Goal: Task Accomplishment & Management: Manage account settings

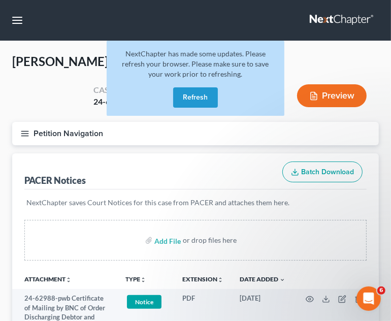
click at [216, 93] on button "Refresh" at bounding box center [195, 97] width 45 height 20
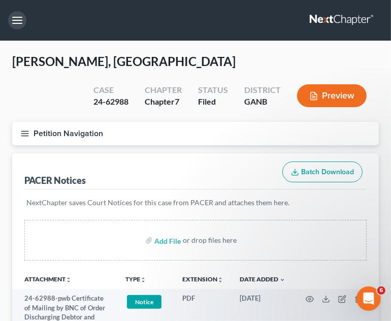
click at [20, 19] on button "button" at bounding box center [17, 20] width 18 height 18
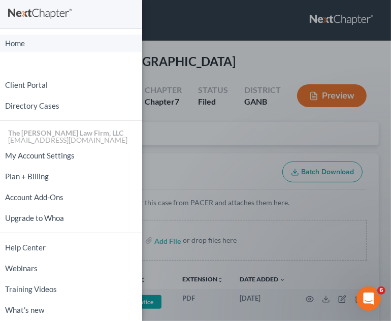
click at [9, 47] on link "Home" at bounding box center [71, 43] width 142 height 18
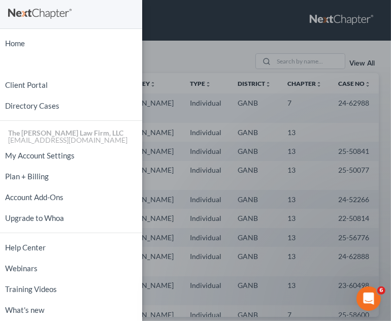
click at [201, 50] on div "Home New Case Client Portal Directory Cases The Craig Black Law Firm, LLC mb@cr…" at bounding box center [195, 160] width 391 height 321
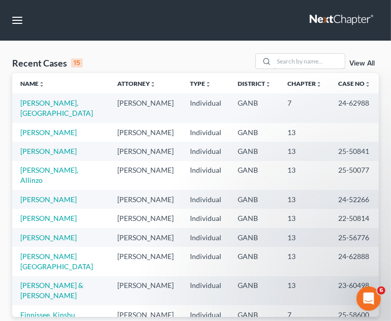
click at [303, 60] on input "search" at bounding box center [308, 61] width 71 height 15
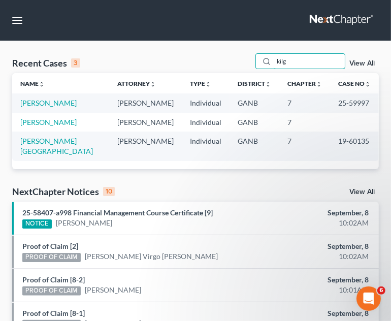
type input "kilg"
click at [65, 106] on link "[PERSON_NAME]" at bounding box center [48, 102] width 56 height 9
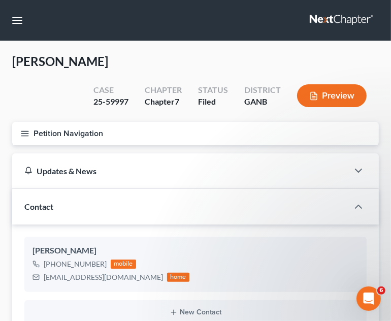
click at [24, 133] on line "button" at bounding box center [24, 133] width 7 height 0
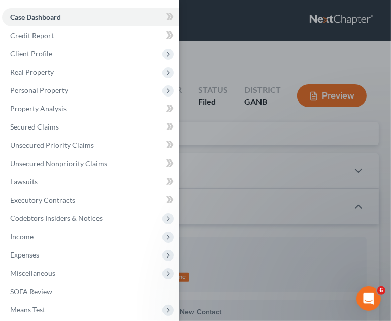
scroll to position [61, 0]
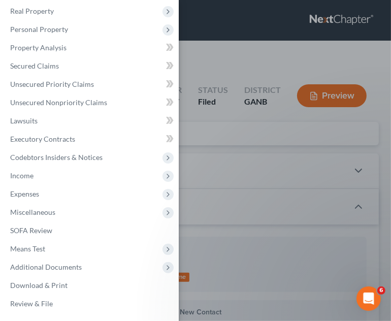
click at [58, 266] on span "Additional Documents" at bounding box center [46, 266] width 72 height 9
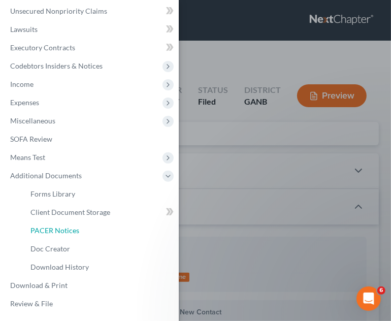
click at [66, 224] on link "PACER Notices" at bounding box center [100, 230] width 156 height 18
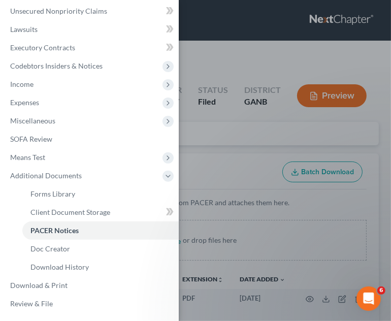
click at [267, 139] on div "Case Dashboard Payments Invoices Payments Payments Credit Report Client Profile" at bounding box center [195, 160] width 391 height 321
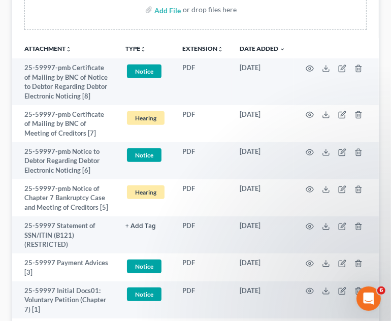
scroll to position [334, 0]
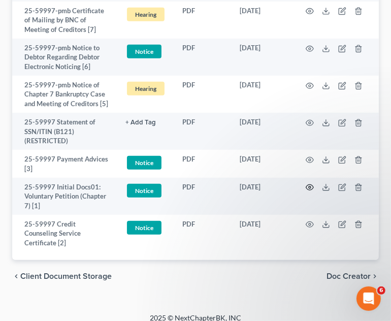
click at [311, 187] on icon "button" at bounding box center [309, 187] width 8 height 8
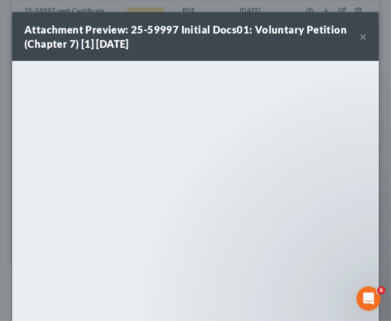
scroll to position [331, 0]
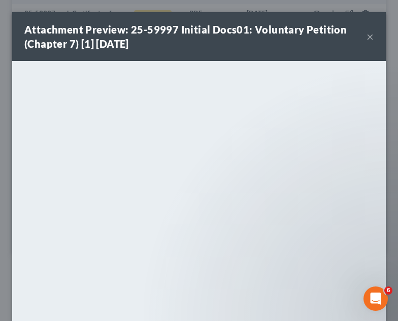
click at [366, 36] on button "×" at bounding box center [369, 36] width 7 height 12
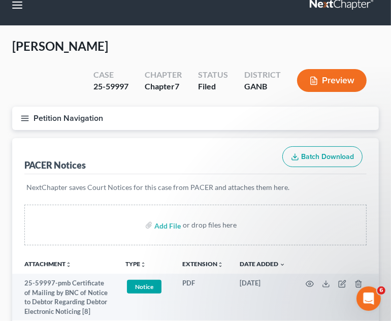
scroll to position [0, 0]
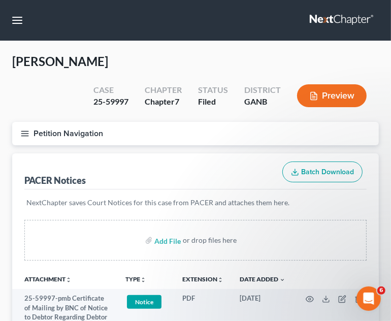
click at [21, 134] on icon "button" at bounding box center [24, 133] width 9 height 9
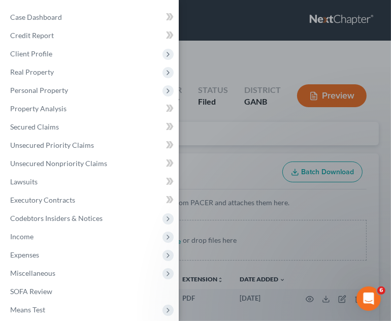
drag, startPoint x: 32, startPoint y: 53, endPoint x: 39, endPoint y: 58, distance: 8.6
click at [32, 53] on span "Client Profile" at bounding box center [31, 53] width 42 height 9
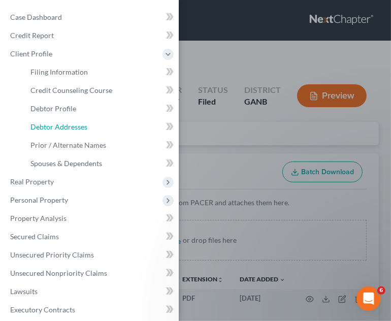
click at [64, 127] on span "Debtor Addresses" at bounding box center [58, 126] width 57 height 9
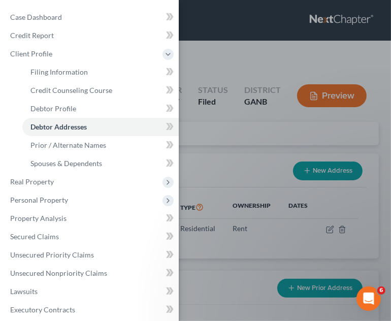
click at [293, 31] on div "Case Dashboard Payments Invoices Payments Payments Credit Report Client Profile" at bounding box center [195, 160] width 391 height 321
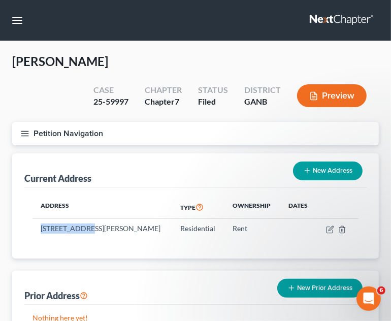
drag, startPoint x: 82, startPoint y: 227, endPoint x: 39, endPoint y: 226, distance: 43.6
click at [39, 226] on td "72 Milton Ave, Atlanta, GA 30315" at bounding box center [102, 228] width 140 height 19
copy td "72 Milton Ave"
click at [16, 16] on button "button" at bounding box center [17, 20] width 18 height 18
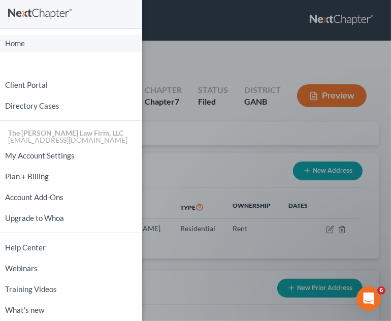
click at [22, 44] on link "Home" at bounding box center [71, 43] width 142 height 18
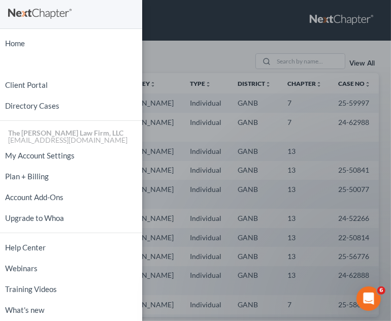
click at [297, 59] on div "Home New Case Client Portal Directory Cases The Craig Black Law Firm, LLC mb@cr…" at bounding box center [195, 160] width 391 height 321
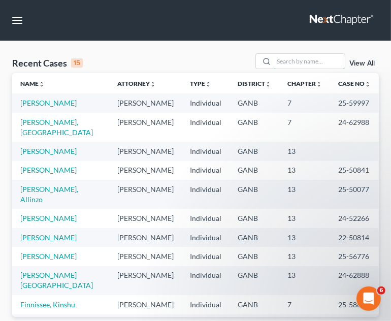
click at [297, 59] on input "search" at bounding box center [308, 61] width 71 height 15
type input "sims"
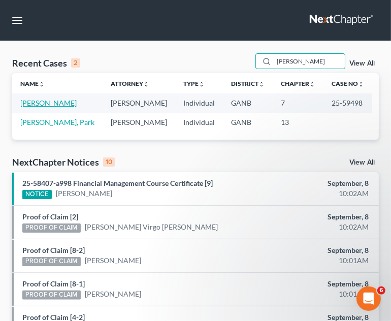
click at [28, 103] on link "[PERSON_NAME]" at bounding box center [48, 102] width 56 height 9
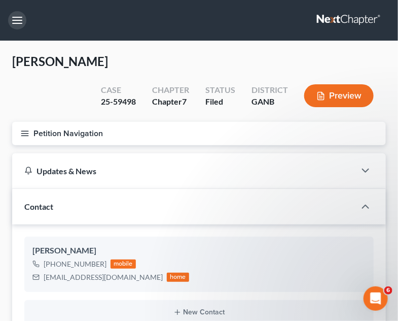
click at [21, 19] on button "button" at bounding box center [17, 20] width 18 height 18
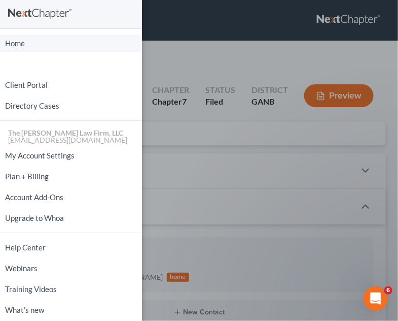
drag, startPoint x: 8, startPoint y: 42, endPoint x: 100, endPoint y: 93, distance: 105.1
click at [8, 42] on link "Home" at bounding box center [71, 43] width 142 height 18
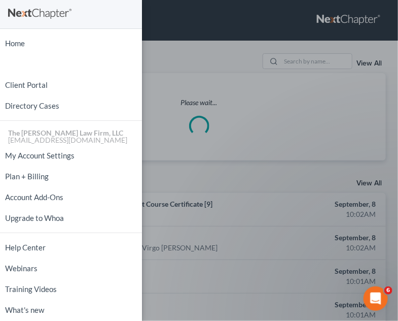
click at [192, 66] on div "Home New Case Client Portal Directory Cases The Craig Black Law Firm, LLC mb@cr…" at bounding box center [199, 160] width 398 height 321
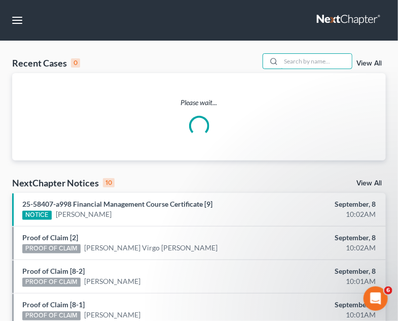
click at [308, 64] on input "search" at bounding box center [316, 61] width 71 height 15
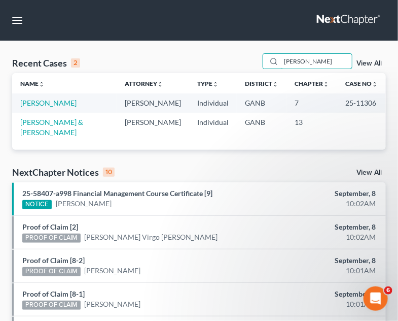
type input "murray"
click at [34, 101] on link "[PERSON_NAME]" at bounding box center [48, 102] width 56 height 9
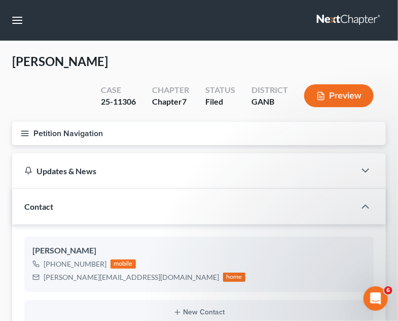
click at [26, 132] on icon "button" at bounding box center [24, 133] width 9 height 9
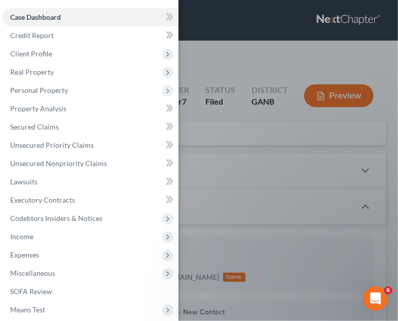
click at [34, 76] on span "Real Property" at bounding box center [32, 71] width 44 height 9
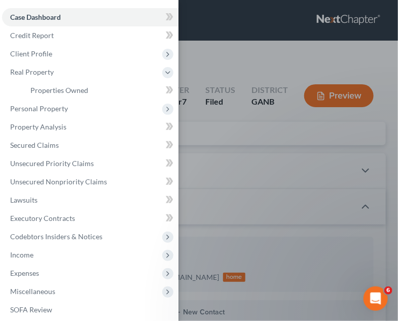
drag, startPoint x: 42, startPoint y: 51, endPoint x: 92, endPoint y: 106, distance: 74.3
click at [45, 52] on span "Client Profile" at bounding box center [31, 53] width 42 height 9
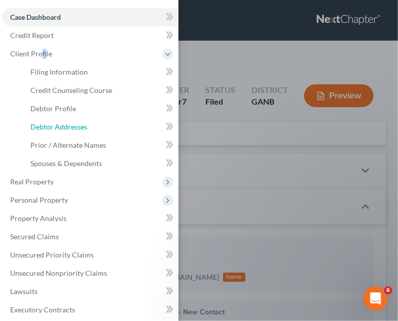
click at [49, 124] on span "Debtor Addresses" at bounding box center [58, 126] width 57 height 9
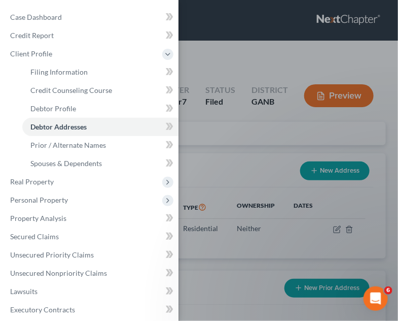
click at [232, 61] on div "Case Dashboard Payments Invoices Payments Payments Credit Report Client Profile" at bounding box center [199, 160] width 398 height 321
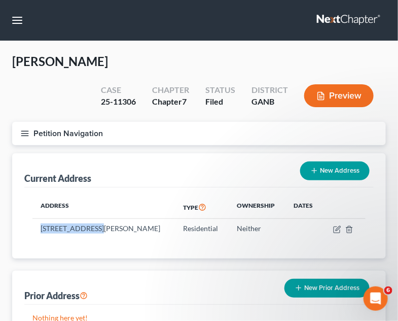
drag, startPoint x: 96, startPoint y: 226, endPoint x: 39, endPoint y: 223, distance: 57.4
click at [39, 223] on td "110 Gadson Drive, Fayetteville, GA 30214" at bounding box center [103, 228] width 143 height 19
copy td "110 Gadson Drive"
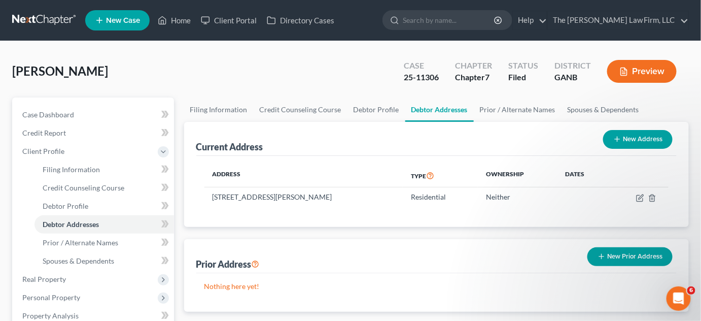
click at [397, 20] on input "search" at bounding box center [449, 20] width 93 height 19
type input "tooks"
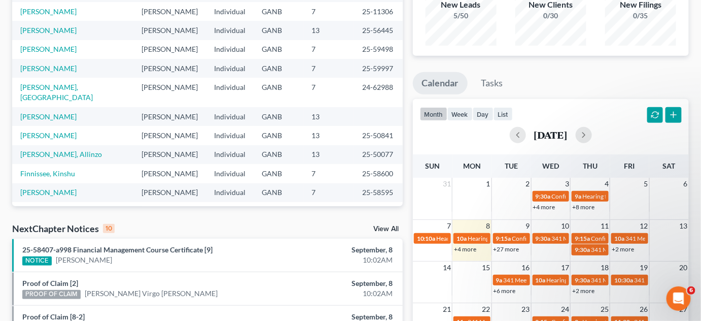
scroll to position [154, 0]
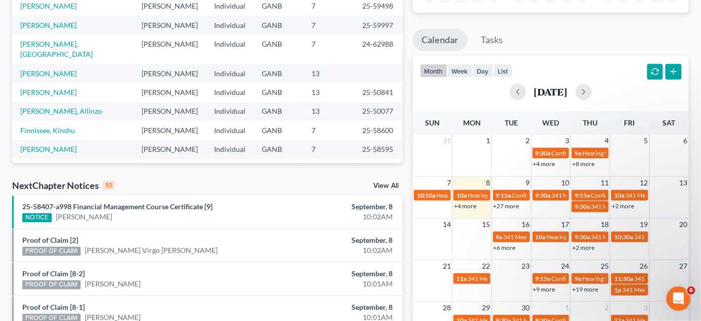
click at [475, 205] on link "+4 more" at bounding box center [465, 206] width 22 height 8
click at [409, 175] on div "Monthly Progress Bankruptcy Bankruptcy September 2025 August 2025 July 2025 Jun…" at bounding box center [551, 223] width 286 height 646
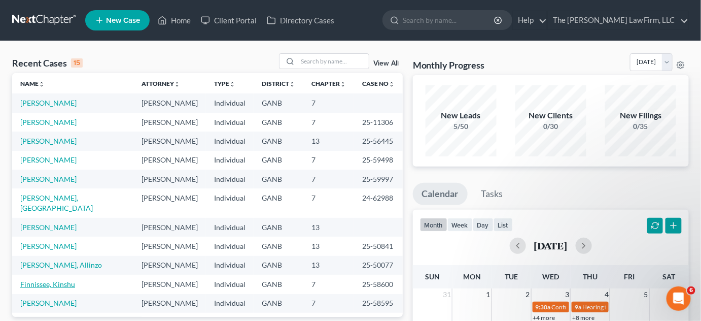
click at [62, 280] on link "Finnissee, Kinshu" at bounding box center [47, 284] width 55 height 9
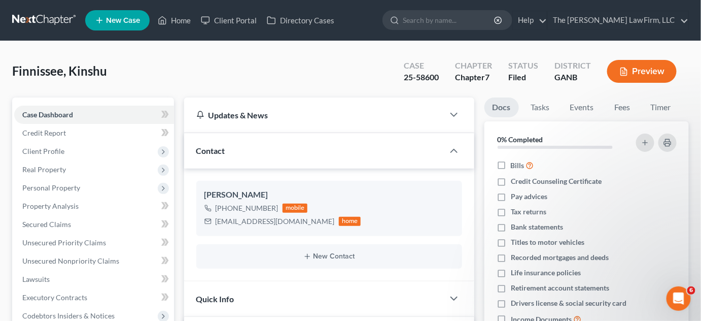
click at [437, 17] on input "search" at bounding box center [449, 20] width 93 height 19
type input "tooks"
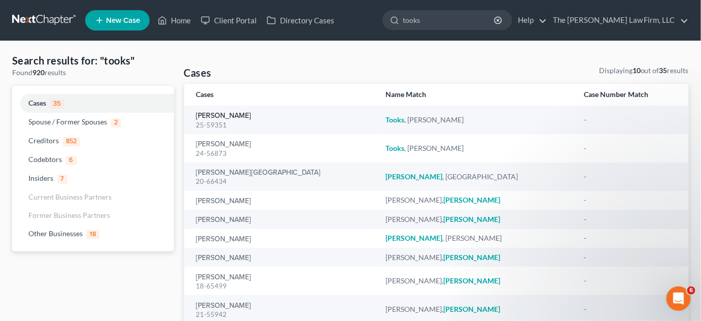
click at [204, 117] on link "[PERSON_NAME]" at bounding box center [223, 115] width 55 height 7
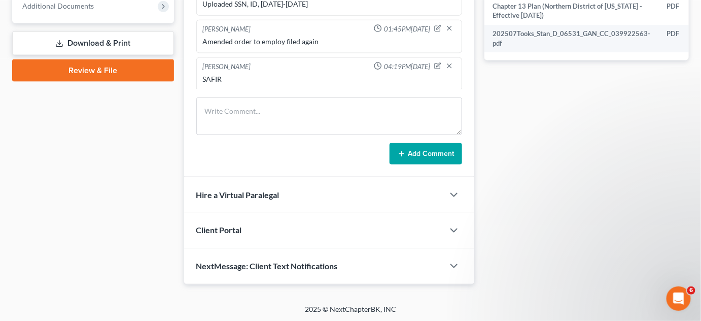
scroll to position [284, 0]
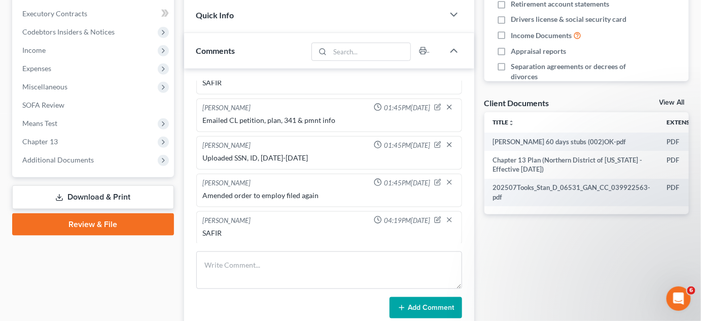
click at [93, 162] on span "Additional Documents" at bounding box center [94, 160] width 160 height 18
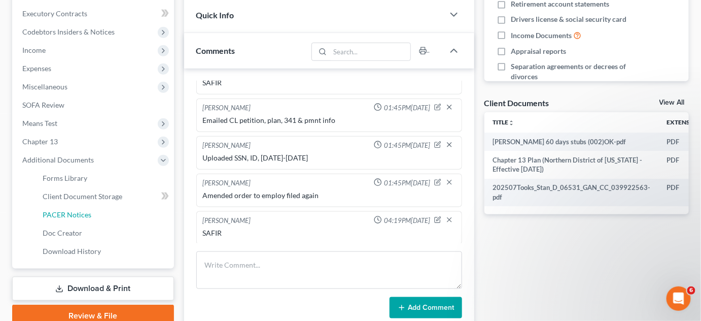
click at [77, 217] on span "PACER Notices" at bounding box center [67, 214] width 49 height 9
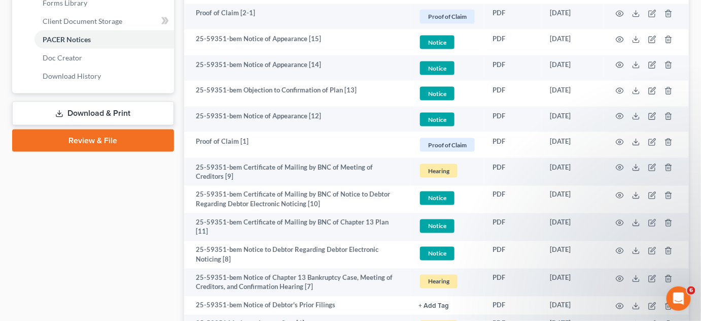
scroll to position [461, 0]
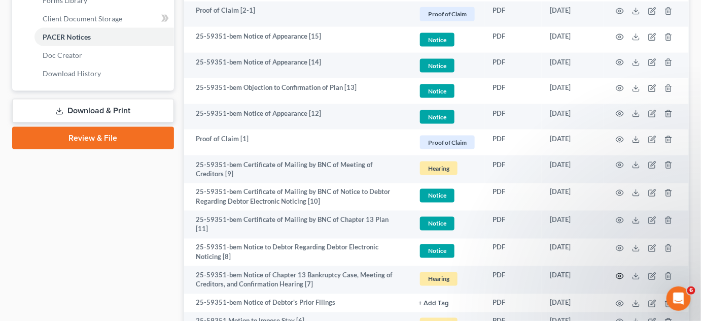
click at [618, 273] on icon "button" at bounding box center [620, 276] width 8 height 8
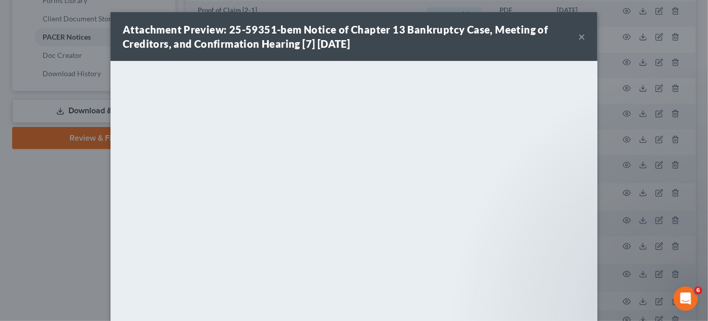
click at [12, 216] on div "Attachment Preview: 25-59351-bem Notice of Chapter 13 Bankruptcy Case, Meeting …" at bounding box center [354, 160] width 708 height 321
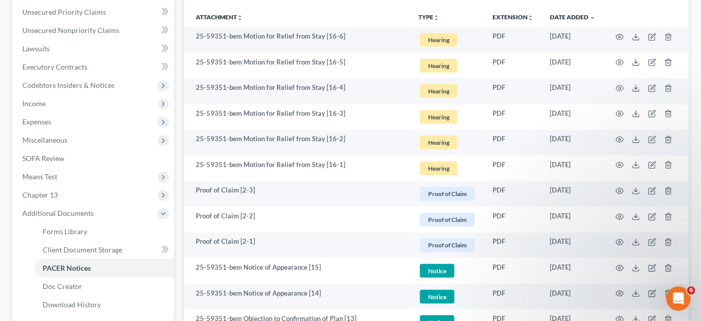
scroll to position [0, 0]
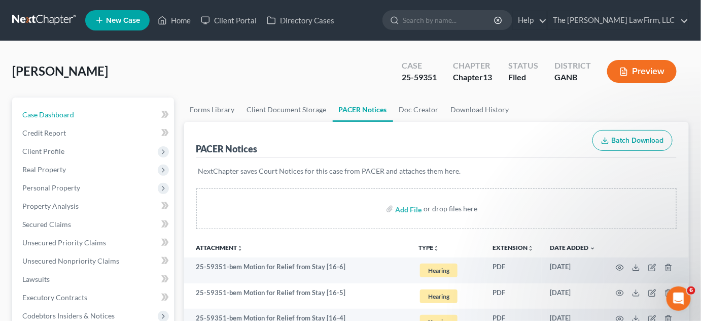
click at [73, 112] on span "Case Dashboard" at bounding box center [48, 114] width 52 height 9
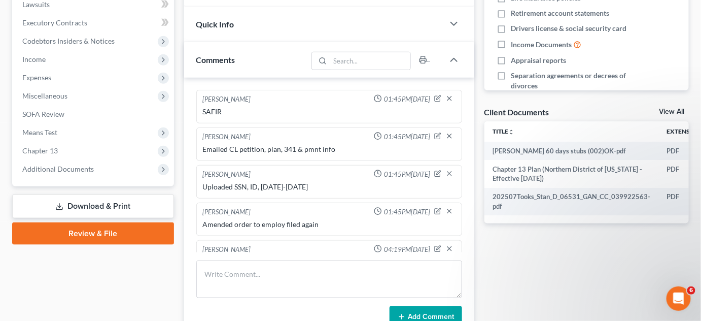
scroll to position [307, 0]
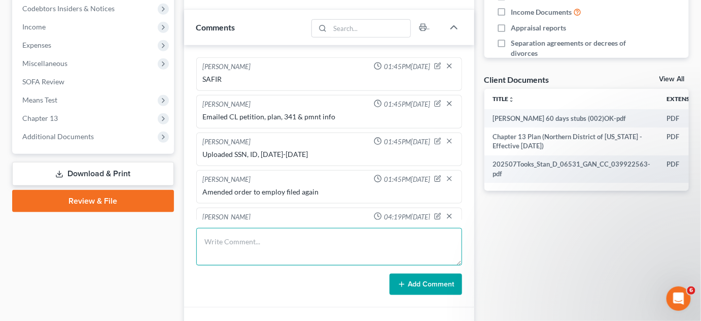
click at [319, 246] on textarea at bounding box center [329, 247] width 266 height 38
type textarea "Uploaded SSN, [GEOGRAPHIC_DATA]"
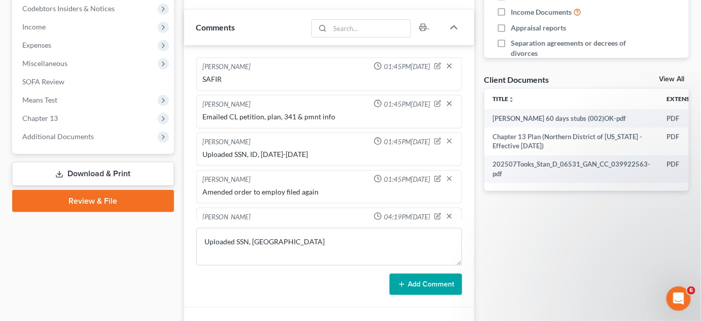
click at [415, 283] on button "Add Comment" at bounding box center [426, 283] width 73 height 21
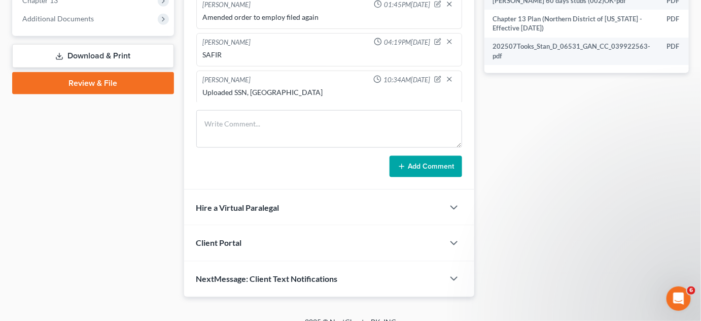
scroll to position [437, 0]
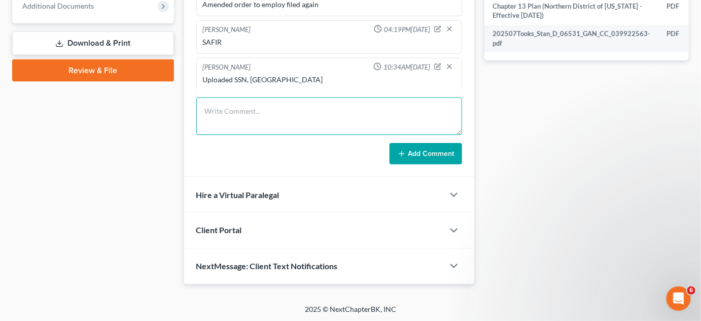
click at [262, 121] on textarea at bounding box center [329, 116] width 266 height 38
click at [234, 109] on textarea "UploadedSeptember POMP" at bounding box center [329, 116] width 266 height 38
type textarea "Uploaded September POMP"
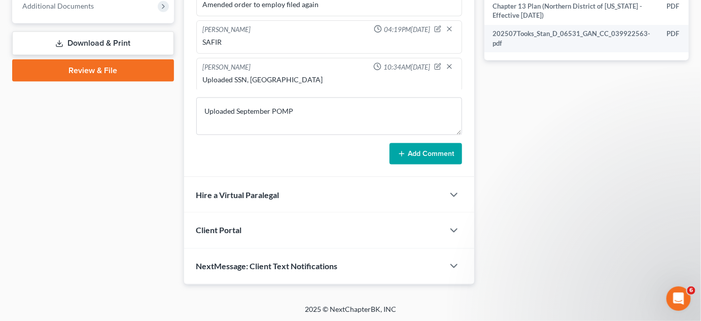
click at [409, 143] on button "Add Comment" at bounding box center [426, 153] width 73 height 21
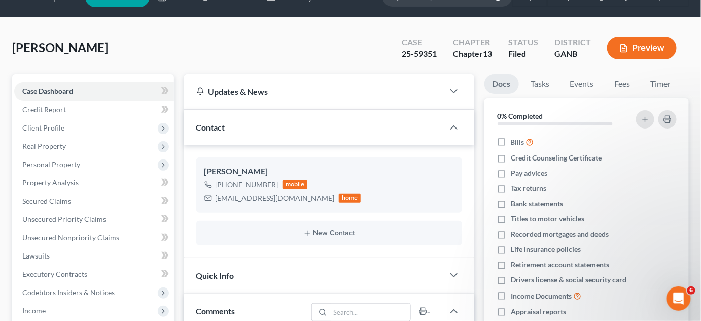
scroll to position [0, 0]
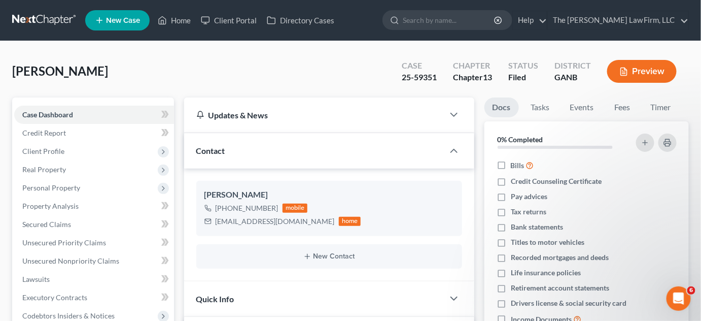
drag, startPoint x: 444, startPoint y: 16, endPoint x: 456, endPoint y: 15, distance: 11.7
click at [453, 15] on input "search" at bounding box center [449, 20] width 93 height 19
type input "ussery"
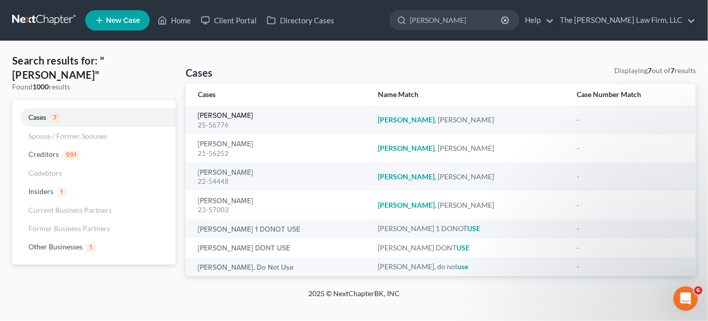
click at [222, 117] on link "Ussery, Felicia" at bounding box center [225, 115] width 55 height 7
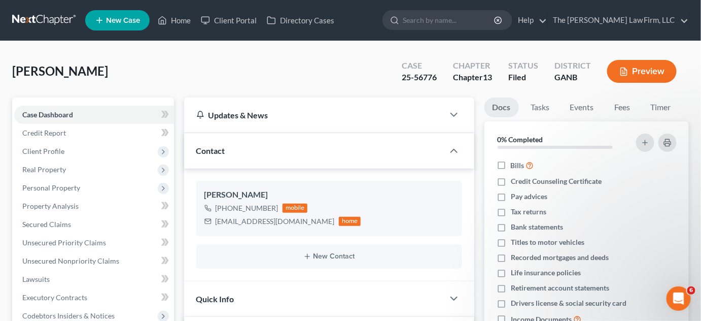
scroll to position [307, 0]
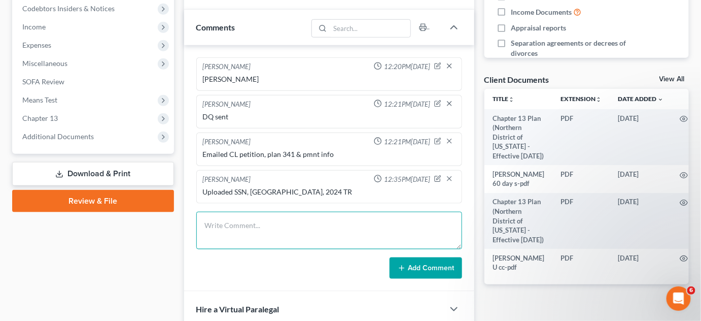
click at [266, 232] on textarea at bounding box center [329, 231] width 266 height 38
type textarea "DQ filed"
click at [434, 266] on button "Add Comment" at bounding box center [426, 267] width 73 height 21
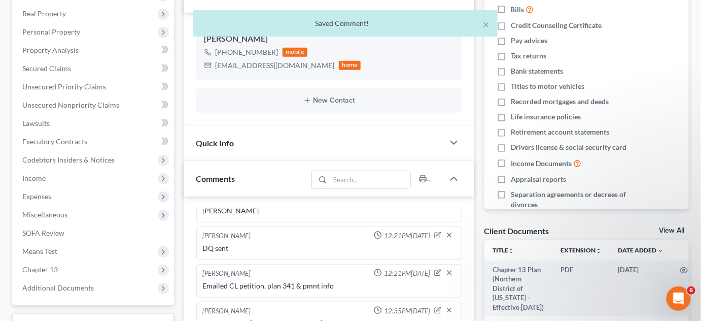
scroll to position [0, 0]
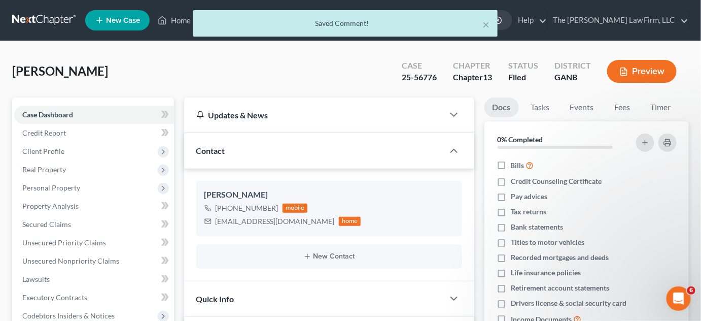
click at [37, 12] on div "× Saved Comment!" at bounding box center [345, 25] width 701 height 31
click at [47, 21] on div "× Saved Comment!" at bounding box center [345, 25] width 701 height 31
click at [45, 18] on div "× Saved Comment!" at bounding box center [345, 25] width 701 height 31
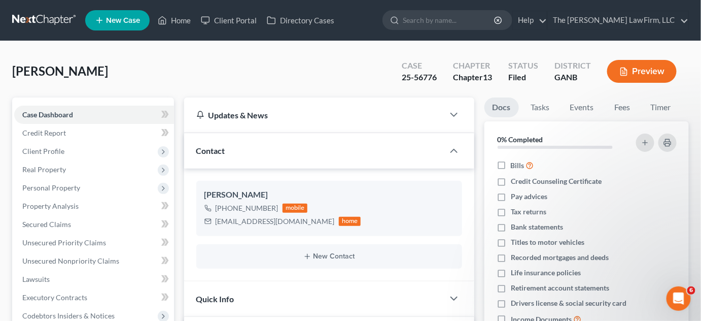
click at [483, 25] on input "search" at bounding box center [449, 20] width 93 height 19
click at [4, 10] on nav "Home New Case Client Portal Directory Cases The Craig Black Law Firm, LLC mb@cr…" at bounding box center [350, 20] width 701 height 41
click at [37, 20] on link at bounding box center [44, 20] width 65 height 18
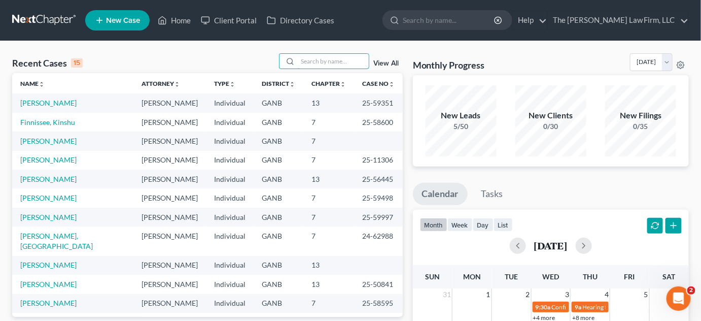
click at [315, 62] on input "search" at bounding box center [333, 61] width 71 height 15
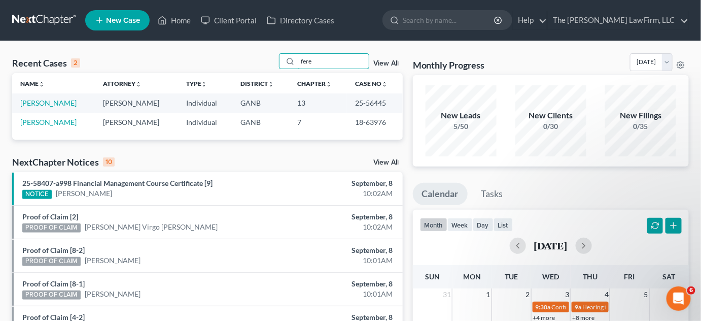
type input "fere"
click at [53, 102] on link "[PERSON_NAME]" at bounding box center [48, 102] width 56 height 9
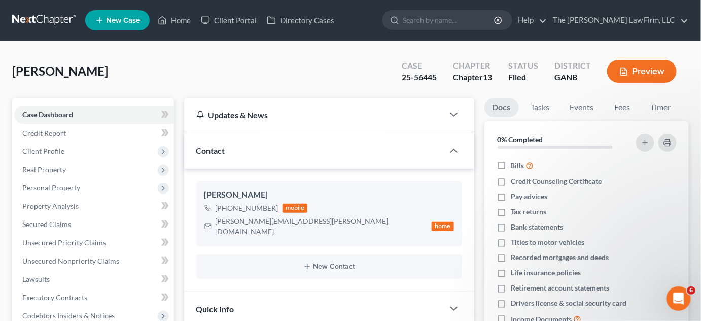
click at [437, 234] on icon "button" at bounding box center [438, 238] width 8 height 8
select select "0"
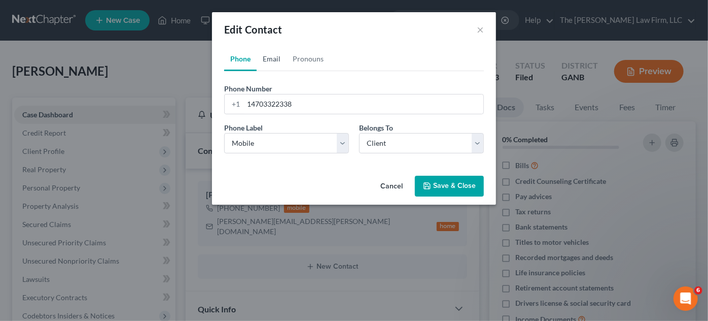
click at [265, 66] on link "Email" at bounding box center [272, 59] width 30 height 24
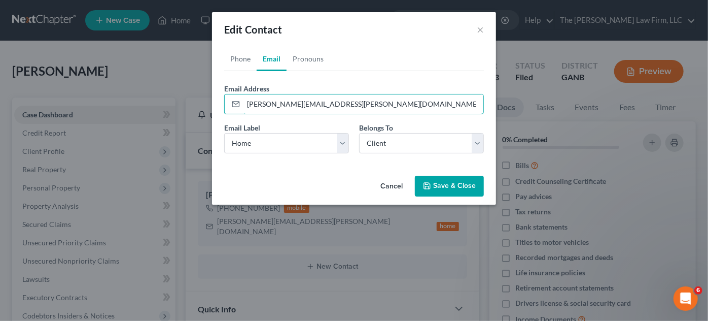
drag, startPoint x: 356, startPoint y: 105, endPoint x: 247, endPoint y: 104, distance: 109.1
click at [247, 104] on input "curtis.ferebee@moderntrans.com" at bounding box center [364, 103] width 240 height 19
paste input "Exit56llc@gmail"
type input "Exit56llc@gmail.com"
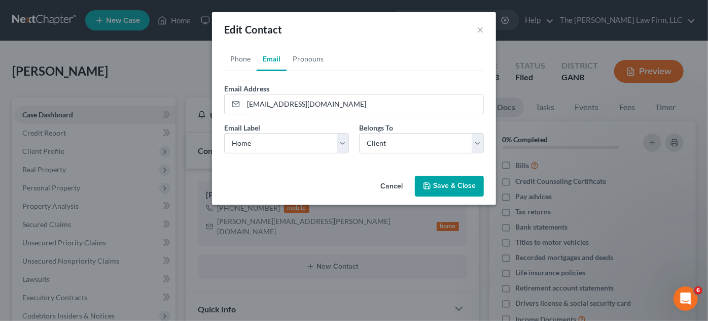
click at [455, 182] on button "Save & Close" at bounding box center [449, 186] width 69 height 21
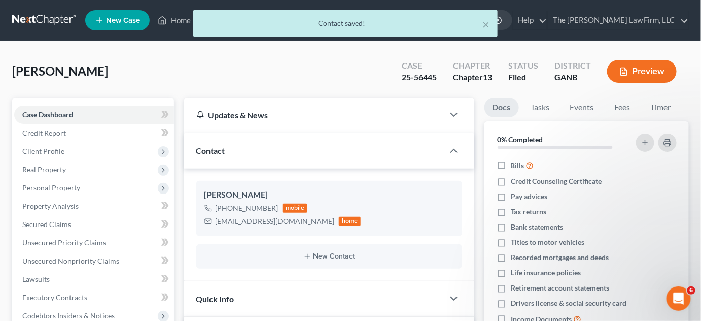
click at [194, 74] on div "Ferebee, Curtis Upgraded Case 25-56445 Chapter Chapter 13 Status Filed District…" at bounding box center [350, 75] width 677 height 44
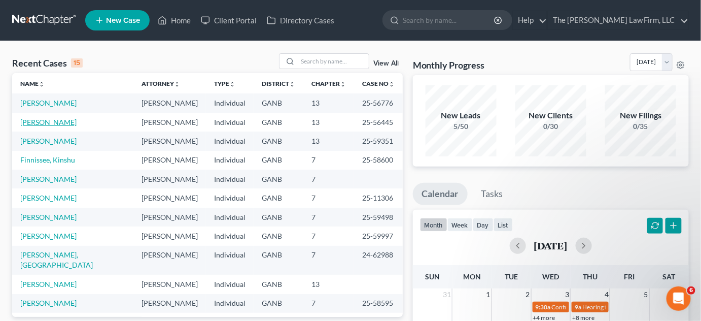
click at [47, 123] on link "[PERSON_NAME]" at bounding box center [48, 122] width 56 height 9
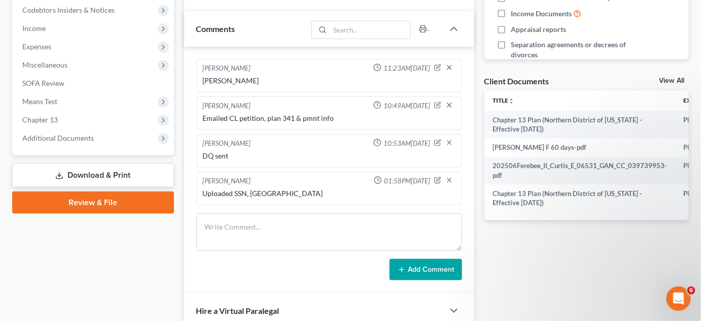
scroll to position [307, 0]
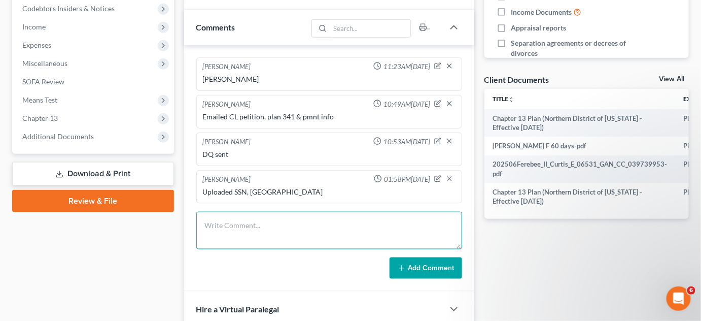
click at [242, 227] on textarea at bounding box center [329, 231] width 266 height 38
type textarea "DQ filed"
click at [434, 261] on button "Add Comment" at bounding box center [426, 267] width 73 height 21
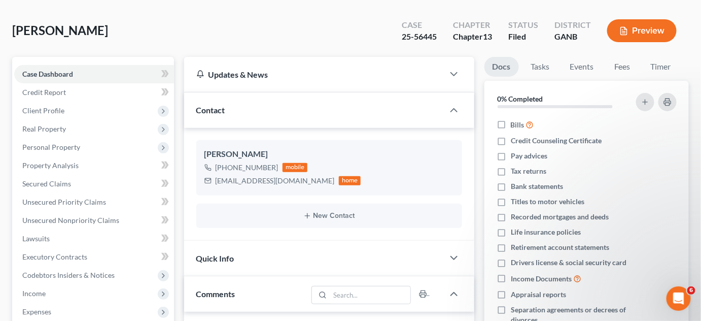
scroll to position [0, 0]
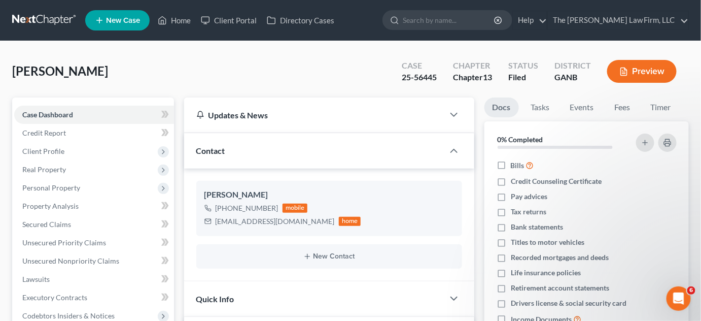
click at [465, 20] on input "search" at bounding box center [449, 20] width 93 height 19
type input "crawley"
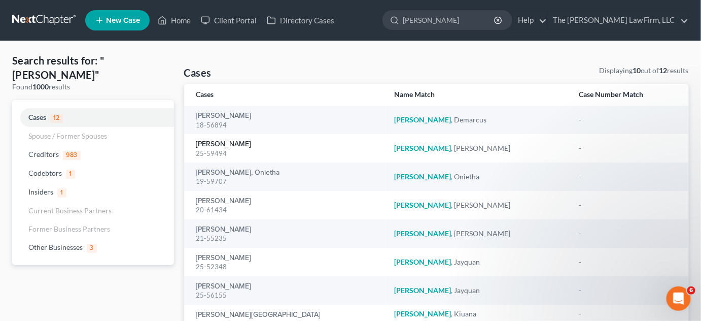
click at [215, 145] on link "Crawley, Derrick" at bounding box center [223, 144] width 55 height 7
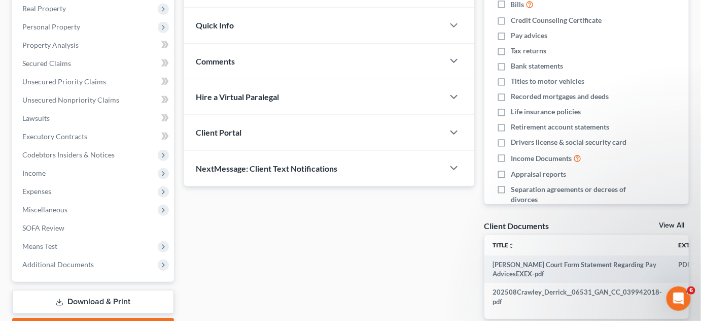
scroll to position [143, 0]
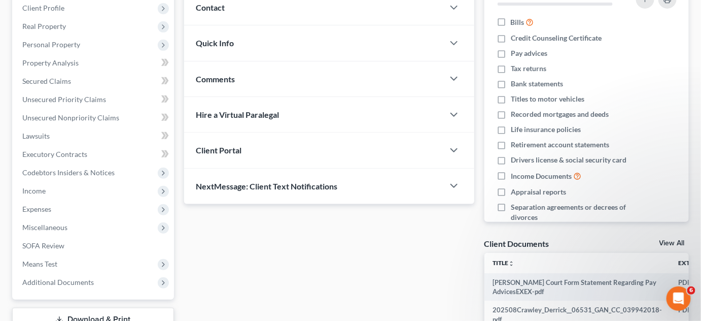
click at [71, 287] on span "Additional Documents" at bounding box center [94, 282] width 160 height 18
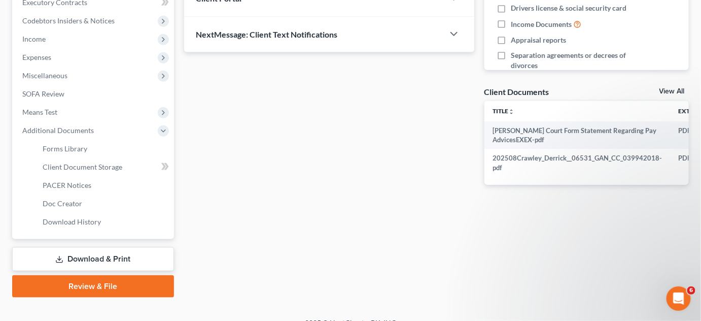
scroll to position [309, 0]
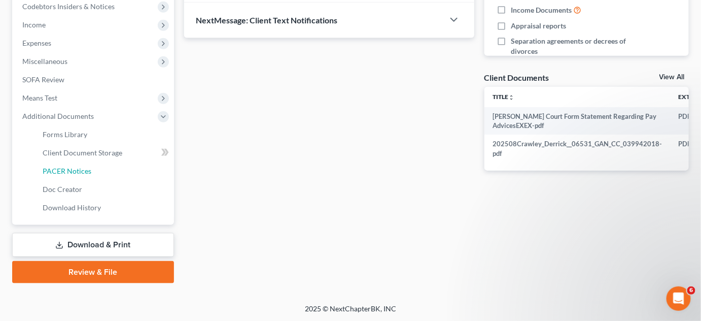
click at [63, 168] on span "PACER Notices" at bounding box center [67, 170] width 49 height 9
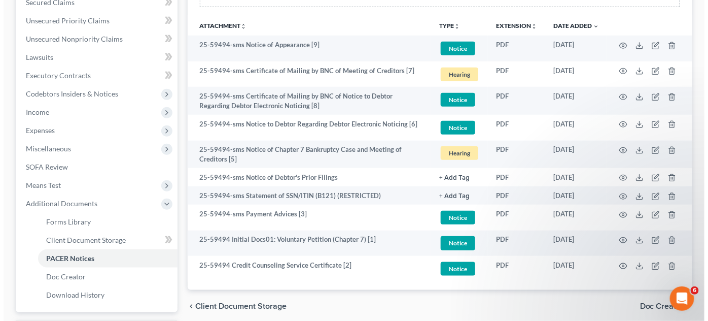
scroll to position [230, 0]
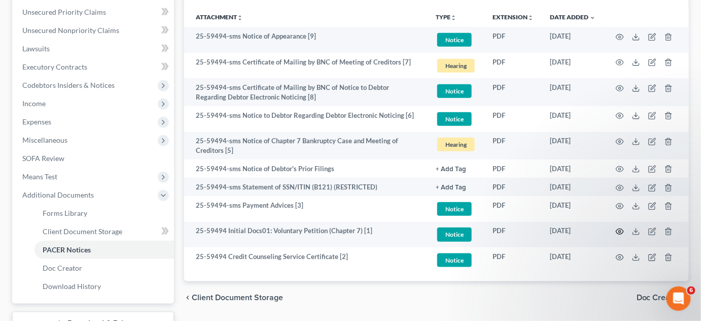
click at [621, 228] on icon "button" at bounding box center [620, 231] width 8 height 8
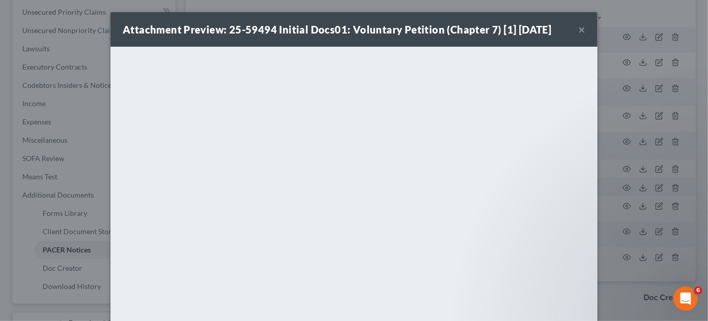
click at [578, 25] on button "×" at bounding box center [581, 29] width 7 height 12
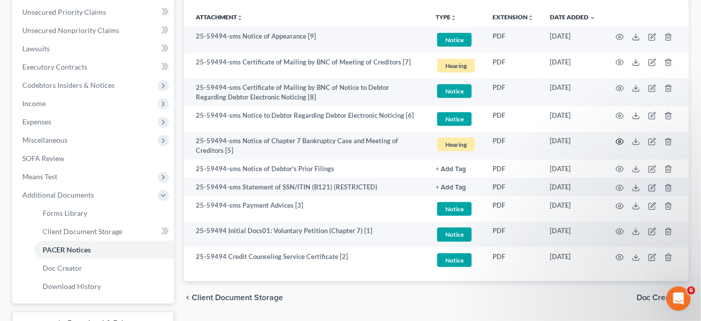
click at [618, 141] on icon "button" at bounding box center [620, 141] width 8 height 8
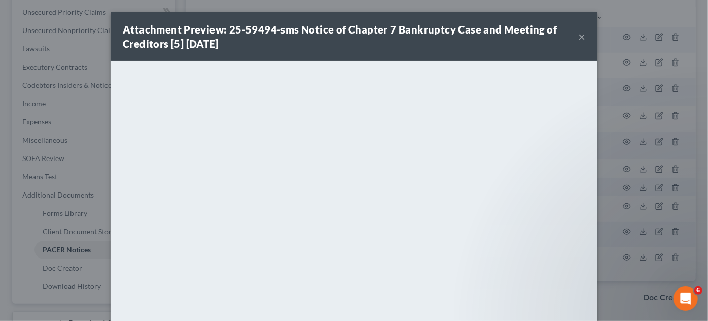
click at [580, 36] on button "×" at bounding box center [581, 36] width 7 height 12
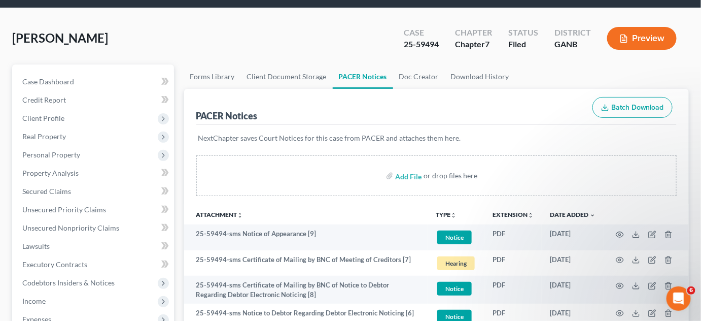
scroll to position [0, 0]
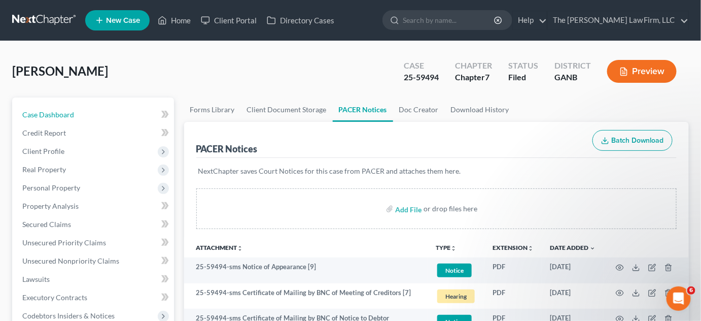
click at [59, 119] on link "Case Dashboard" at bounding box center [94, 115] width 160 height 18
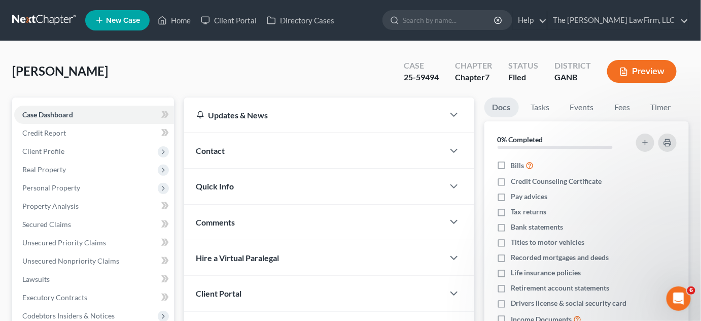
click at [224, 146] on span "Contact" at bounding box center [210, 151] width 29 height 10
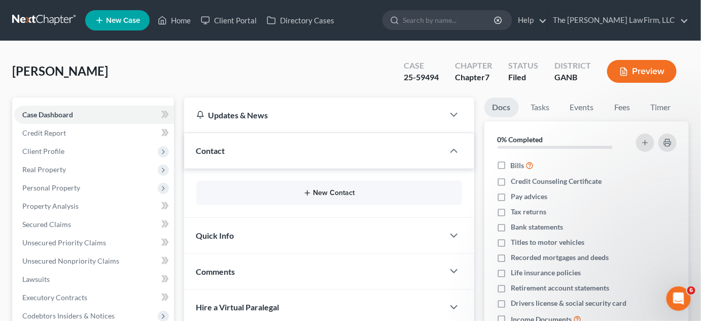
click at [341, 190] on button "New Contact" at bounding box center [329, 193] width 250 height 8
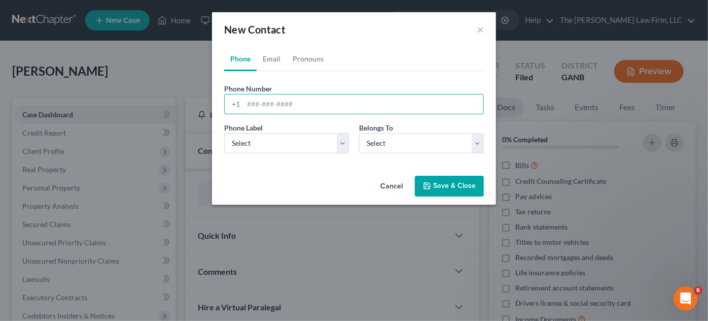
paste input "478) 336-3786‬"
click at [263, 102] on input "478) 336-3786‬" at bounding box center [364, 103] width 240 height 19
type input "478-336-3786‬"
drag, startPoint x: 281, startPoint y: 142, endPoint x: 282, endPoint y: 148, distance: 6.2
click at [281, 142] on select "Select Mobile Home Work Other" at bounding box center [286, 143] width 125 height 20
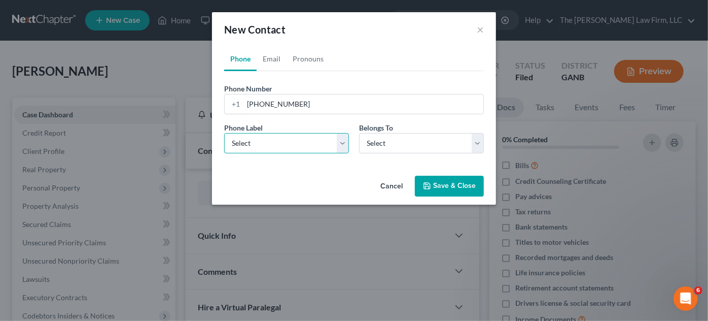
select select "0"
click at [224, 133] on select "Select Mobile Home Work Other" at bounding box center [286, 143] width 125 height 20
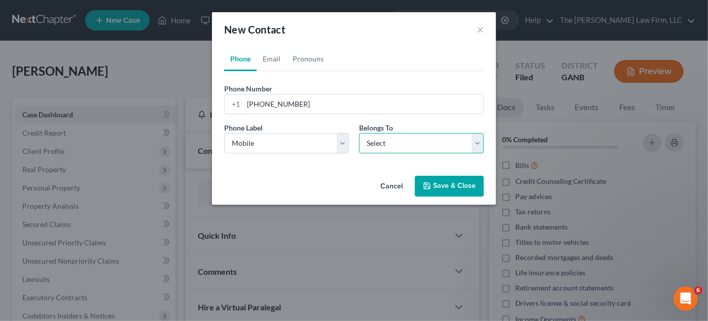
click at [392, 146] on select "Select Client Other" at bounding box center [421, 143] width 125 height 20
select select "0"
click at [359, 133] on select "Select Client Other" at bounding box center [421, 143] width 125 height 20
select select "0"
drag, startPoint x: 270, startPoint y: 59, endPoint x: 288, endPoint y: 164, distance: 107.1
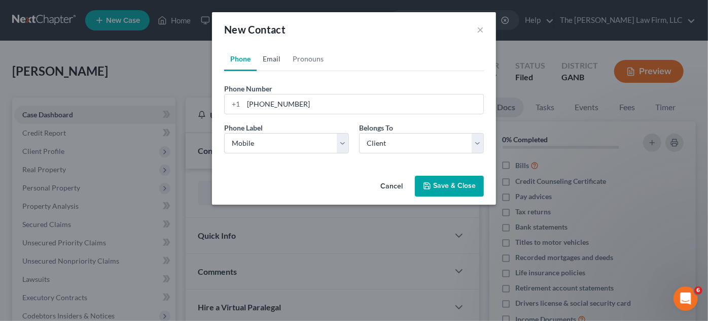
click at [270, 59] on link "Email" at bounding box center [272, 59] width 30 height 24
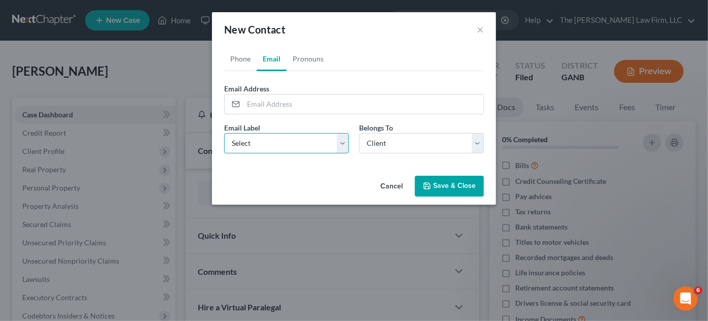
click at [268, 150] on select "Select Home Work Other" at bounding box center [286, 143] width 125 height 20
select select "0"
click at [224, 133] on select "Select Home Work Other" at bounding box center [286, 143] width 125 height 20
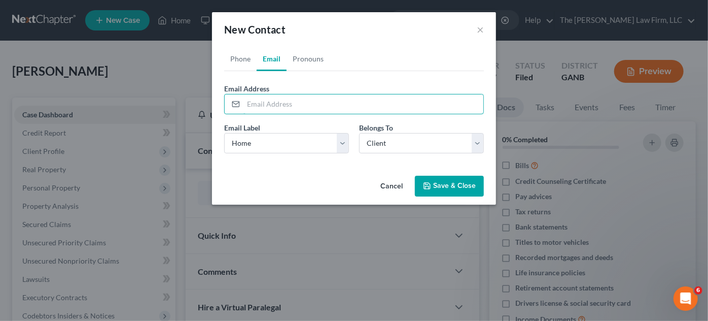
paste input "crawleyderrick@rocketmail.com"
type input "crawleyderrick@rocketmail.com"
click at [433, 181] on button "Save & Close" at bounding box center [449, 186] width 69 height 21
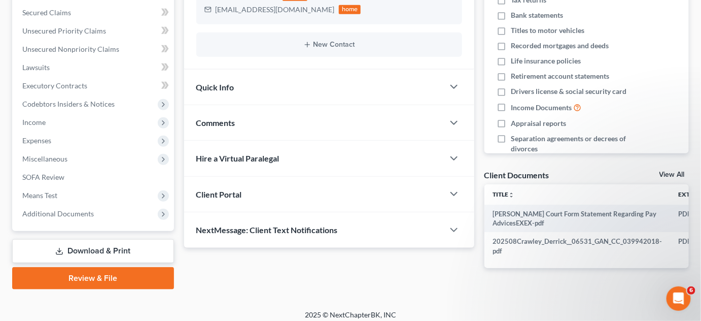
scroll to position [220, 0]
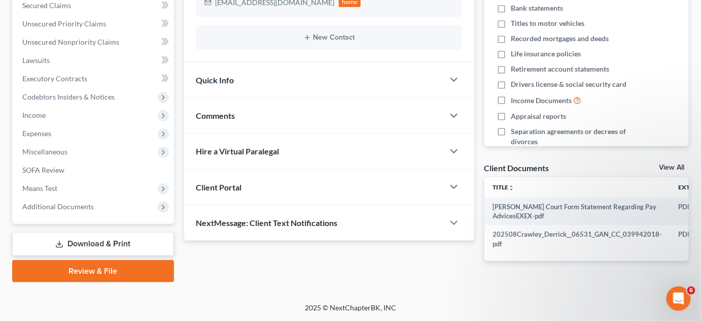
click at [214, 119] on div "Comments" at bounding box center [314, 115] width 260 height 35
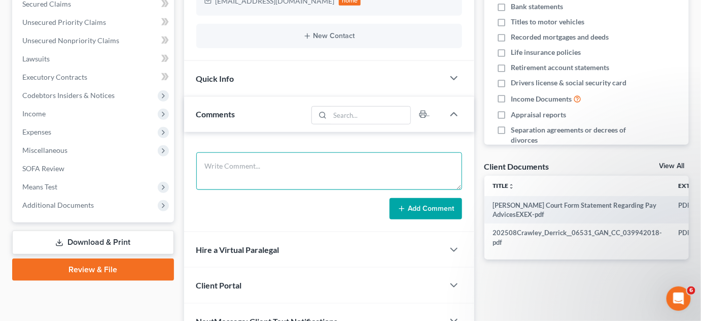
drag, startPoint x: 221, startPoint y: 159, endPoint x: 221, endPoint y: 143, distance: 16.2
click at [221, 158] on textarea at bounding box center [329, 171] width 266 height 38
type textarea "OGIER"
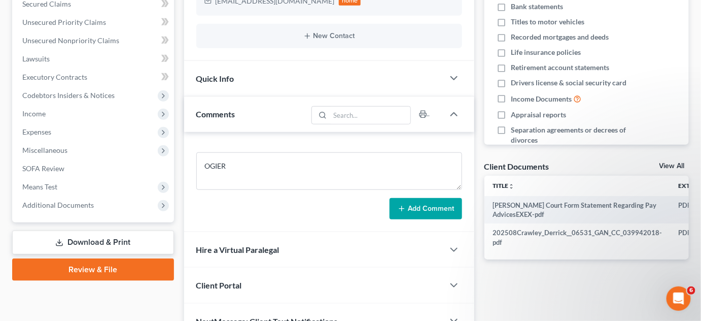
click at [427, 209] on button "Add Comment" at bounding box center [426, 208] width 73 height 21
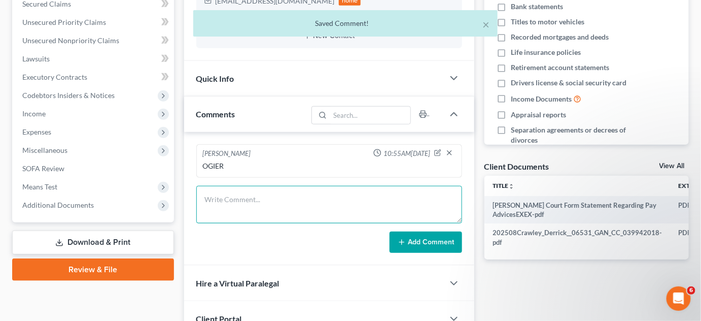
click at [219, 190] on textarea at bounding box center [329, 205] width 266 height 38
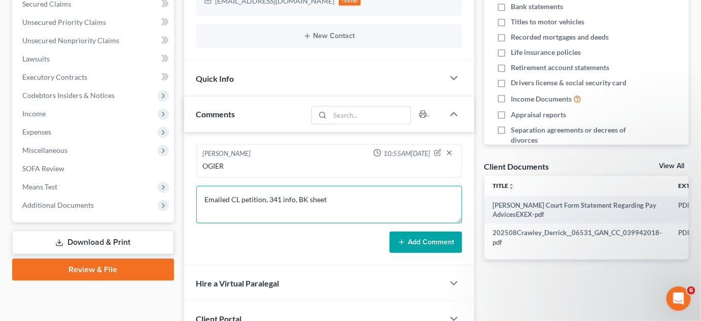
type textarea "Emailed CL petition, 341 info, BK sheet"
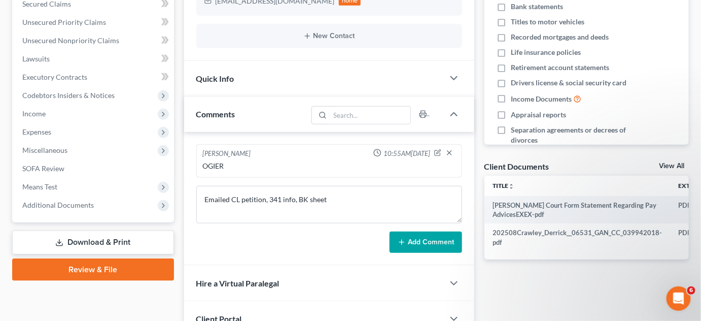
click at [410, 246] on button "Add Comment" at bounding box center [426, 241] width 73 height 21
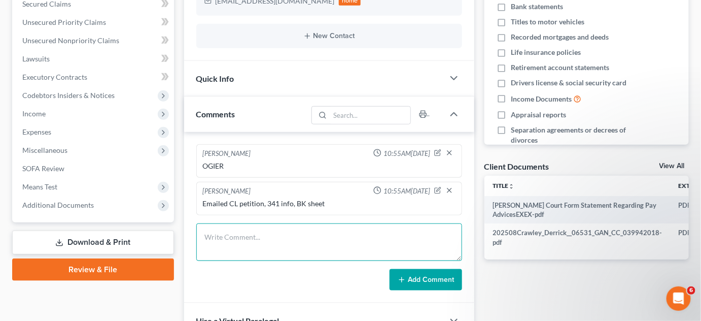
click at [268, 233] on textarea at bounding box center [329, 242] width 266 height 38
type textarea "Uploaded SSN, [GEOGRAPHIC_DATA]"
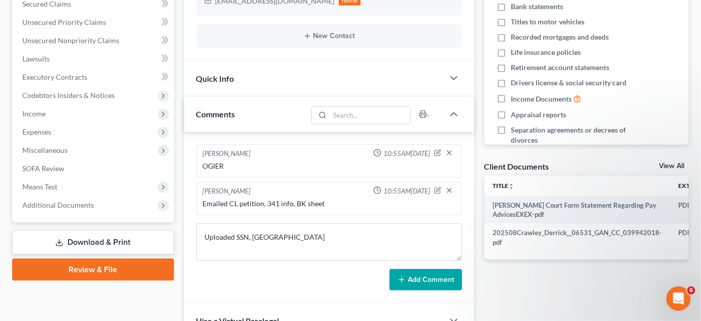
click at [438, 281] on button "Add Comment" at bounding box center [426, 279] width 73 height 21
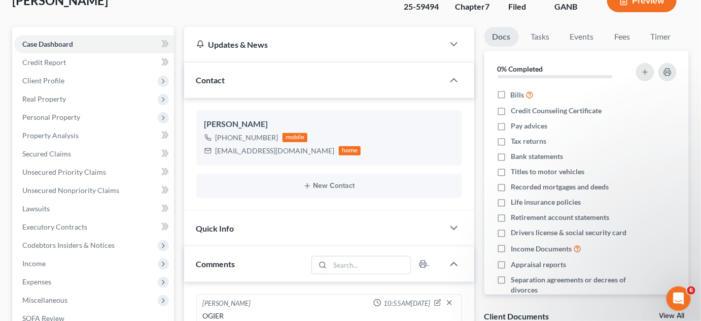
scroll to position [0, 0]
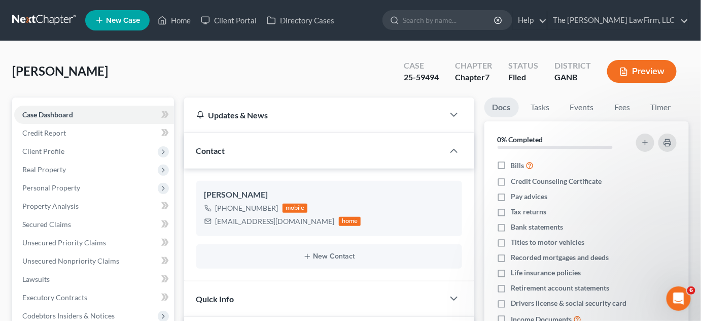
click at [448, 28] on input "search" at bounding box center [449, 20] width 93 height 19
type input "sims"
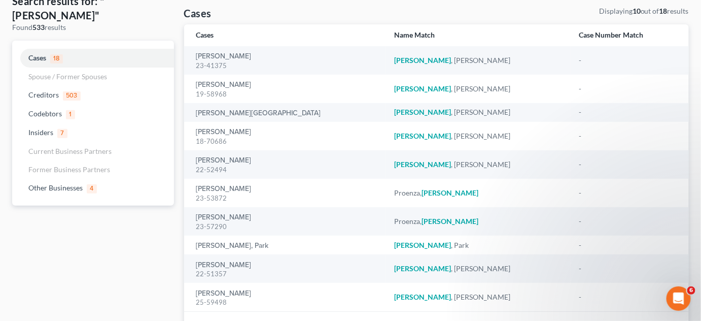
scroll to position [77, 0]
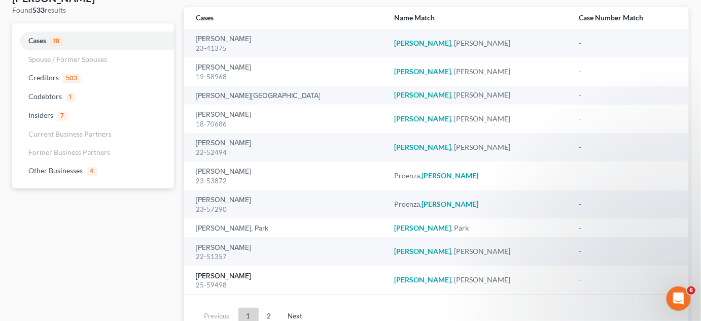
click at [217, 277] on link "Sims, Rukiya" at bounding box center [223, 275] width 55 height 7
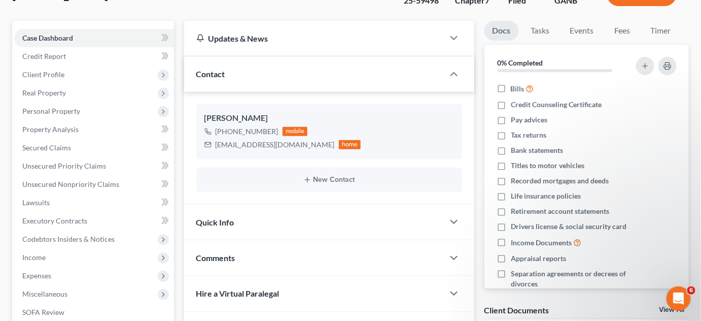
scroll to position [220, 0]
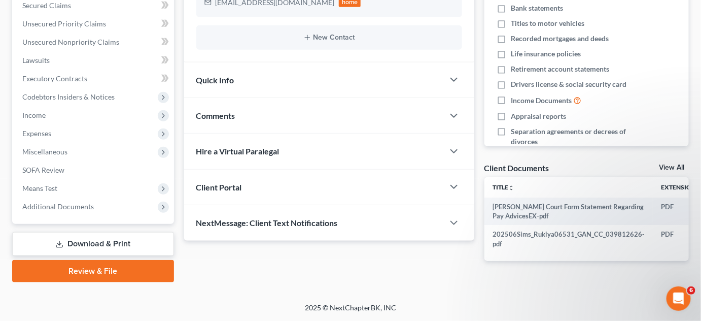
click at [44, 202] on span "Additional Documents" at bounding box center [58, 206] width 72 height 9
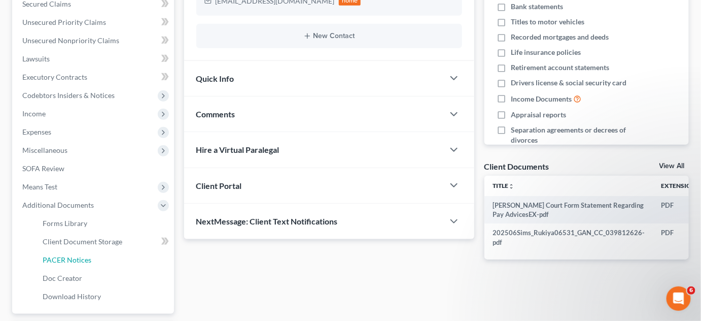
click at [72, 259] on span "PACER Notices" at bounding box center [67, 259] width 49 height 9
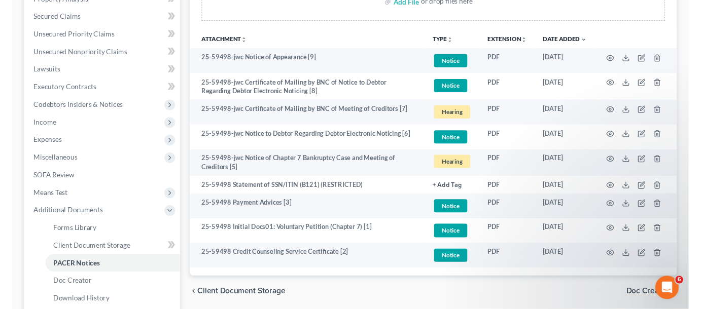
scroll to position [230, 0]
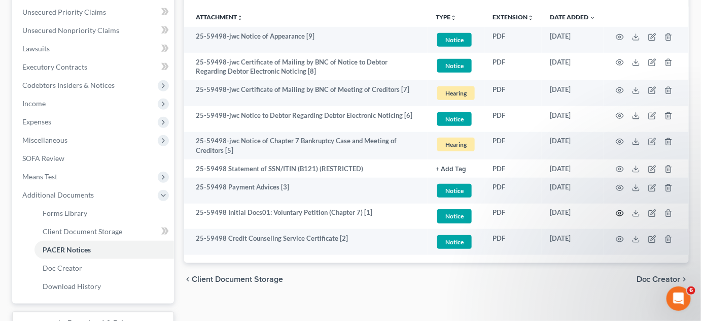
click at [622, 211] on icon "button" at bounding box center [620, 214] width 8 height 6
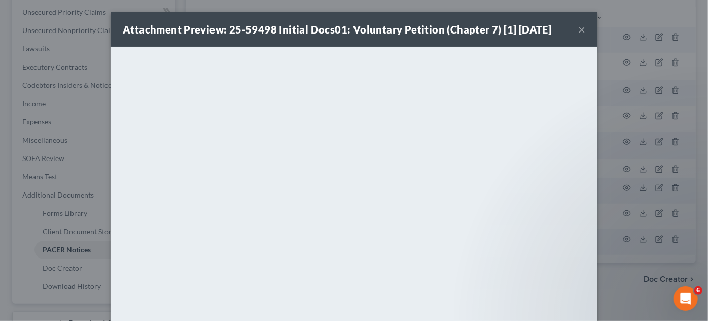
click at [609, 293] on div "Attachment Preview: 25-59498 Initial Docs01: Voluntary Petition (Chapter 7) [1]…" at bounding box center [354, 160] width 708 height 321
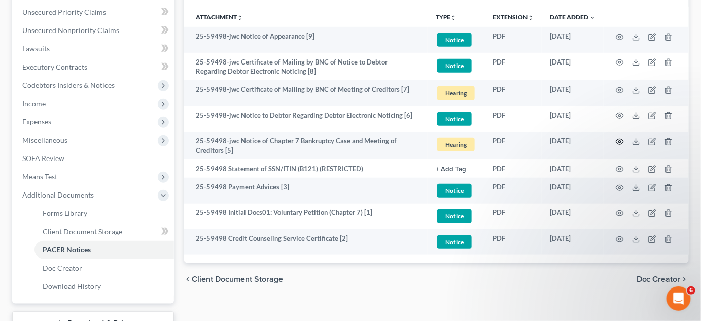
click at [619, 141] on icon "button" at bounding box center [620, 141] width 8 height 8
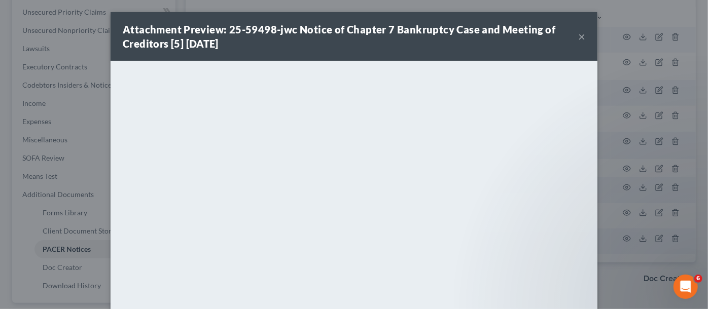
click at [616, 15] on div "Attachment Preview: 25-59498-jwc Notice of Chapter 7 Bankruptcy Case and Meetin…" at bounding box center [354, 154] width 708 height 309
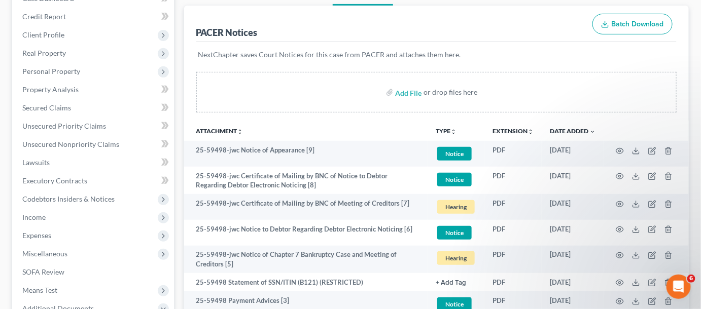
scroll to position [0, 0]
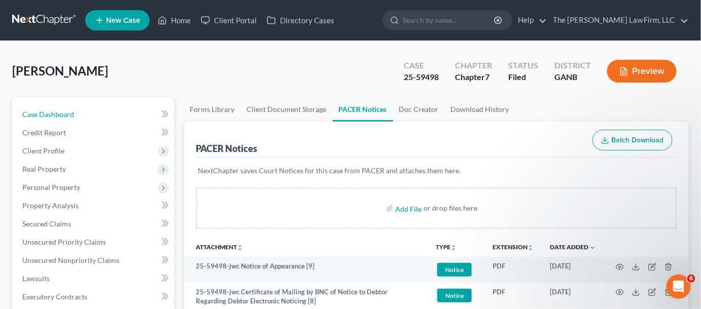
click at [78, 108] on link "Case Dashboard" at bounding box center [94, 115] width 160 height 18
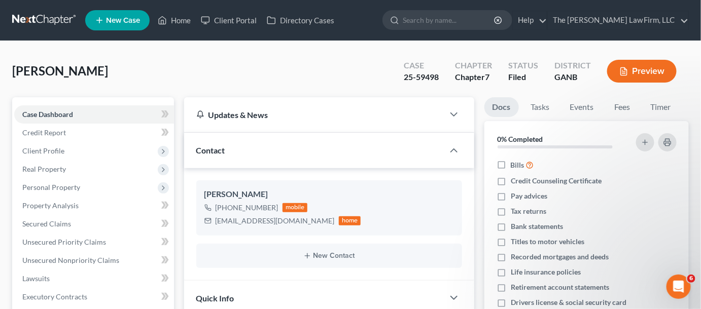
scroll to position [230, 0]
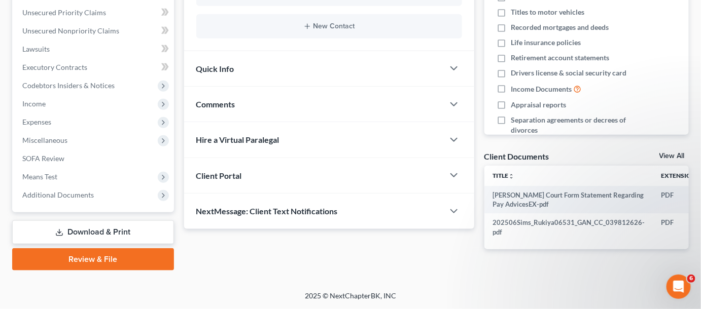
click at [228, 102] on span "Comments" at bounding box center [215, 104] width 39 height 10
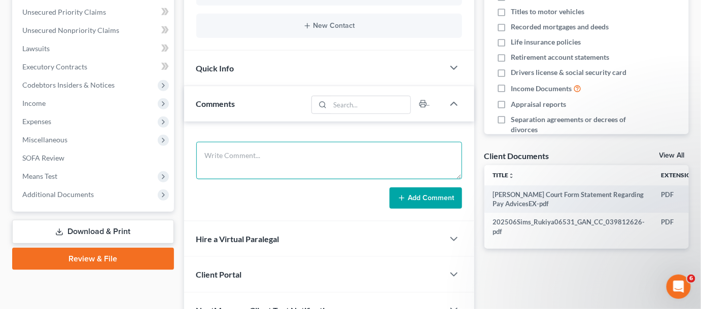
drag, startPoint x: 292, startPoint y: 161, endPoint x: 292, endPoint y: 155, distance: 6.1
click at [292, 160] on textarea at bounding box center [329, 161] width 266 height 38
type textarea "G"
type textarea "OGIER"
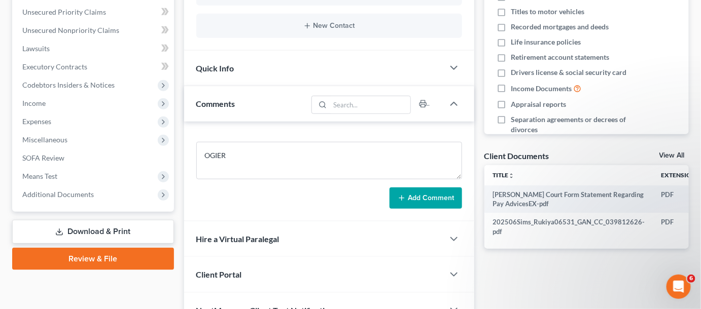
click at [439, 201] on button "Add Comment" at bounding box center [426, 198] width 73 height 21
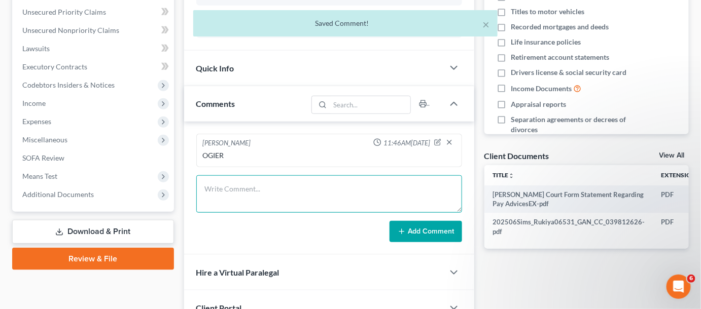
click at [297, 206] on textarea at bounding box center [329, 195] width 266 height 38
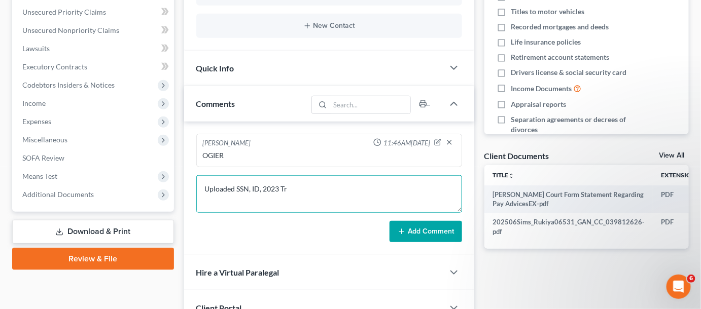
type textarea "Uploaded SSN, ID, 2023 Tr"
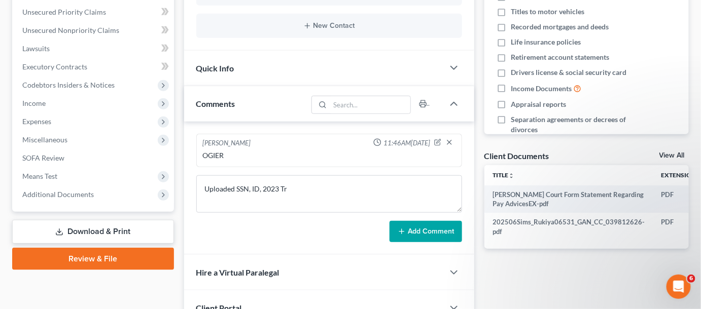
click at [398, 232] on icon at bounding box center [402, 232] width 8 height 8
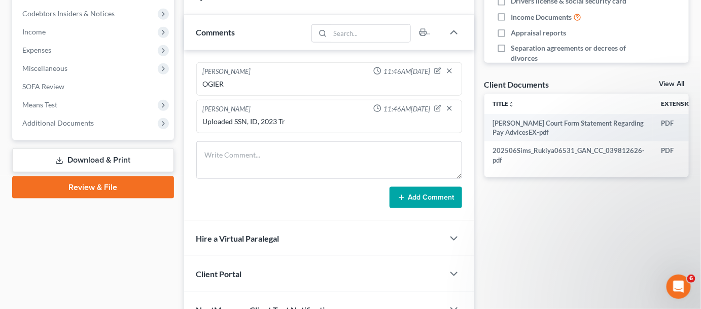
scroll to position [307, 0]
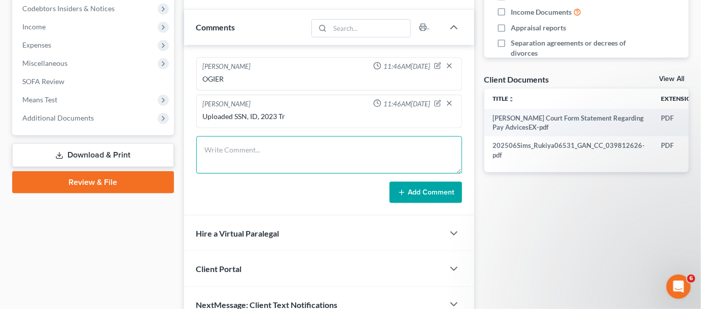
click at [246, 142] on textarea at bounding box center [329, 155] width 266 height 38
type textarea "Emailed CL petition, 341 info, BK sheet"
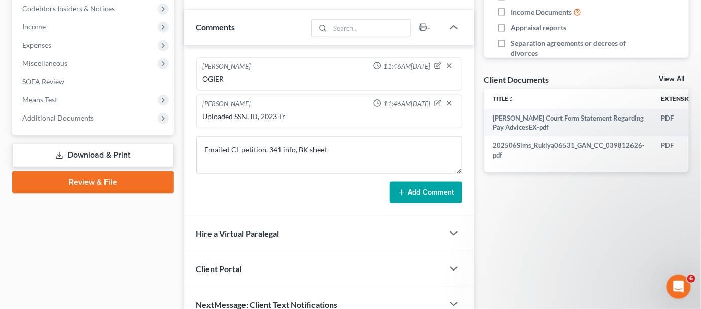
click at [418, 190] on button "Add Comment" at bounding box center [426, 192] width 73 height 21
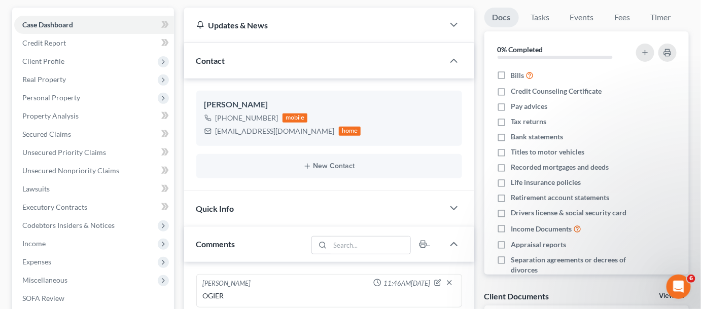
scroll to position [0, 0]
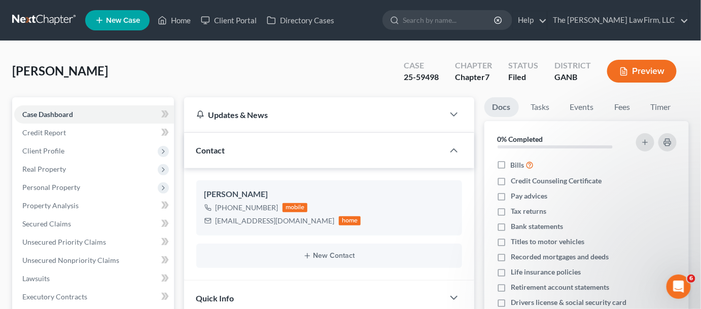
click at [446, 28] on input "search" at bounding box center [449, 20] width 93 height 19
type input "williams"
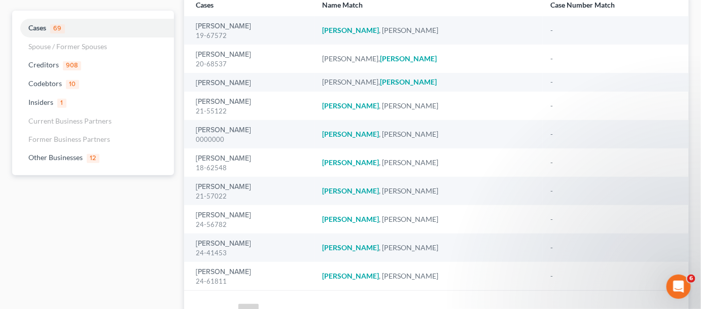
scroll to position [144, 0]
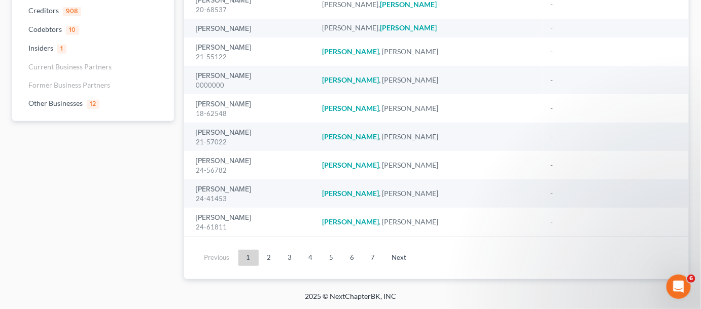
click at [269, 261] on link "2" at bounding box center [269, 258] width 20 height 16
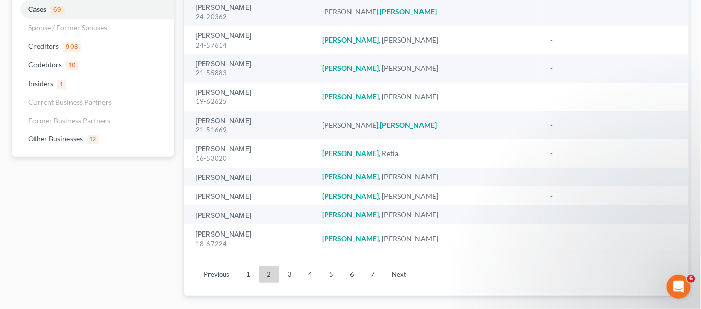
scroll to position [125, 0]
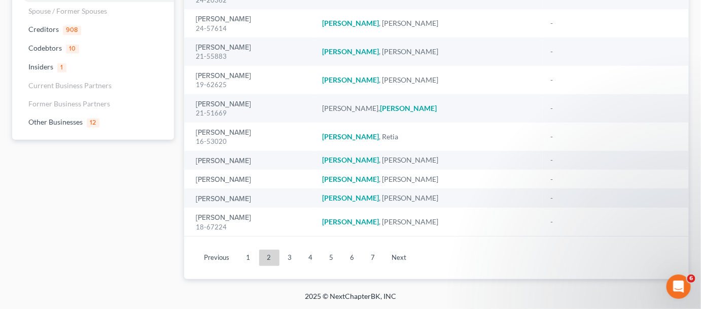
click at [284, 260] on link "3" at bounding box center [290, 258] width 20 height 16
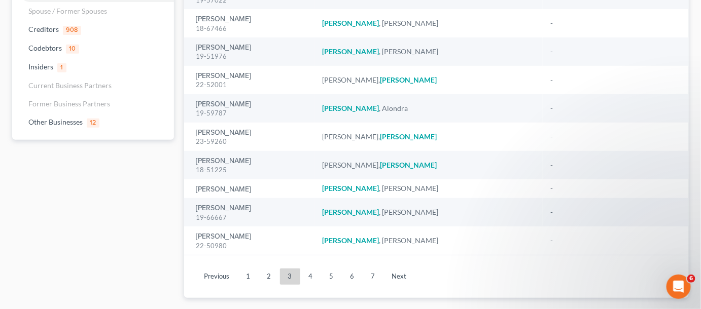
click at [303, 274] on link "4" at bounding box center [311, 277] width 20 height 16
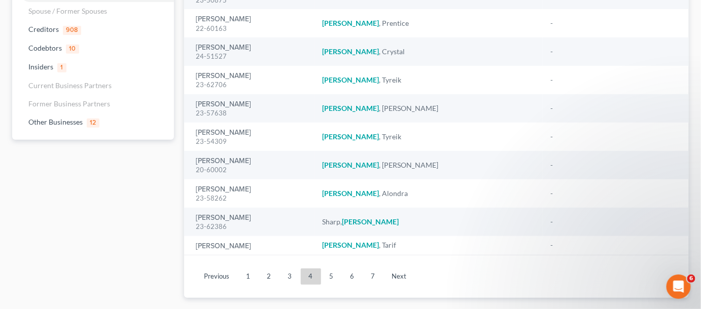
scroll to position [0, 0]
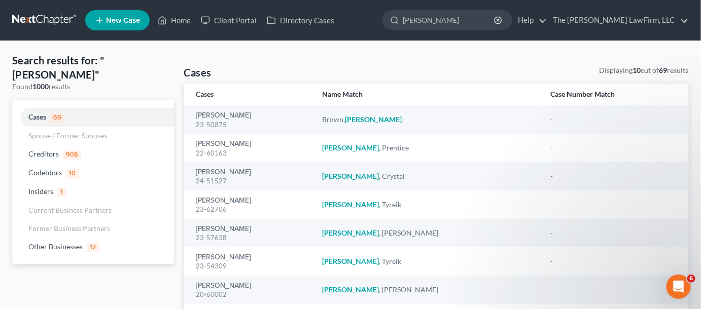
click at [58, 6] on nav "Home New Case Client Portal Directory Cases The Craig Black Law Firm, LLC mb@cr…" at bounding box center [350, 20] width 701 height 41
click at [46, 16] on link at bounding box center [44, 20] width 65 height 18
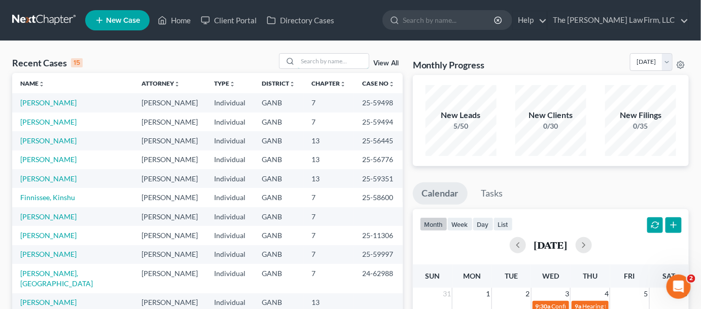
click at [327, 61] on input "search" at bounding box center [333, 61] width 71 height 15
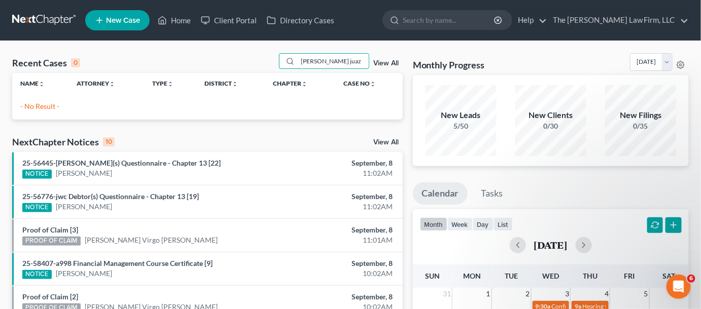
click at [330, 61] on input "[PERSON_NAME] juaz" at bounding box center [333, 61] width 71 height 15
click at [349, 59] on input "[PERSON_NAME] jaz" at bounding box center [333, 61] width 71 height 15
type input "[PERSON_NAME]"
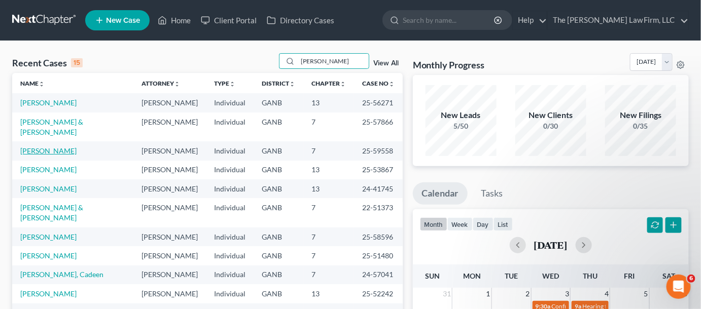
click at [62, 147] on link "[PERSON_NAME]" at bounding box center [48, 151] width 56 height 9
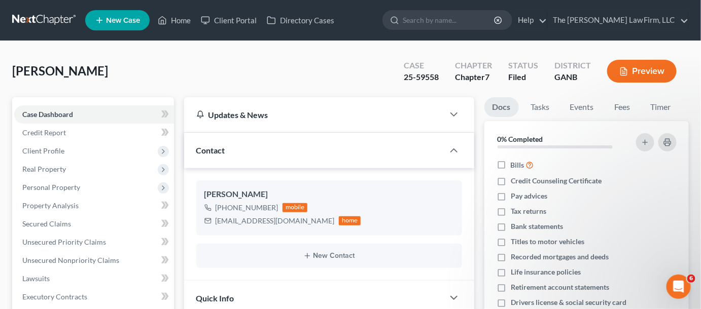
scroll to position [230, 0]
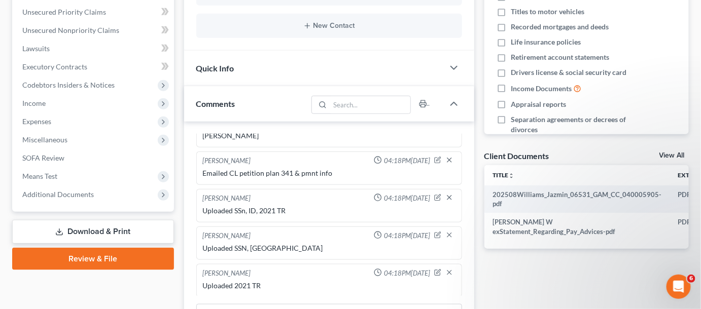
click at [59, 197] on span "Additional Documents" at bounding box center [58, 194] width 72 height 9
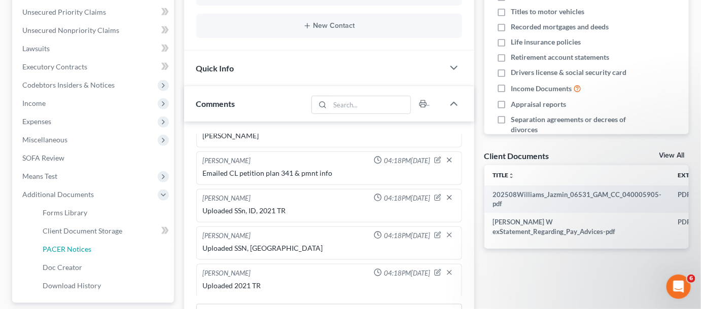
click at [73, 250] on span "PACER Notices" at bounding box center [67, 249] width 49 height 9
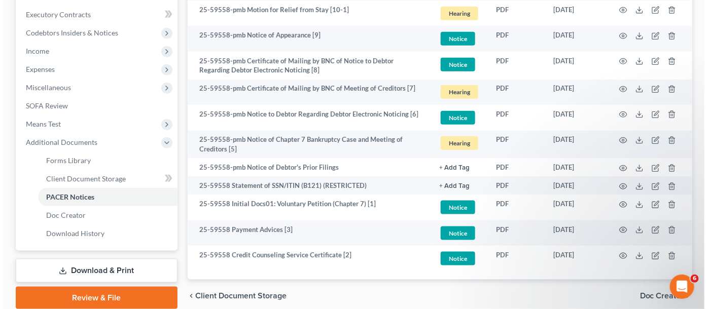
scroll to position [307, 0]
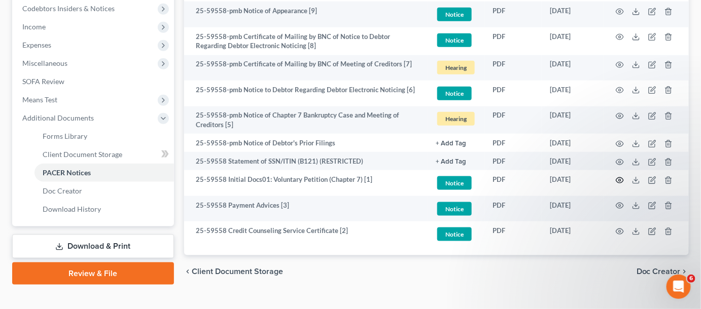
click at [622, 179] on icon "button" at bounding box center [620, 181] width 8 height 8
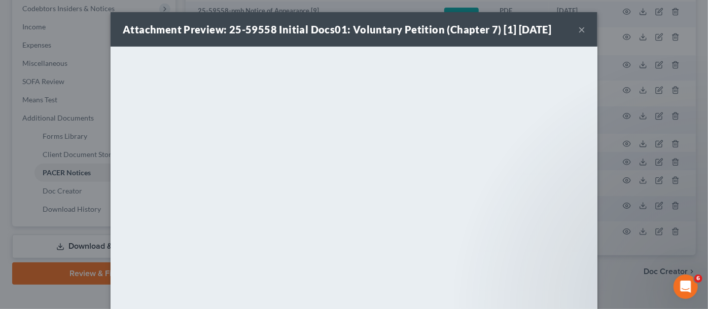
click at [617, 227] on div "Attachment Preview: 25-59558 Initial Docs01: Voluntary Petition (Chapter 7) [1]…" at bounding box center [354, 154] width 708 height 309
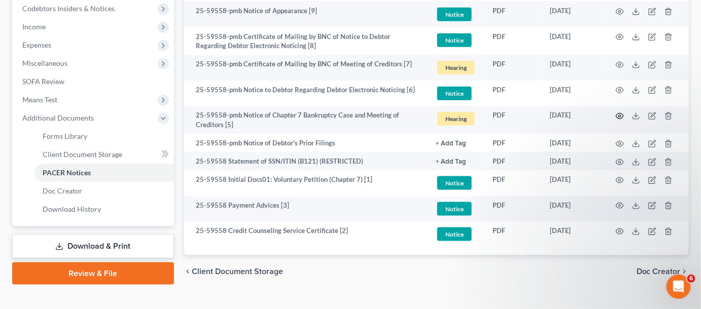
click at [618, 116] on icon "button" at bounding box center [620, 116] width 8 height 8
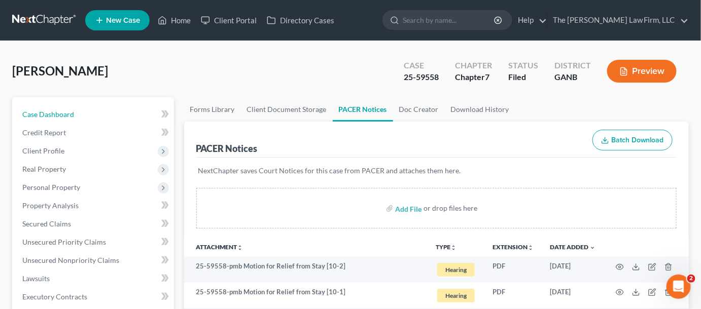
click at [71, 113] on span "Case Dashboard" at bounding box center [48, 114] width 52 height 9
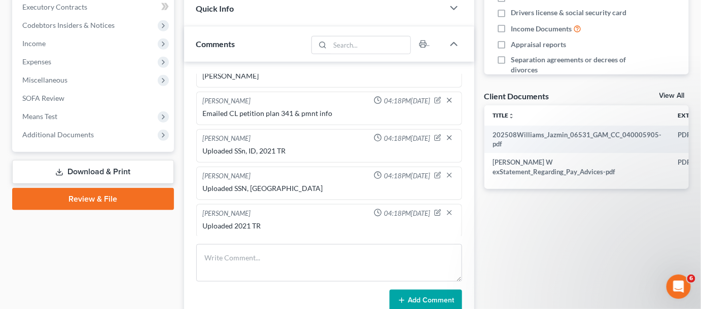
scroll to position [307, 0]
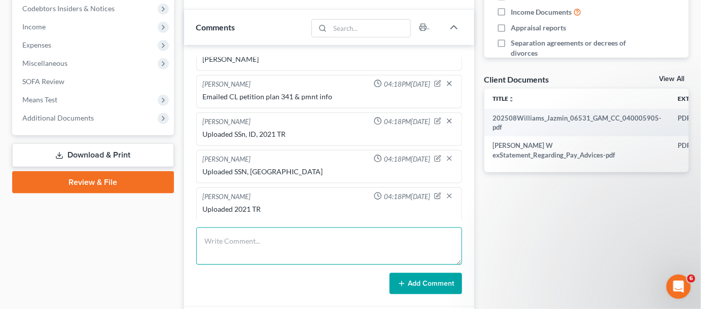
click at [261, 229] on textarea at bounding box center [329, 247] width 266 height 38
type textarea "[PERSON_NAME]"
click at [425, 280] on button "Add Comment" at bounding box center [426, 283] width 73 height 21
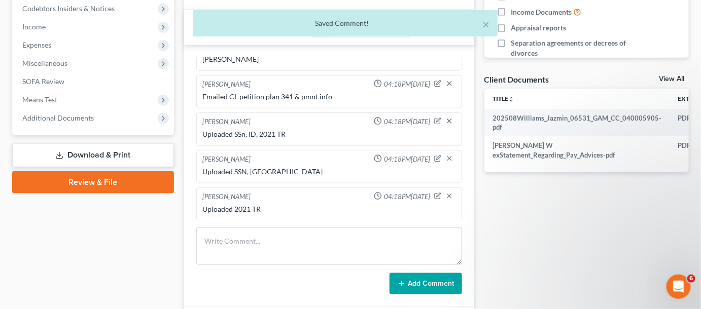
scroll to position [57, 0]
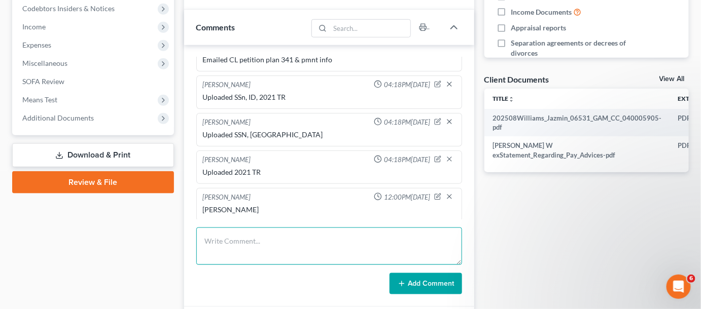
click at [329, 232] on textarea at bounding box center [329, 247] width 266 height 38
type textarea "Uploaded SSN, [GEOGRAPHIC_DATA]"
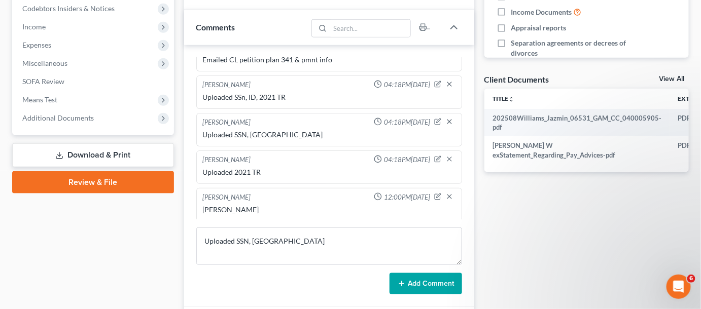
click at [392, 281] on button "Add Comment" at bounding box center [426, 283] width 73 height 21
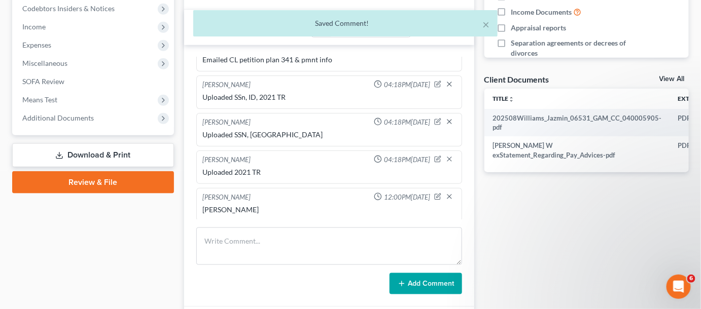
scroll to position [94, 0]
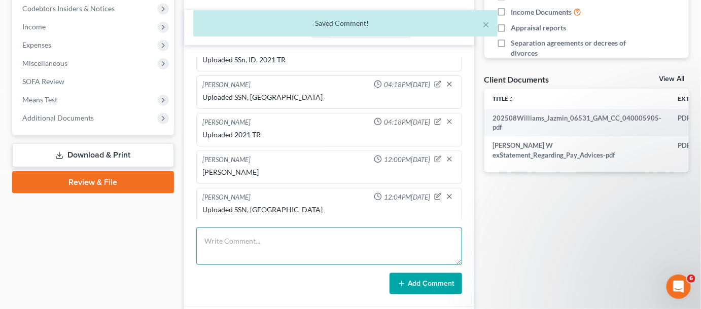
click at [276, 258] on textarea at bounding box center [329, 247] width 266 height 38
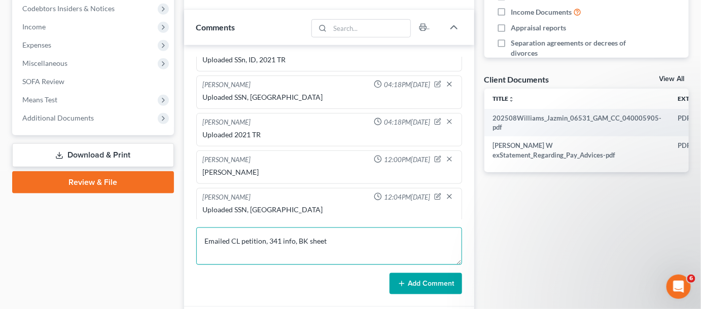
type textarea "Emailed CL petition, 341 info, BK sheet"
click at [414, 282] on button "Add Comment" at bounding box center [426, 283] width 73 height 21
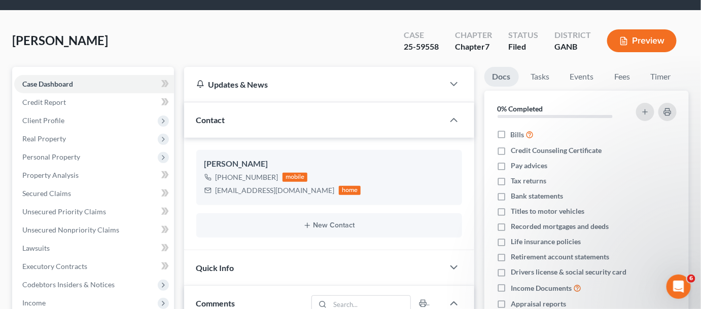
scroll to position [0, 0]
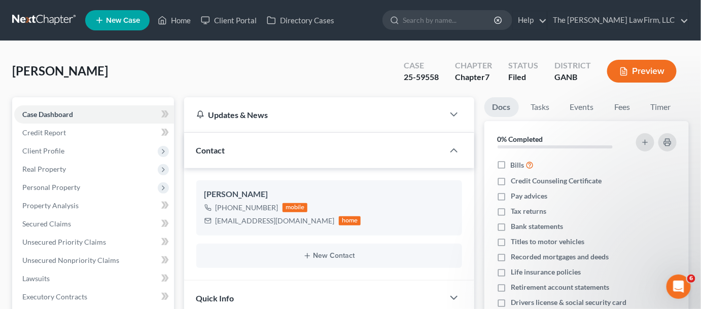
click at [455, 20] on input "search" at bounding box center [449, 20] width 93 height 19
type input "[PERSON_NAME]"
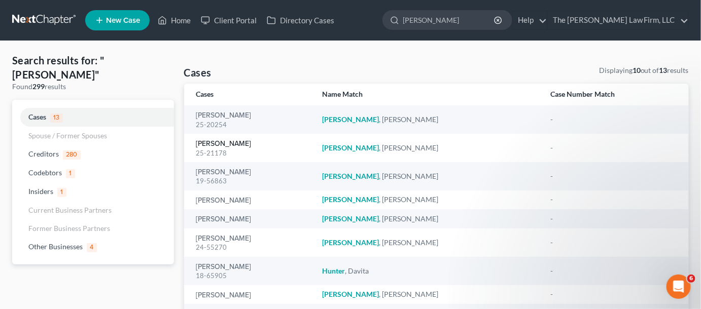
click at [224, 143] on link "[PERSON_NAME]" at bounding box center [223, 144] width 55 height 7
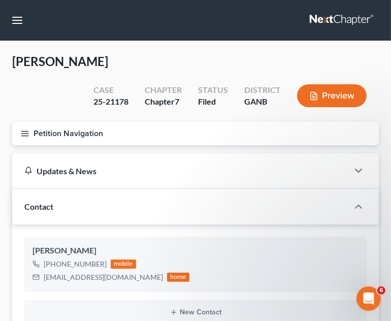
click at [29, 131] on button "Petition Navigation" at bounding box center [195, 133] width 366 height 23
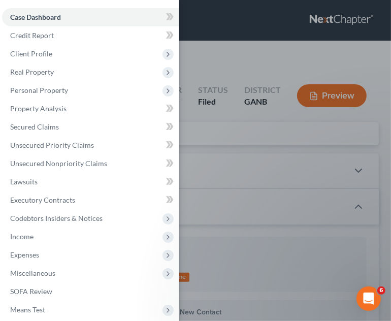
click at [32, 60] on span "Client Profile" at bounding box center [90, 54] width 177 height 18
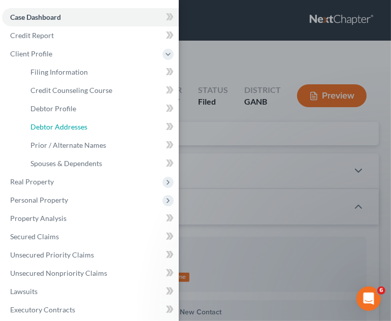
click at [42, 128] on span "Debtor Addresses" at bounding box center [58, 126] width 57 height 9
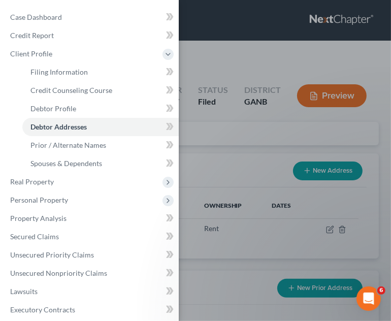
click at [236, 66] on div "Case Dashboard Payments Invoices Payments Payments Credit Report Client Profile" at bounding box center [195, 160] width 391 height 321
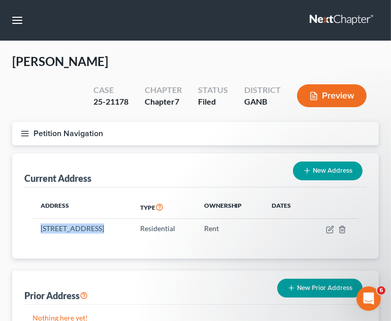
drag, startPoint x: 94, startPoint y: 228, endPoint x: 42, endPoint y: 225, distance: 52.8
click at [42, 225] on td "[STREET_ADDRESS]" at bounding box center [81, 228] width 99 height 19
copy td "[STREET_ADDRESS]"
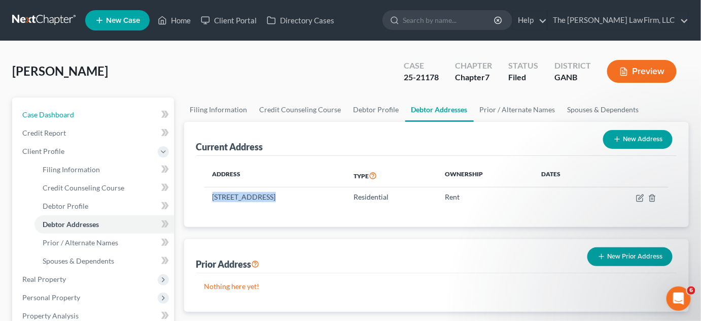
click at [69, 117] on span "Case Dashboard" at bounding box center [48, 114] width 52 height 9
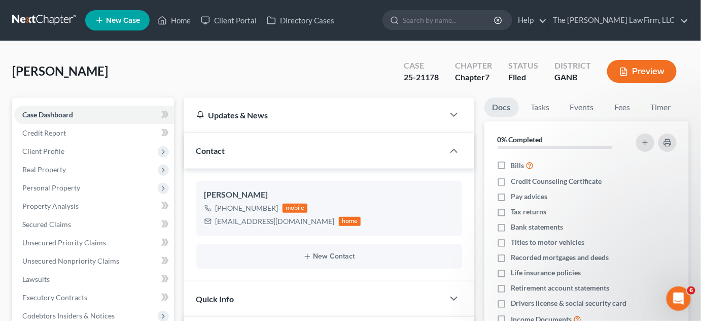
click at [446, 18] on input "search" at bounding box center [449, 20] width 93 height 19
type input "[PERSON_NAME]"
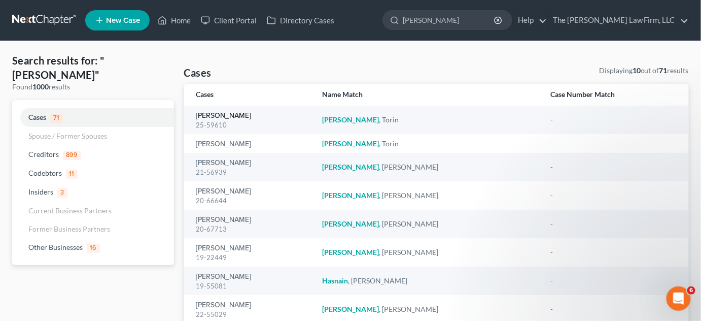
click at [211, 115] on link "[PERSON_NAME]" at bounding box center [223, 115] width 55 height 7
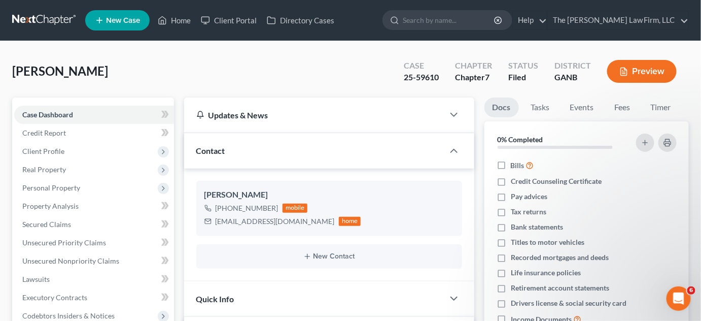
scroll to position [230, 0]
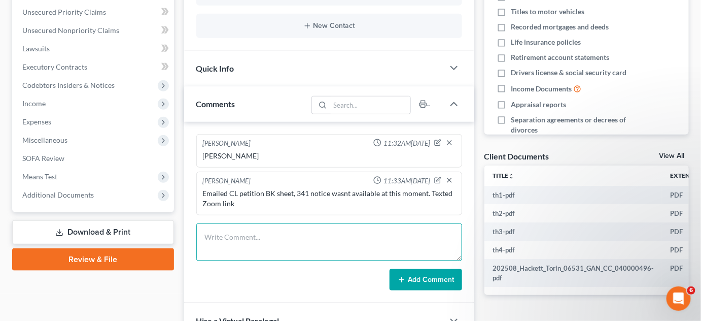
click at [270, 228] on textarea at bounding box center [329, 242] width 266 height 38
type textarea "Uploaded SSN, [GEOGRAPHIC_DATA], 2024 TR"
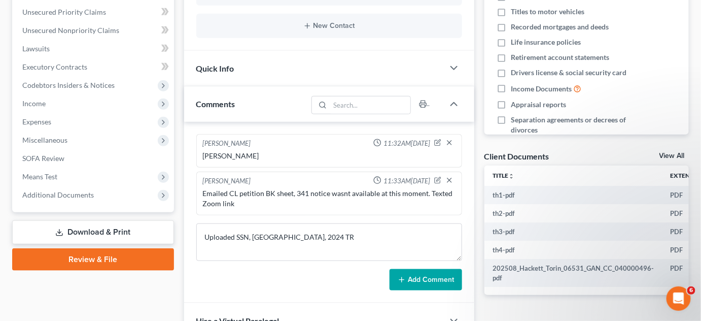
drag, startPoint x: 388, startPoint y: 271, endPoint x: 399, endPoint y: 275, distance: 11.9
click at [392, 273] on div "Add Comment" at bounding box center [329, 279] width 266 height 21
click at [399, 275] on icon at bounding box center [402, 279] width 8 height 8
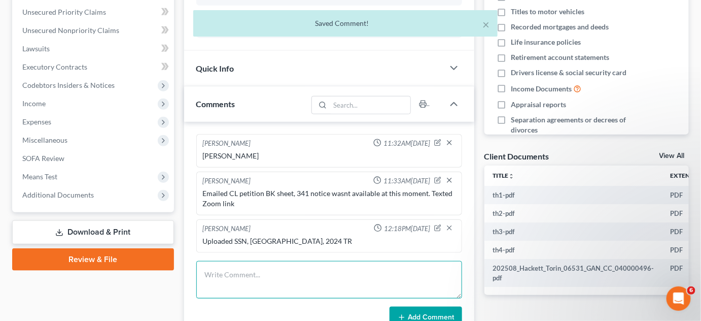
click at [397, 275] on textarea at bounding box center [329, 280] width 266 height 38
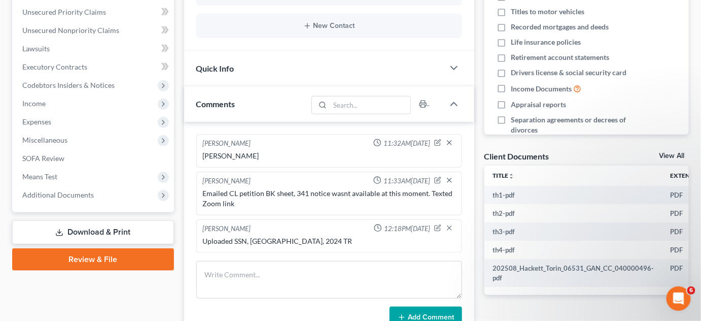
click at [107, 186] on span "Additional Documents" at bounding box center [94, 195] width 160 height 18
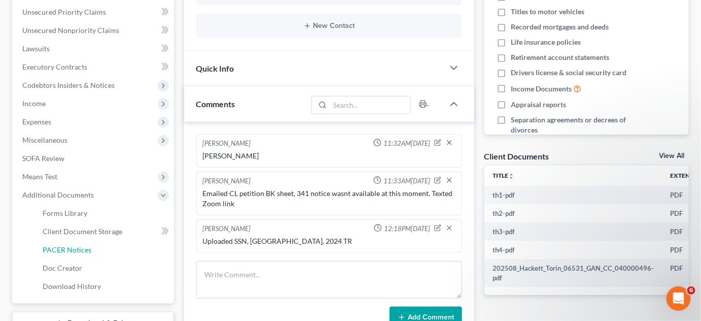
click at [82, 250] on span "PACER Notices" at bounding box center [67, 249] width 49 height 9
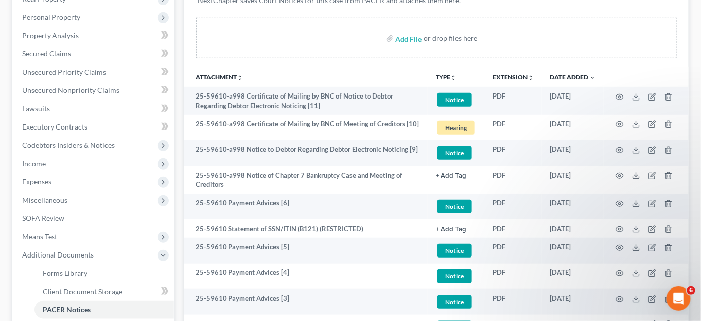
scroll to position [230, 0]
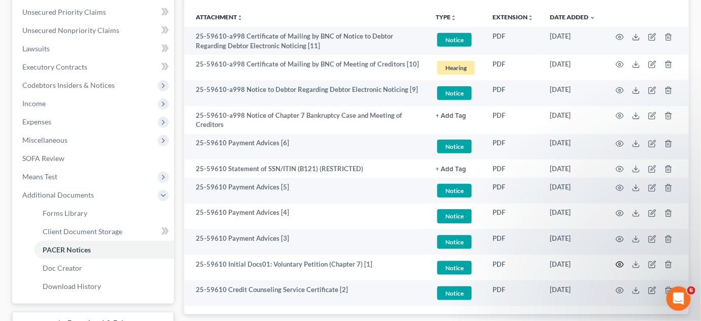
click at [619, 264] on circle "button" at bounding box center [620, 264] width 2 height 2
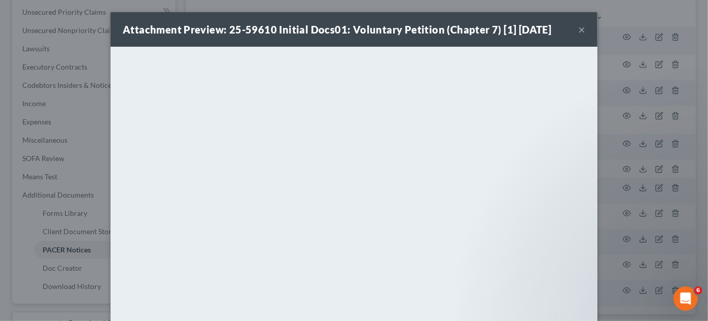
click at [579, 25] on button "×" at bounding box center [581, 29] width 7 height 12
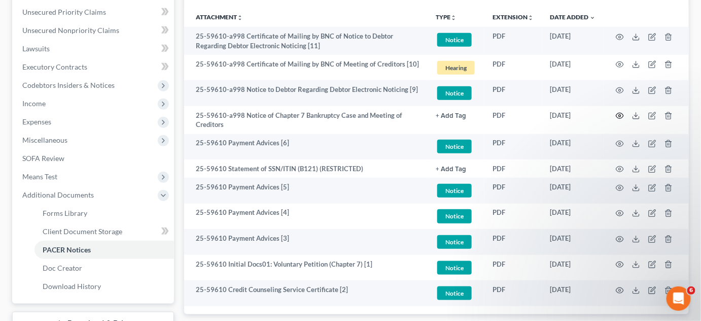
click at [621, 115] on circle "button" at bounding box center [620, 116] width 2 height 2
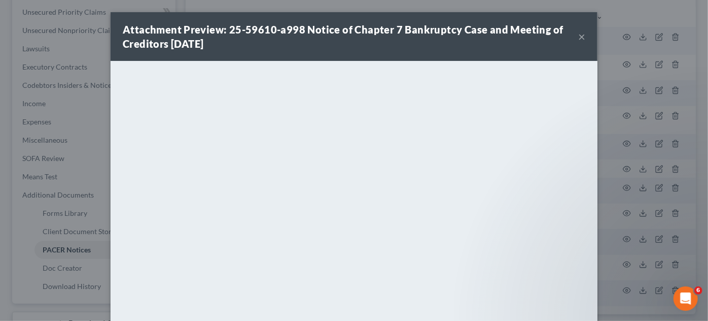
click at [615, 107] on div "Attachment Preview: 25-59610-a998 Notice of Chapter 7 Bankruptcy Case and Meeti…" at bounding box center [354, 160] width 708 height 321
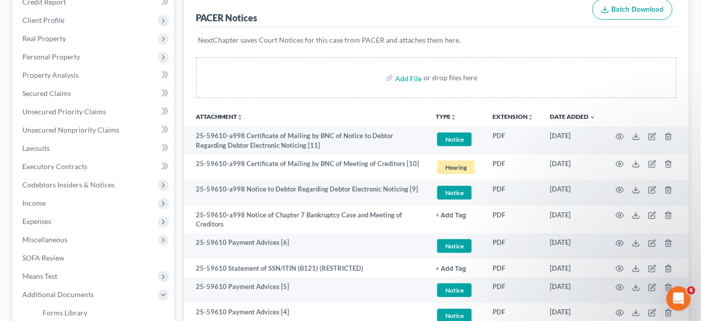
scroll to position [77, 0]
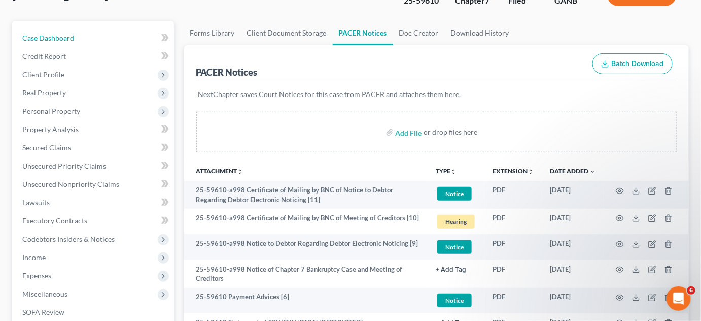
click at [60, 35] on span "Case Dashboard" at bounding box center [48, 37] width 52 height 9
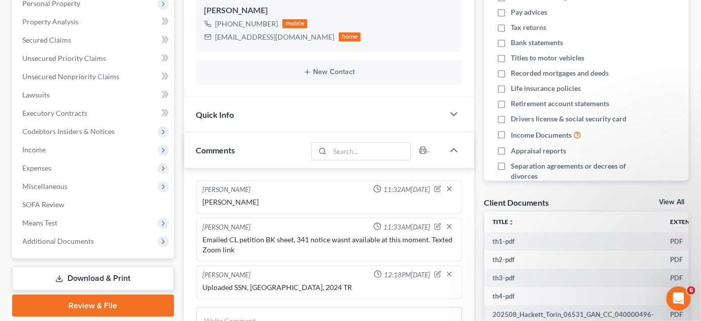
scroll to position [230, 0]
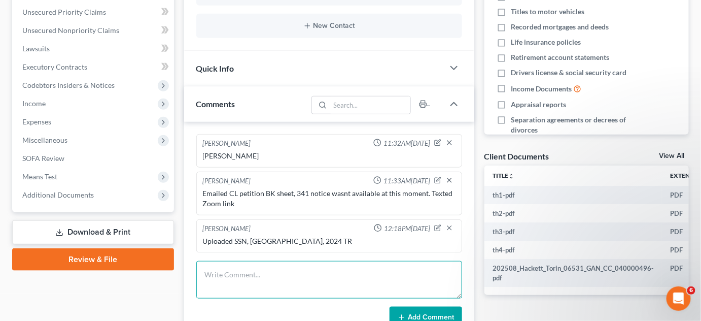
click at [307, 272] on textarea at bounding box center [329, 280] width 266 height 38
click at [244, 270] on textarea "Texted 341 onfo, emailed CL petition BK sheet" at bounding box center [329, 280] width 266 height 38
type textarea "Texted 341 info, emailed CL petition BK sheet"
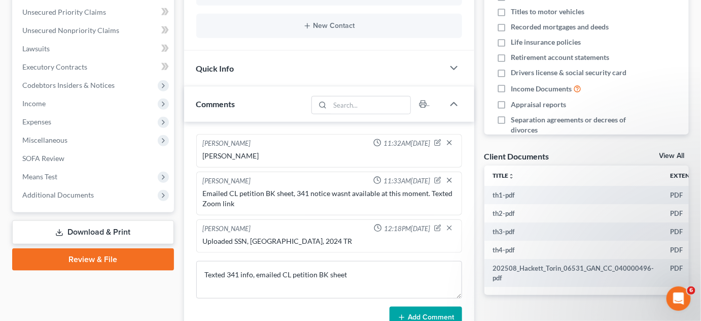
click at [427, 309] on button "Add Comment" at bounding box center [426, 316] width 73 height 21
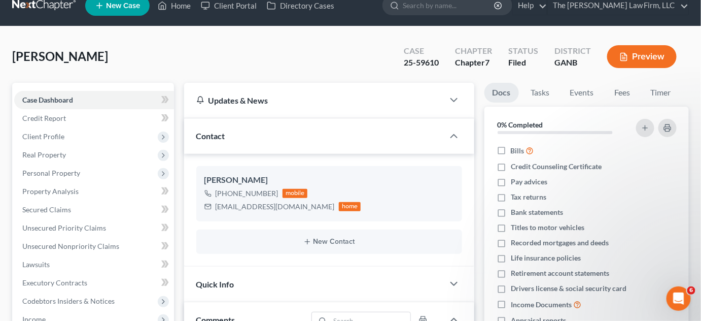
scroll to position [0, 0]
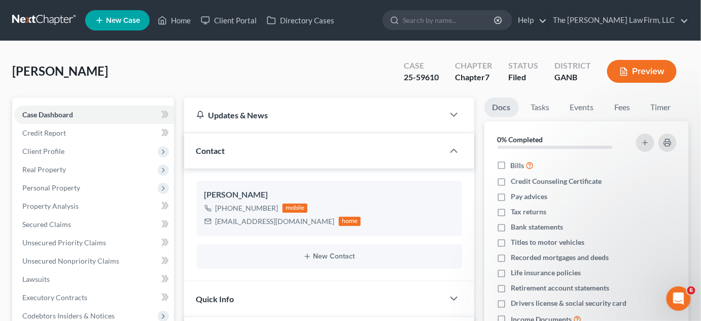
click at [437, 21] on input "search" at bounding box center [449, 20] width 93 height 19
type input "[PERSON_NAME]"
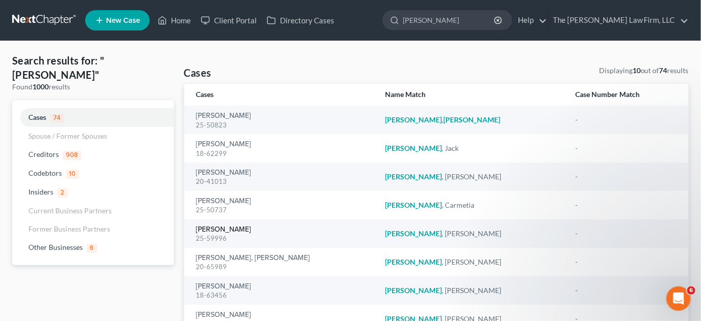
click at [205, 231] on link "[PERSON_NAME]" at bounding box center [223, 229] width 55 height 7
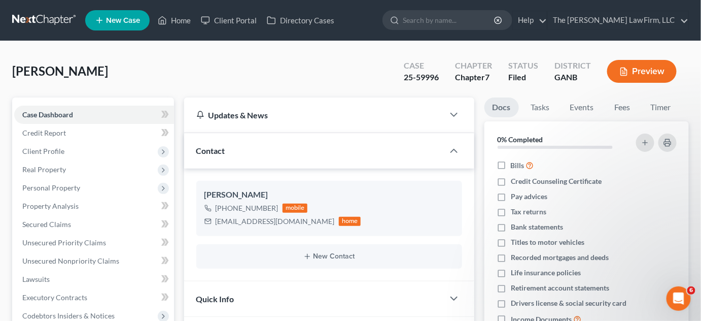
scroll to position [218, 0]
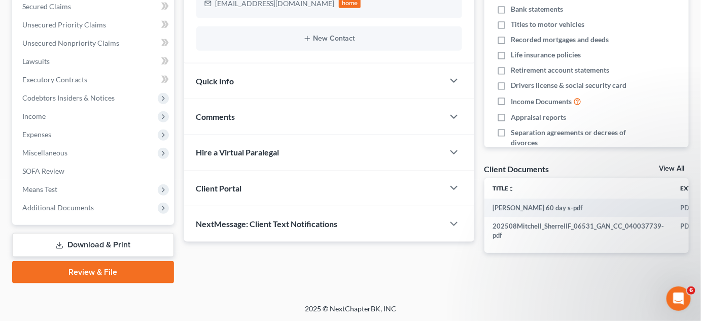
click at [45, 203] on span "Additional Documents" at bounding box center [58, 207] width 72 height 9
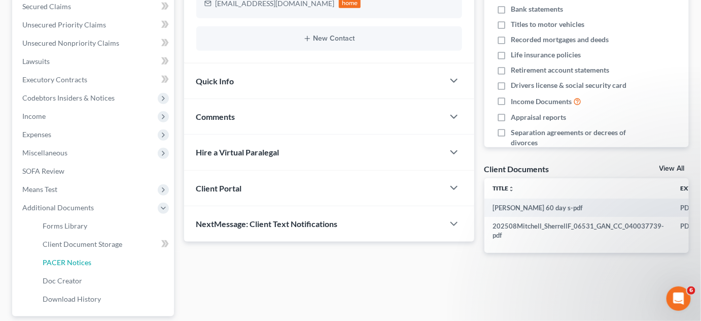
click at [70, 261] on span "PACER Notices" at bounding box center [67, 262] width 49 height 9
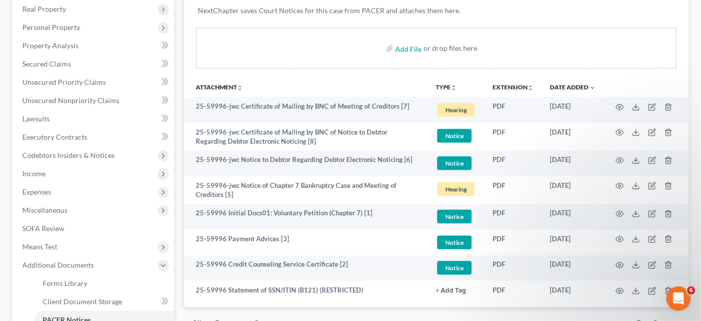
scroll to position [154, 0]
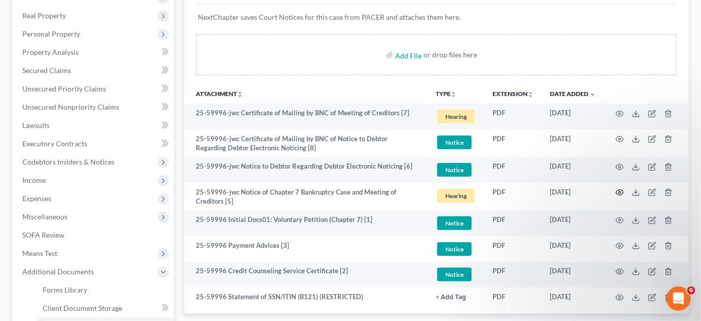
click at [620, 192] on circle "button" at bounding box center [620, 192] width 2 height 2
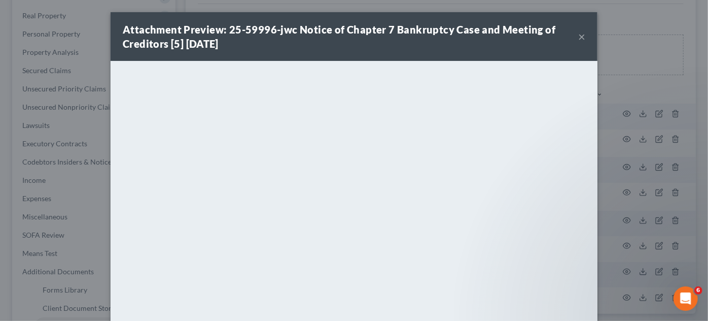
click at [630, 95] on div "Attachment Preview: 25-59996-jwc Notice of Chapter 7 Bankruptcy Case and Meetin…" at bounding box center [354, 160] width 708 height 321
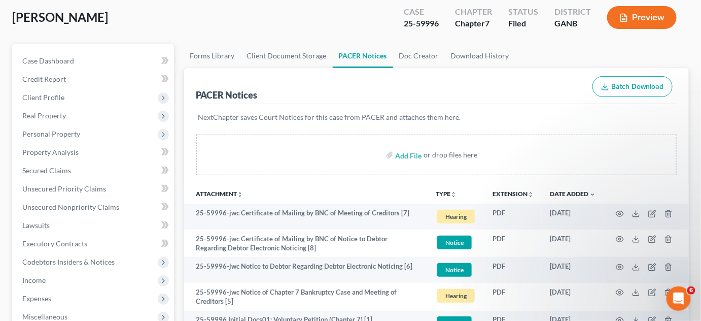
scroll to position [0, 0]
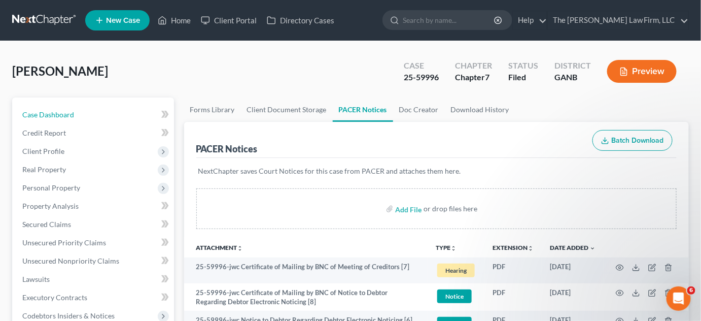
click at [93, 110] on link "Case Dashboard" at bounding box center [94, 115] width 160 height 18
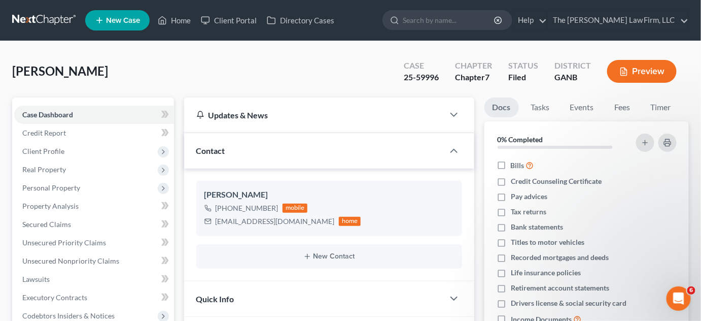
click at [439, 225] on icon "button" at bounding box center [438, 226] width 5 height 5
select select "0"
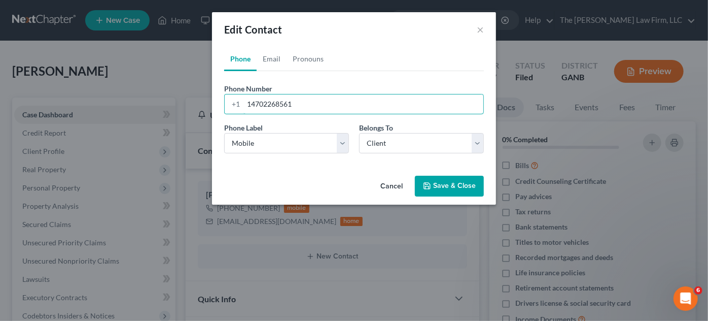
drag, startPoint x: 306, startPoint y: 105, endPoint x: 238, endPoint y: 103, distance: 68.0
click at [238, 103] on div "[PHONE_NUMBER]" at bounding box center [354, 104] width 260 height 20
paste input "470) 226-8651‬"
click at [263, 103] on input "470) 226-8651‬" at bounding box center [364, 103] width 240 height 19
type input "[PHONE_NUMBER]‬"
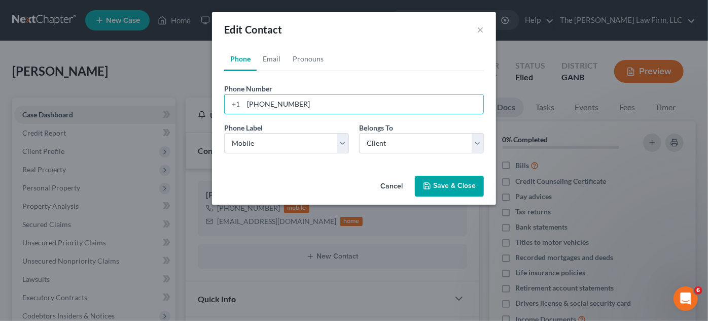
click at [437, 177] on button "Save & Close" at bounding box center [449, 186] width 69 height 21
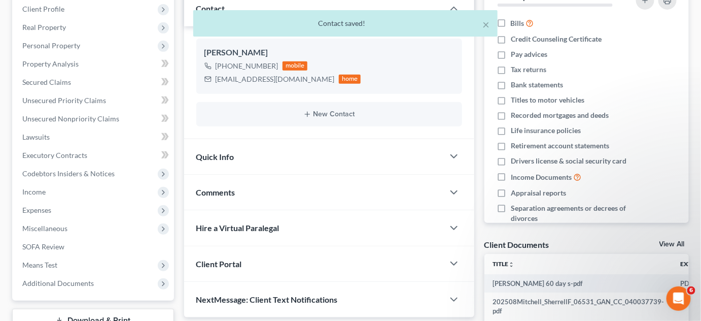
scroll to position [218, 0]
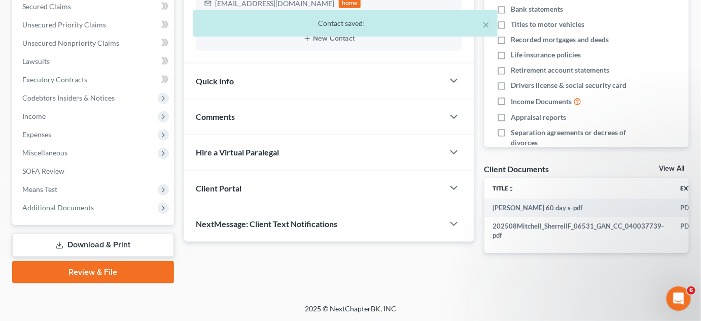
click at [220, 112] on span "Comments" at bounding box center [215, 117] width 39 height 10
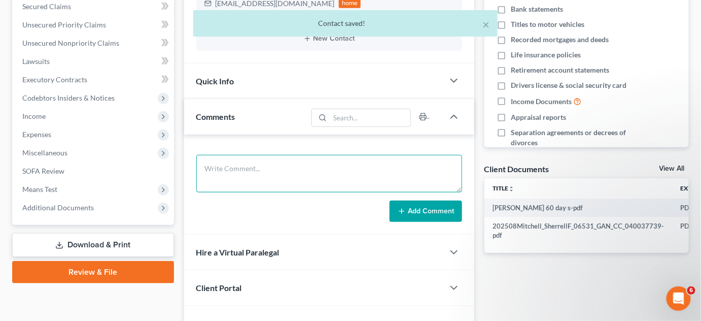
click at [258, 159] on textarea at bounding box center [329, 174] width 266 height 38
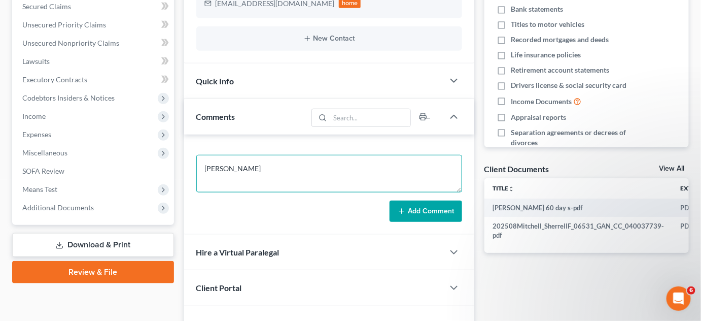
type textarea "[PERSON_NAME]"
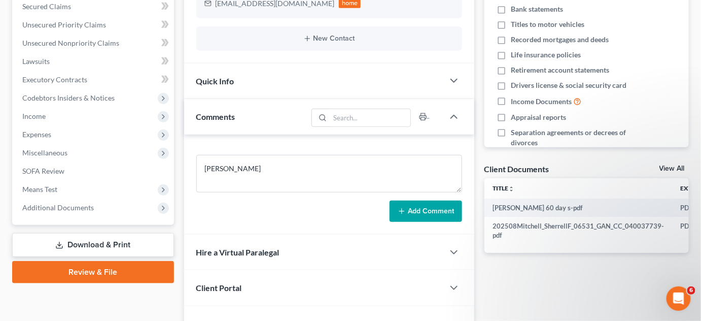
click at [415, 209] on button "Add Comment" at bounding box center [426, 210] width 73 height 21
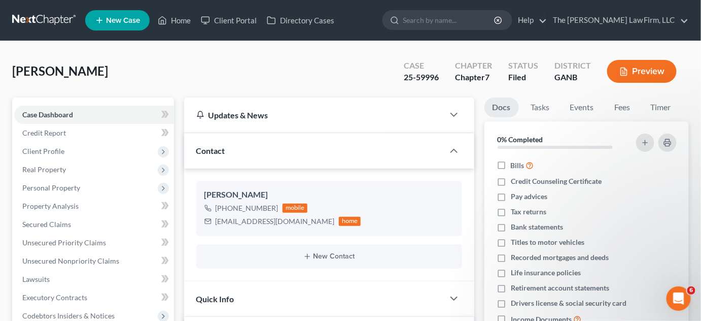
scroll to position [307, 0]
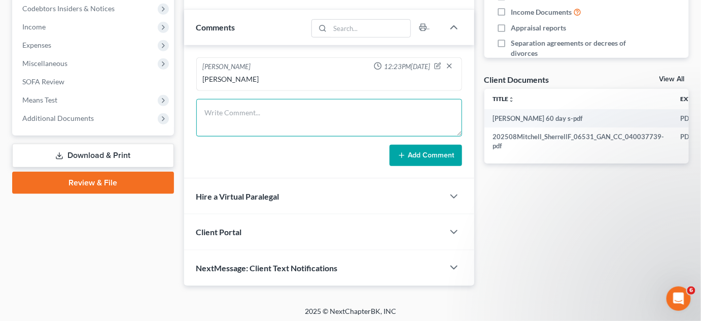
click at [223, 119] on textarea at bounding box center [329, 118] width 266 height 38
type textarea "Uploaded SSN, Id, 2024 TR"
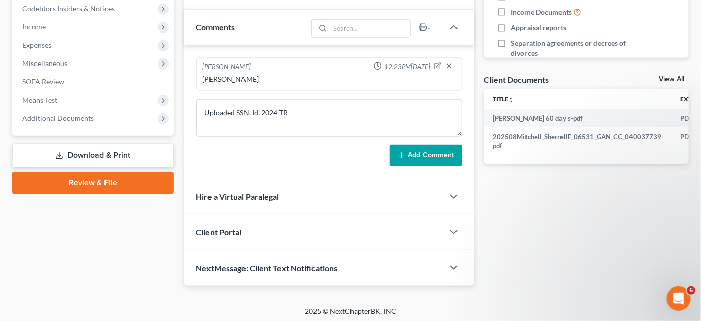
click at [423, 154] on button "Add Comment" at bounding box center [426, 155] width 73 height 21
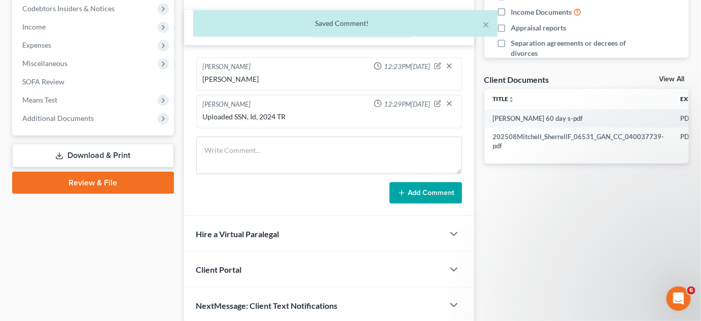
click at [87, 122] on span "Additional Documents" at bounding box center [94, 118] width 160 height 18
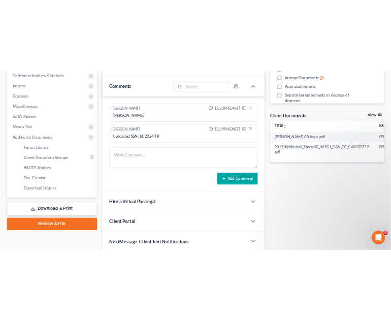
scroll to position [154, 0]
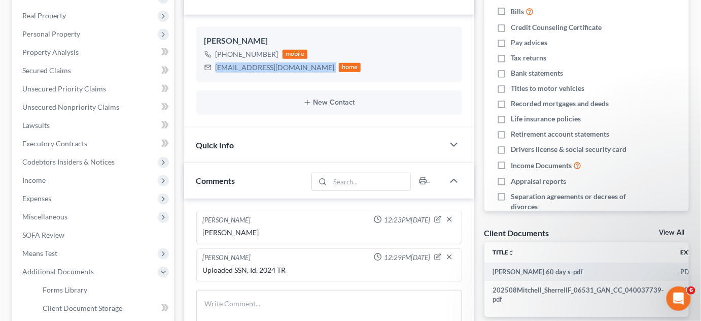
drag, startPoint x: 284, startPoint y: 67, endPoint x: 215, endPoint y: 66, distance: 69.0
click at [215, 66] on div "[EMAIL_ADDRESS][DOMAIN_NAME] home" at bounding box center [282, 67] width 157 height 13
copy div "[EMAIL_ADDRESS][DOMAIN_NAME]"
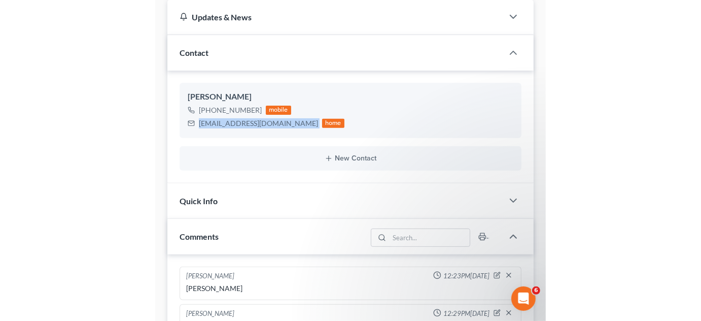
scroll to position [0, 0]
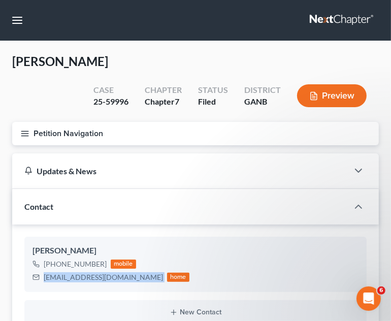
click at [20, 131] on icon "button" at bounding box center [24, 133] width 9 height 9
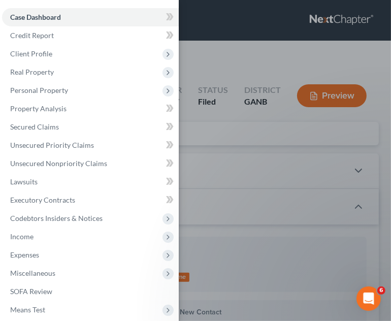
click at [34, 58] on span "Client Profile" at bounding box center [31, 53] width 42 height 9
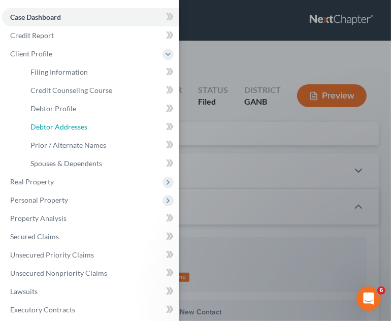
click at [61, 125] on span "Debtor Addresses" at bounding box center [58, 126] width 57 height 9
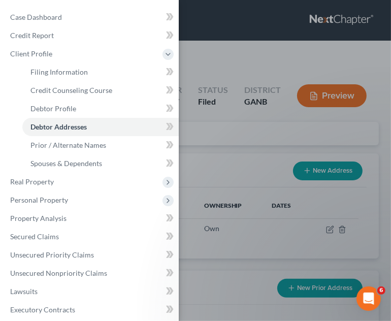
click at [224, 50] on div "Case Dashboard Payments Invoices Payments Payments Credit Report Client Profile" at bounding box center [195, 160] width 391 height 321
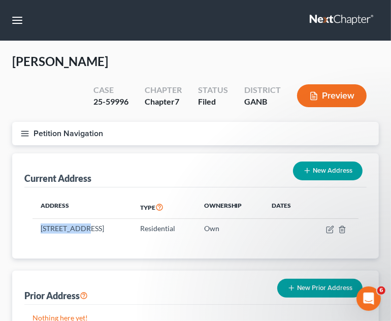
drag, startPoint x: 82, startPoint y: 227, endPoint x: 41, endPoint y: 225, distance: 40.6
click at [41, 225] on td "[STREET_ADDRESS]" at bounding box center [81, 228] width 99 height 19
copy td "[STREET_ADDRESS]"
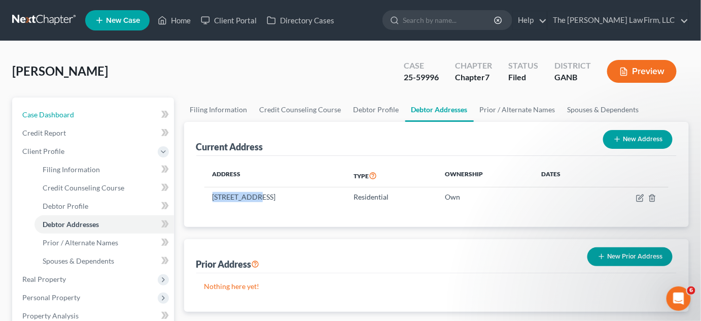
click at [72, 109] on link "Case Dashboard" at bounding box center [94, 115] width 160 height 18
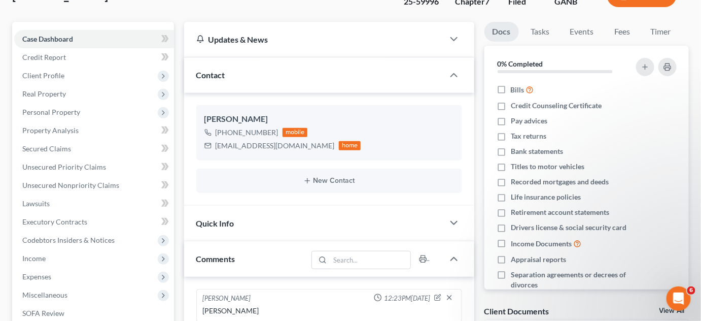
scroll to position [230, 0]
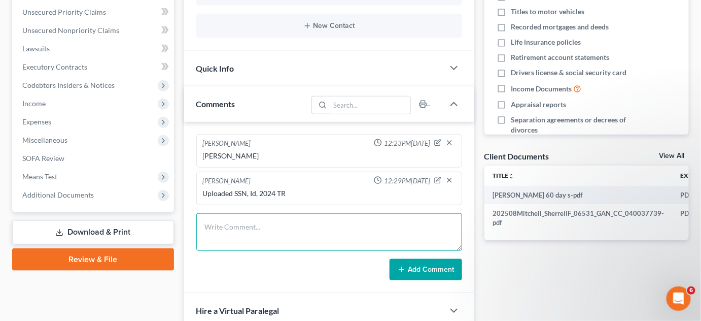
click at [236, 222] on textarea at bounding box center [329, 232] width 266 height 38
type textarea "Emailed CL petition, 341 info Bk sheet"
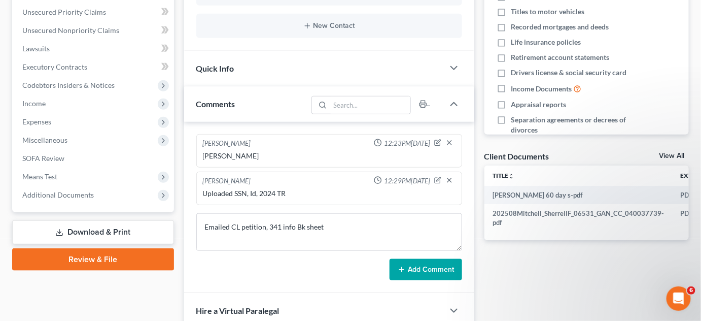
click at [408, 259] on button "Add Comment" at bounding box center [426, 269] width 73 height 21
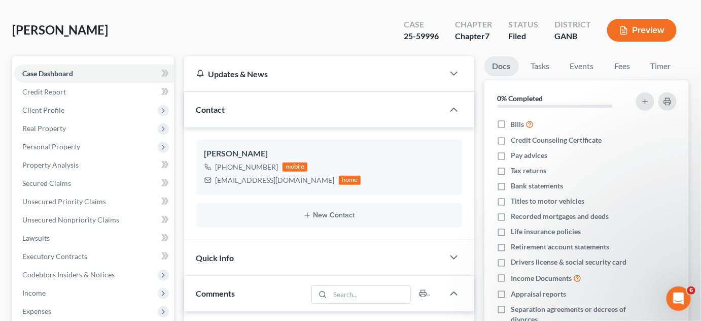
scroll to position [0, 0]
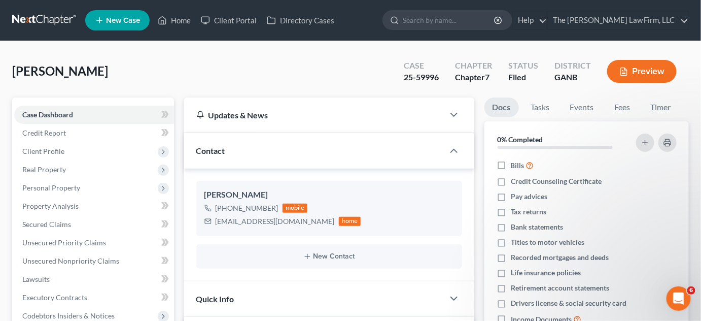
click at [456, 20] on input "search" at bounding box center [449, 20] width 93 height 19
type input "[PERSON_NAME]"
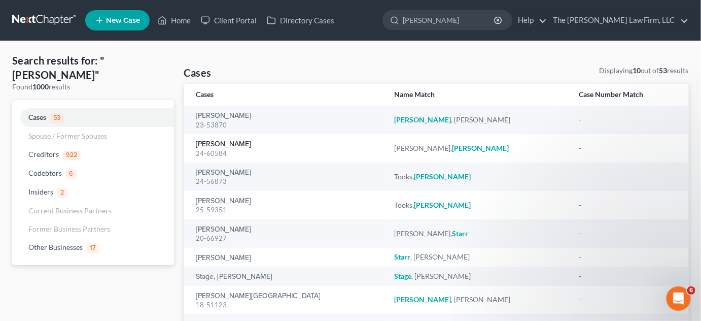
click at [218, 142] on link "[PERSON_NAME]" at bounding box center [223, 144] width 55 height 7
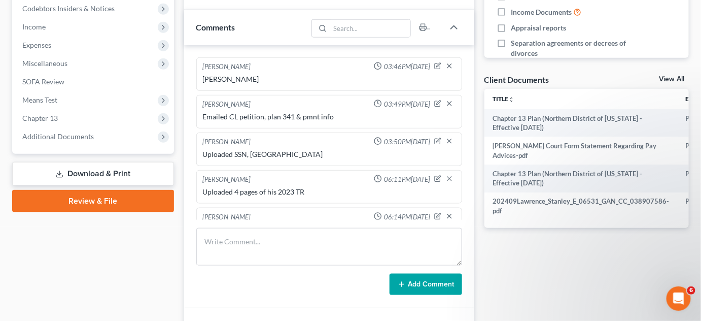
scroll to position [244, 0]
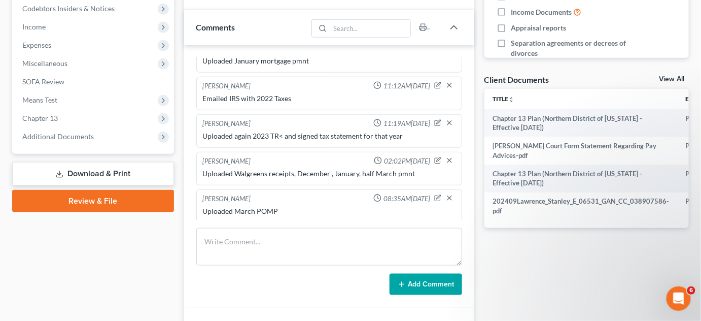
click at [66, 132] on span "Additional Documents" at bounding box center [58, 136] width 72 height 9
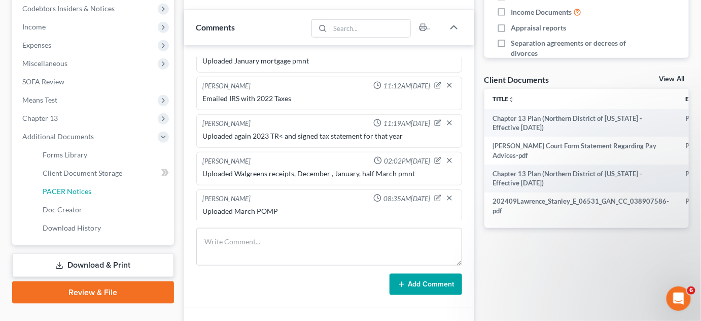
click at [59, 182] on link "PACER Notices" at bounding box center [104, 191] width 140 height 18
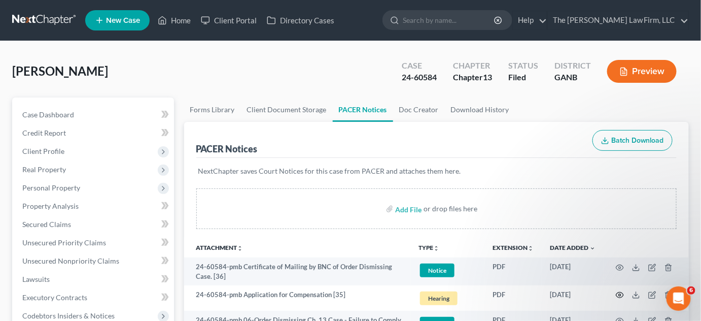
click at [619, 294] on circle "button" at bounding box center [620, 295] width 2 height 2
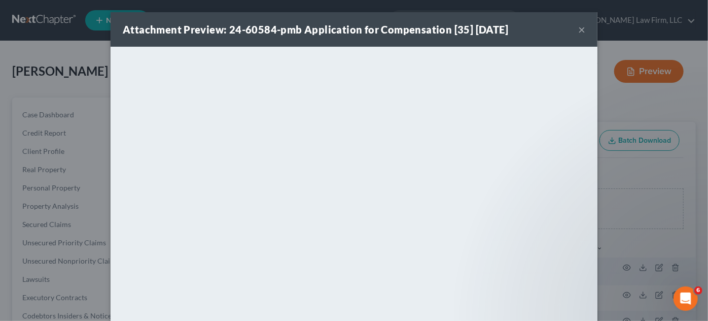
click at [655, 168] on div "Attachment Preview: 24-60584-pmb Application for Compensation [35] [DATE] × Dow…" at bounding box center [354, 160] width 708 height 321
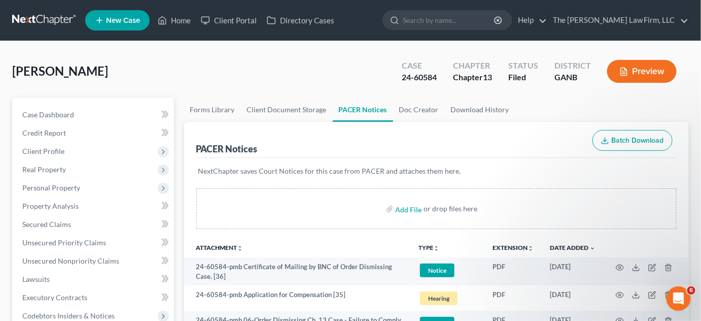
click at [446, 14] on input "search" at bounding box center [449, 20] width 93 height 19
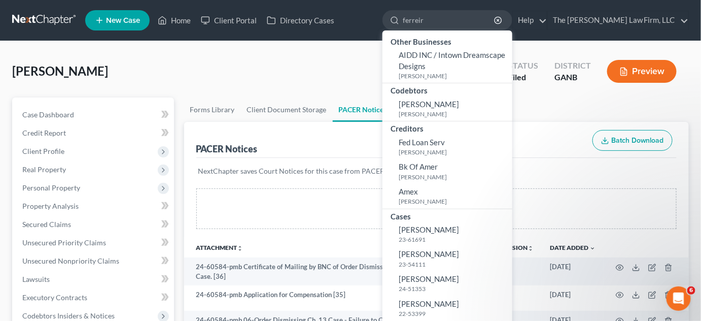
type input "[PERSON_NAME]"
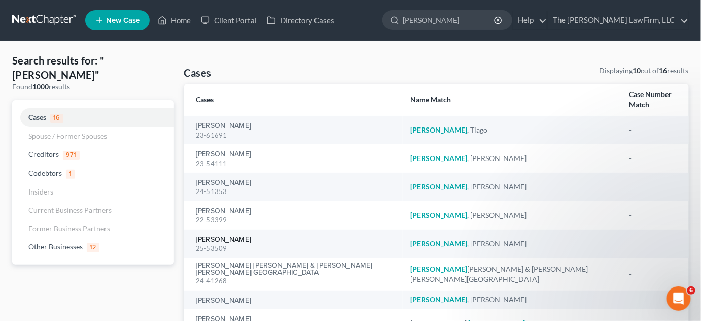
click at [223, 236] on link "[PERSON_NAME]" at bounding box center [223, 239] width 55 height 7
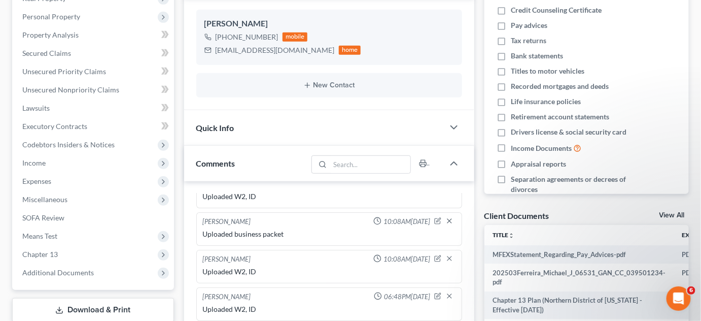
scroll to position [230, 0]
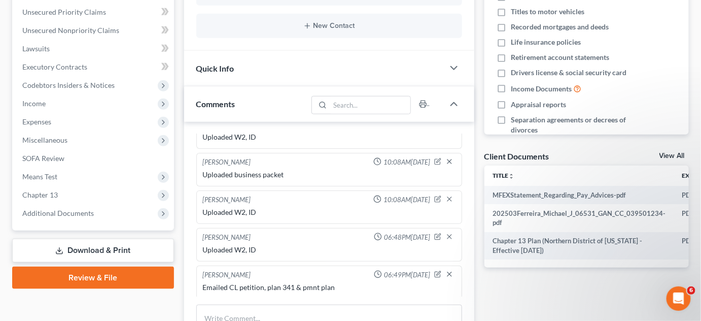
drag, startPoint x: 42, startPoint y: 143, endPoint x: 90, endPoint y: 176, distance: 58.8
click at [42, 143] on span "Miscellaneous" at bounding box center [44, 139] width 45 height 9
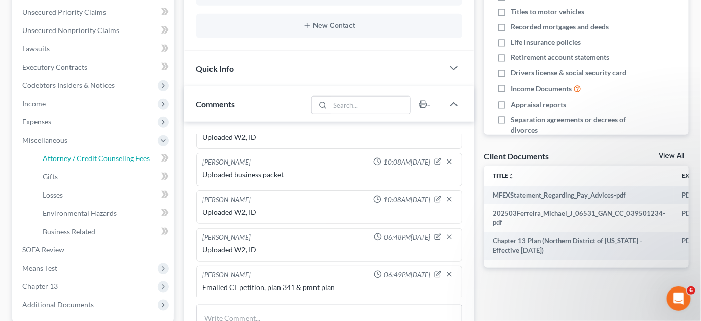
click at [68, 155] on span "Attorney / Credit Counseling Fees" at bounding box center [96, 158] width 107 height 9
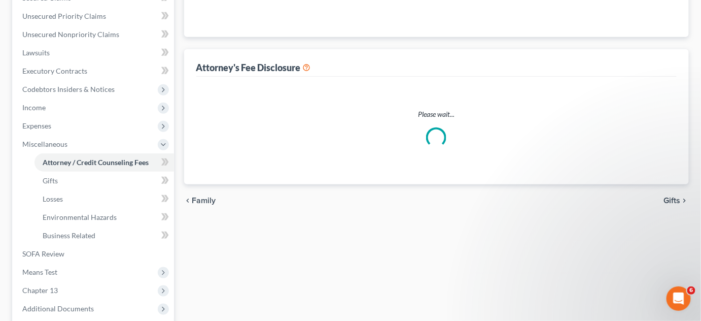
select select "2"
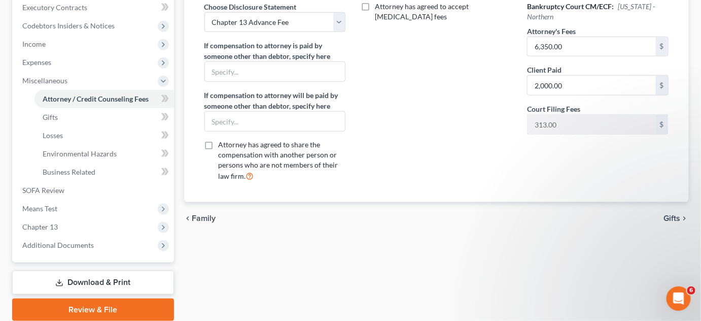
scroll to position [307, 0]
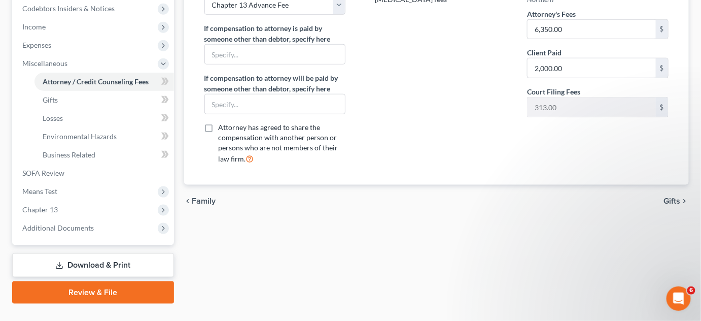
click at [54, 230] on span "Additional Documents" at bounding box center [58, 227] width 72 height 9
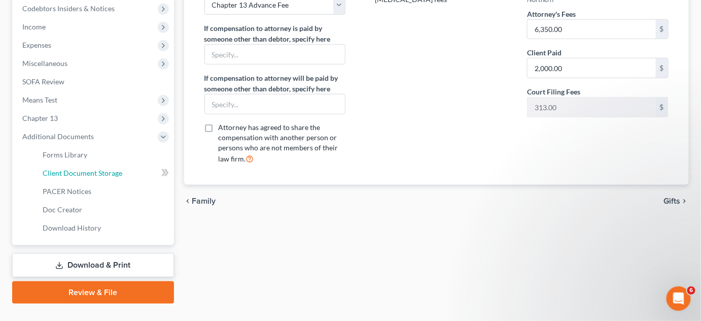
click at [53, 181] on link "Client Document Storage" at bounding box center [104, 173] width 140 height 18
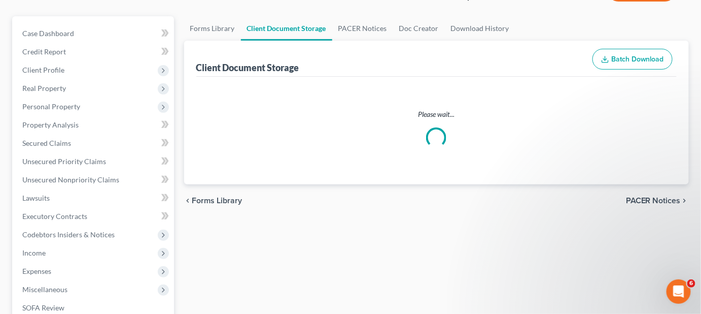
select select "0"
select select "5"
select select "35"
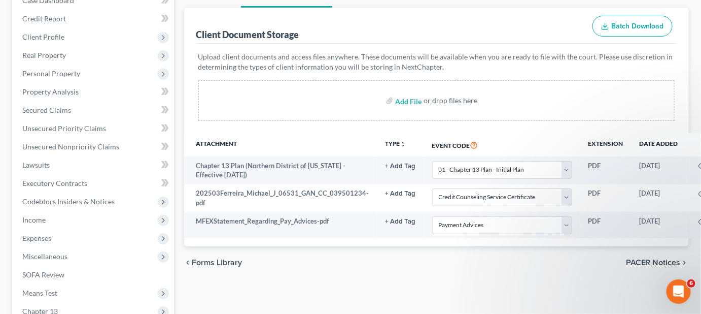
scroll to position [230, 0]
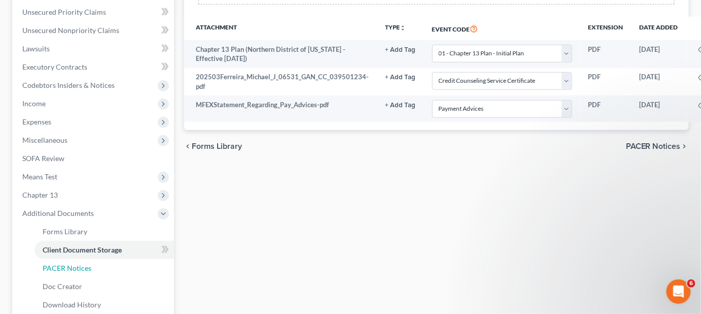
click at [71, 269] on span "PACER Notices" at bounding box center [67, 267] width 49 height 9
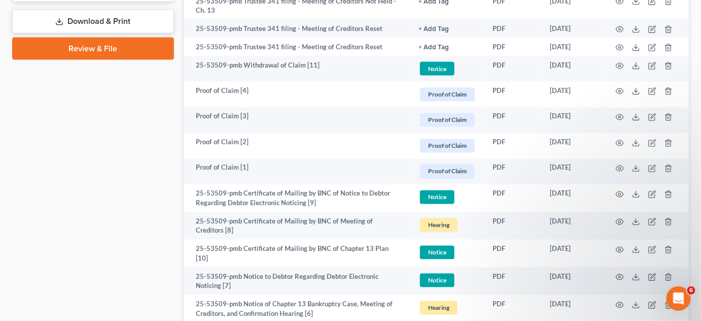
scroll to position [537, 0]
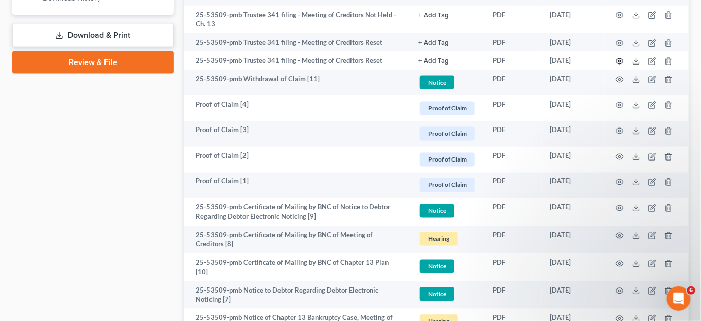
click at [623, 59] on icon "button" at bounding box center [620, 61] width 8 height 6
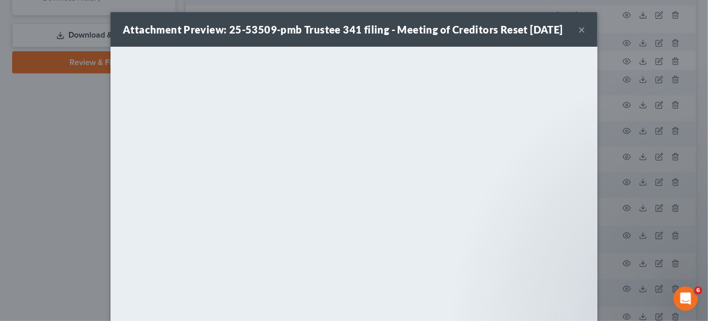
click at [7, 182] on div "Attachment Preview: 25-53509-pmb Trustee 341 filing - Meeting of Creditors Rese…" at bounding box center [354, 160] width 708 height 321
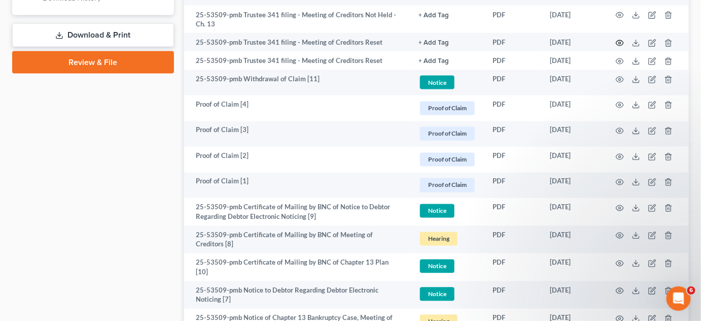
click at [619, 40] on icon "button" at bounding box center [620, 43] width 8 height 8
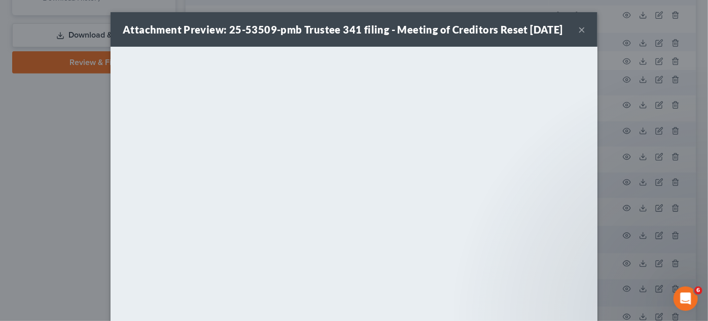
click at [62, 147] on div "Attachment Preview: 25-53509-pmb Trustee 341 filing - Meeting of Creditors Rese…" at bounding box center [354, 160] width 708 height 321
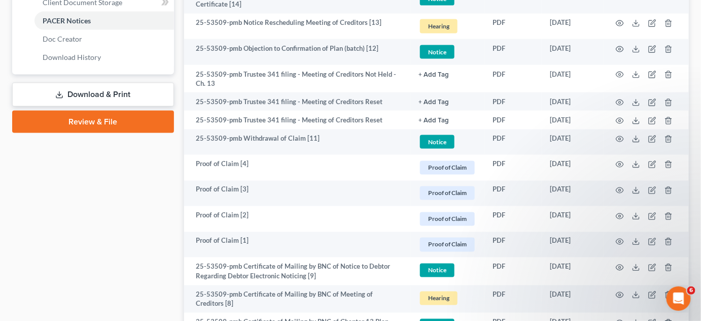
scroll to position [460, 0]
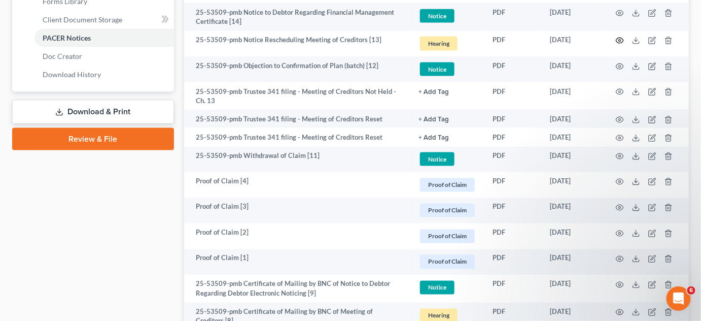
click at [620, 40] on circle "button" at bounding box center [620, 41] width 2 height 2
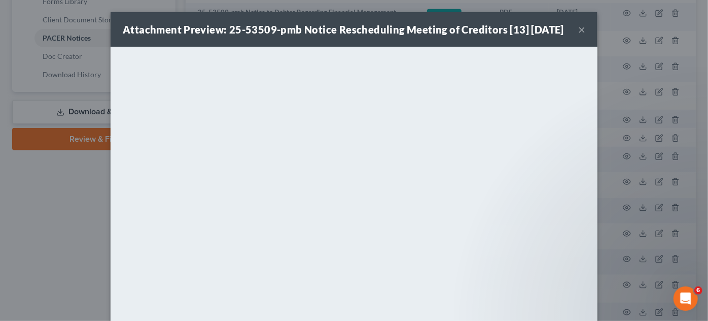
click at [39, 200] on div "Attachment Preview: 25-53509-pmb Notice Rescheduling Meeting of Creditors [13] …" at bounding box center [354, 160] width 708 height 321
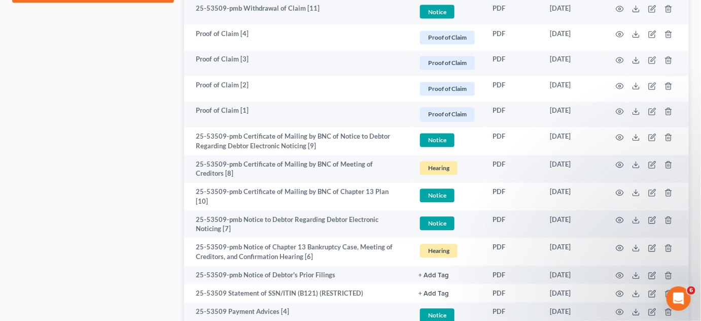
scroll to position [614, 0]
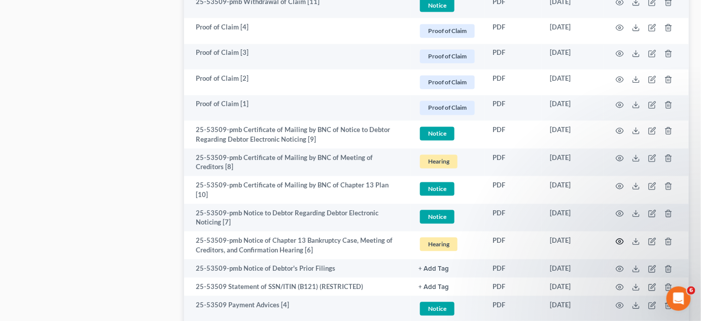
click at [621, 240] on icon "button" at bounding box center [620, 241] width 8 height 8
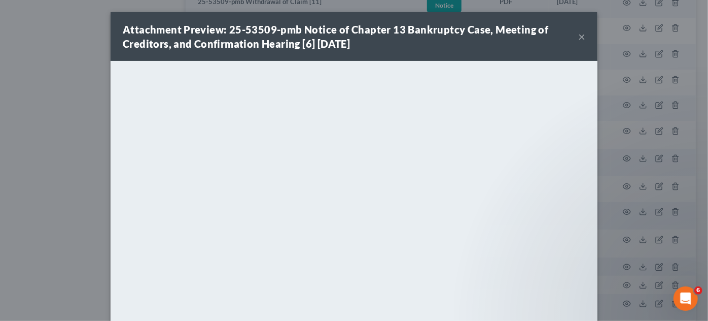
click at [0, 177] on div "Attachment Preview: 25-53509-pmb Notice of Chapter 13 Bankruptcy Case, Meeting …" at bounding box center [354, 160] width 708 height 321
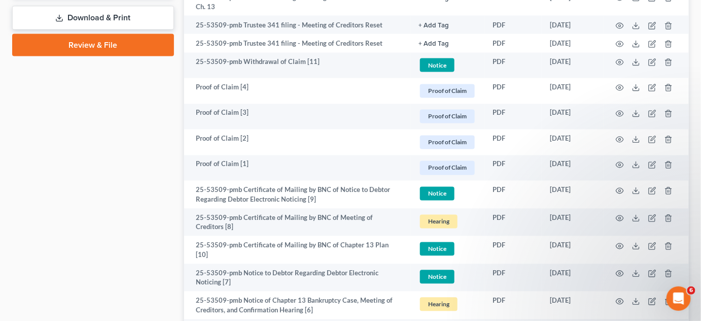
scroll to position [537, 0]
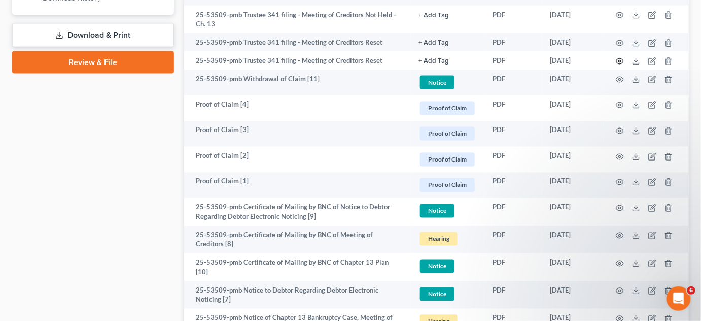
click at [622, 58] on icon "button" at bounding box center [620, 61] width 8 height 8
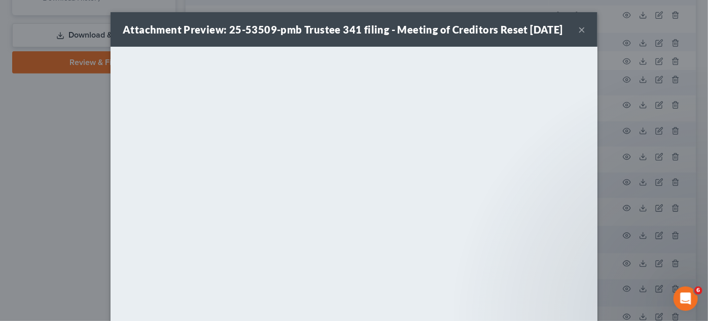
click at [20, 160] on div "Attachment Preview: 25-53509-pmb Trustee 341 filing - Meeting of Creditors Rese…" at bounding box center [354, 160] width 708 height 321
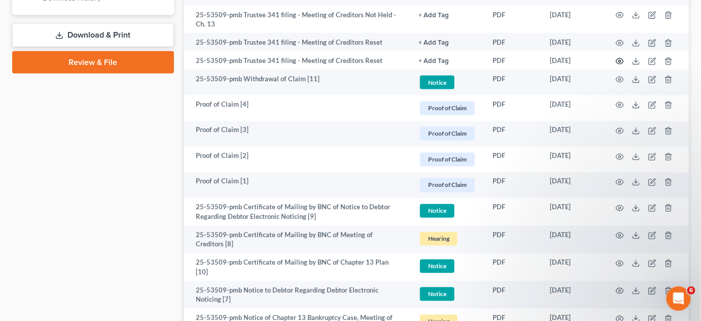
click at [617, 60] on icon "button" at bounding box center [620, 61] width 8 height 6
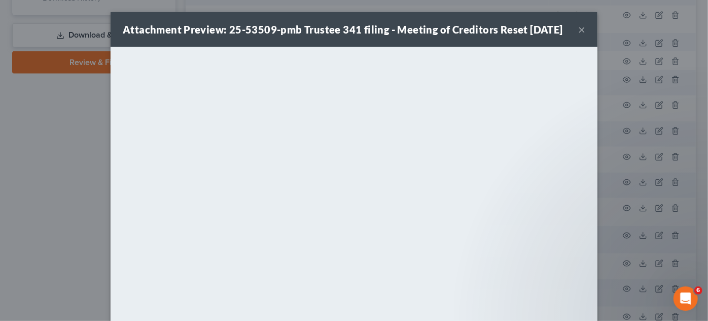
click at [617, 60] on div "Attachment Preview: 25-53509-pmb Trustee 341 filing - Meeting of Creditors Rese…" at bounding box center [354, 160] width 708 height 321
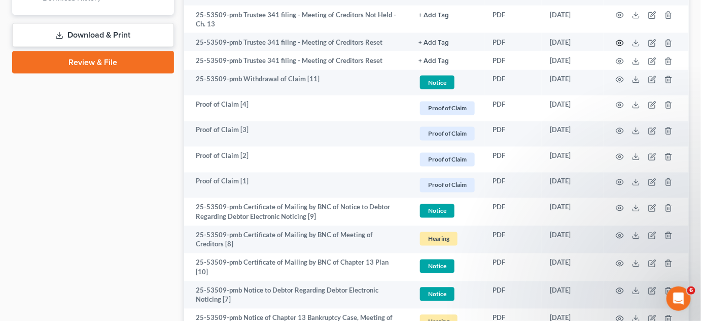
click at [621, 42] on circle "button" at bounding box center [620, 43] width 2 height 2
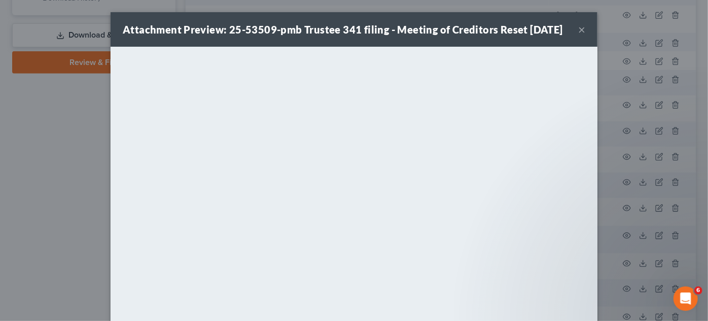
click at [621, 42] on div "Attachment Preview: 25-53509-pmb Trustee 341 filing - Meeting of Creditors Rese…" at bounding box center [354, 160] width 708 height 321
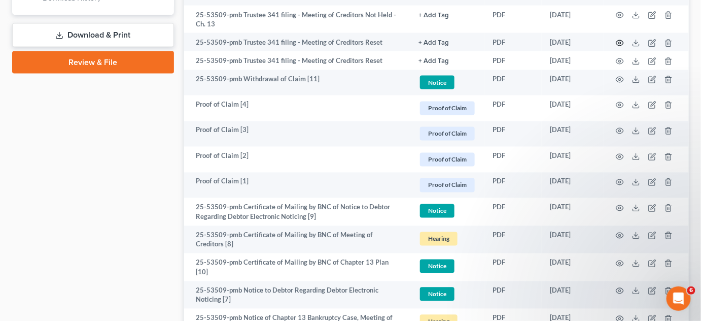
click at [620, 43] on icon "button" at bounding box center [620, 43] width 8 height 8
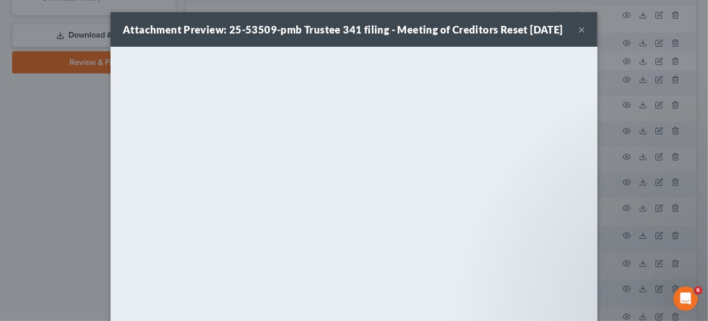
click at [620, 43] on div "Attachment Preview: 25-53509-pmb Trustee 341 filing - Meeting of Creditors Rese…" at bounding box center [354, 160] width 708 height 321
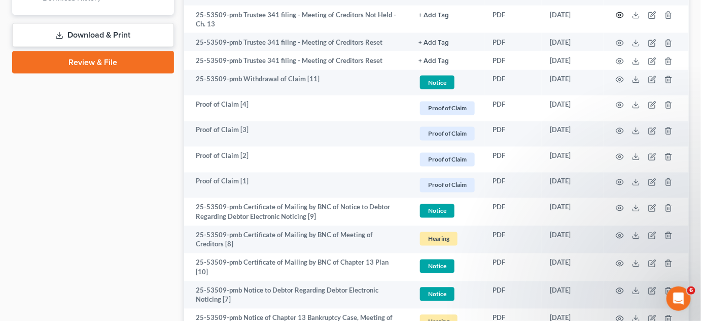
click at [620, 14] on circle "button" at bounding box center [620, 15] width 2 height 2
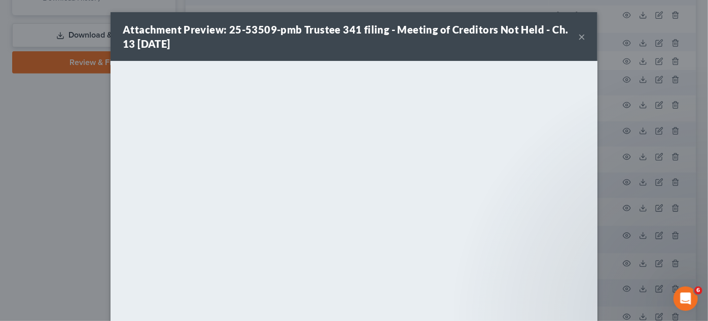
click at [6, 151] on div "Attachment Preview: 25-53509-pmb Trustee 341 filing - Meeting of Creditors Not …" at bounding box center [354, 160] width 708 height 321
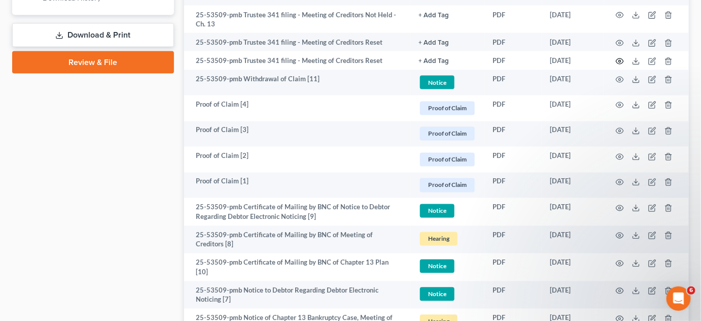
click at [621, 59] on icon "button" at bounding box center [620, 61] width 8 height 8
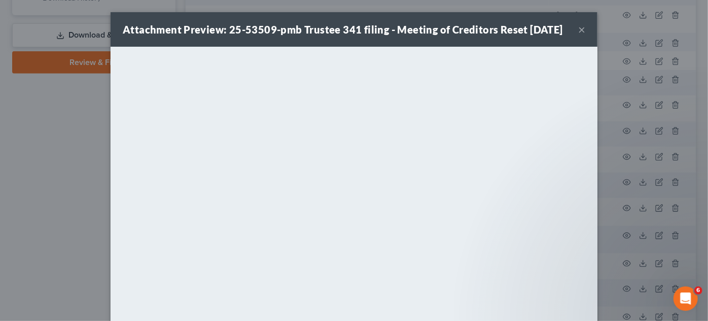
click at [74, 156] on div "Attachment Preview: 25-53509-pmb Trustee 341 filing - Meeting of Creditors Rese…" at bounding box center [354, 160] width 708 height 321
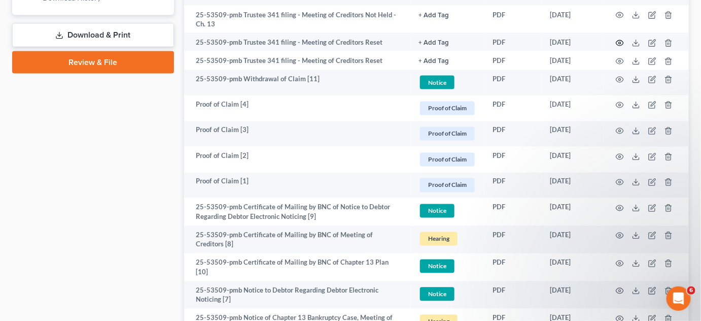
click at [616, 42] on icon "button" at bounding box center [620, 43] width 8 height 8
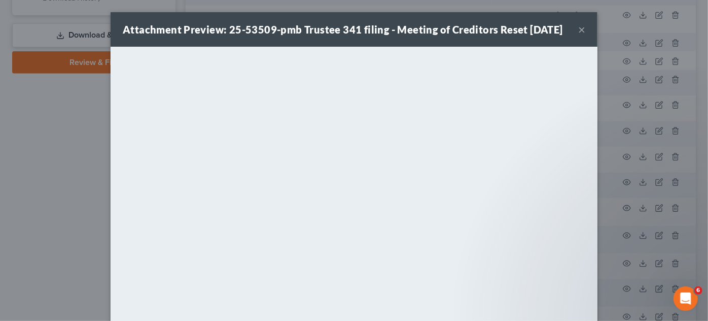
click at [8, 197] on div "Attachment Preview: 25-53509-pmb Trustee 341 filing - Meeting of Creditors Rese…" at bounding box center [354, 160] width 708 height 321
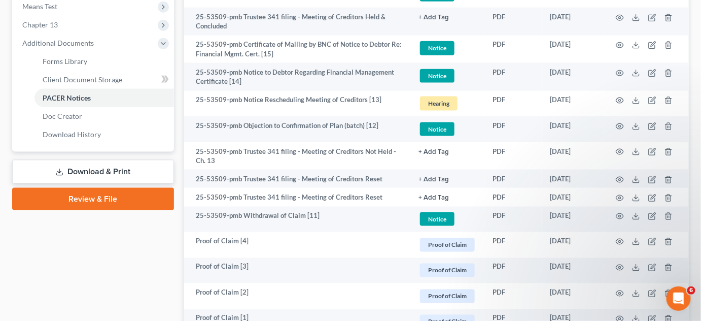
scroll to position [383, 0]
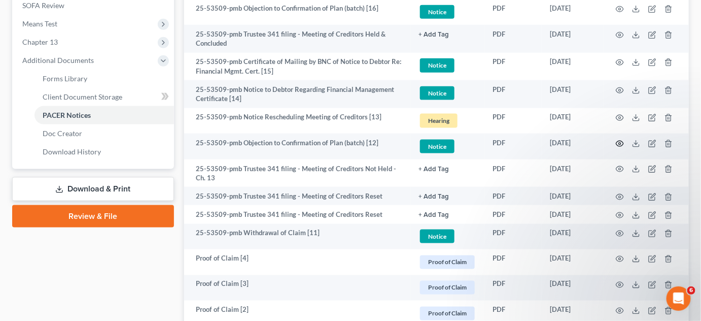
click at [620, 143] on circle "button" at bounding box center [620, 144] width 2 height 2
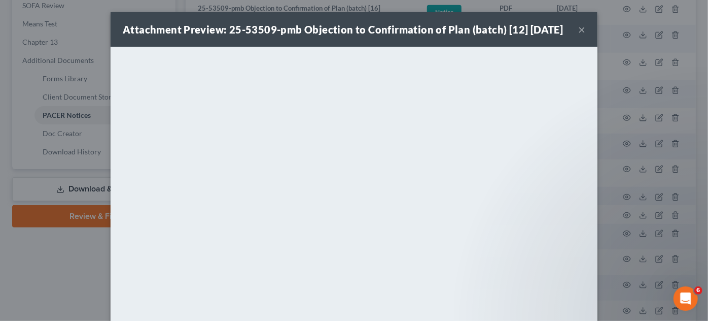
click at [620, 141] on div "Attachment Preview: 25-53509-pmb Objection to Confirmation of Plan (batch) [12]…" at bounding box center [354, 160] width 708 height 321
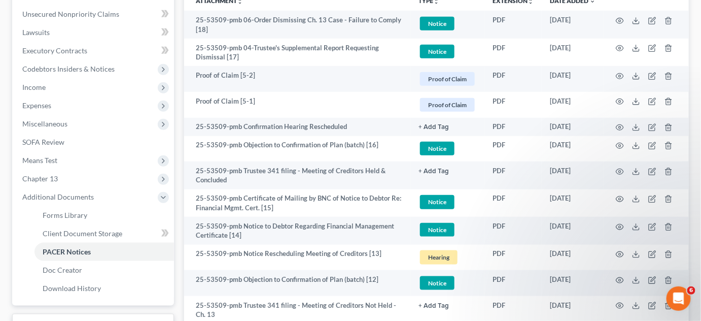
scroll to position [230, 0]
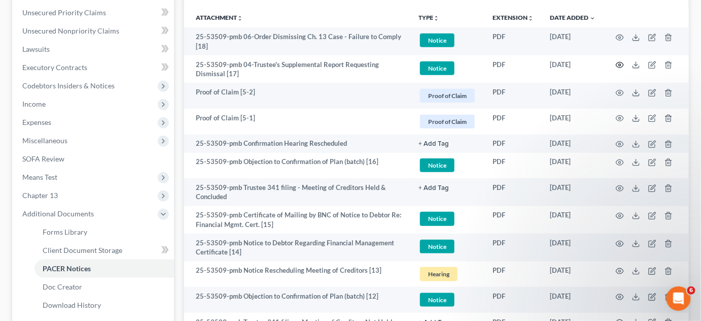
click at [621, 64] on circle "button" at bounding box center [620, 65] width 2 height 2
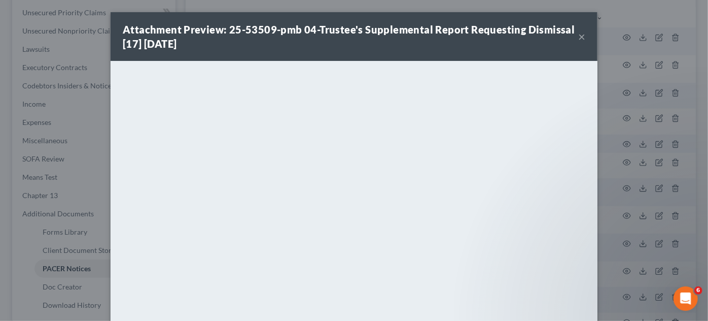
click at [648, 146] on div "Attachment Preview: 25-53509-pmb 04-Trustee's Supplemental Report Requesting Di…" at bounding box center [354, 160] width 708 height 321
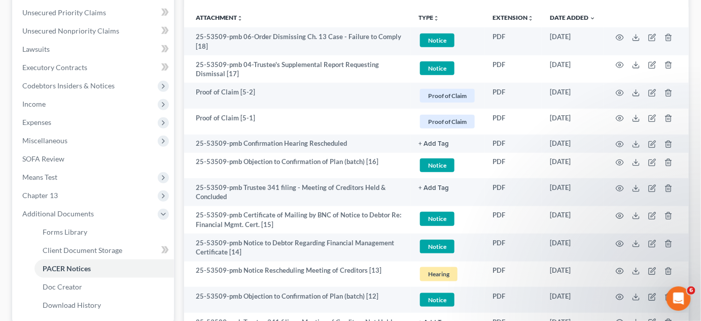
drag, startPoint x: 318, startPoint y: 127, endPoint x: 637, endPoint y: 143, distance: 319.5
click at [318, 127] on td "Proof of Claim [5-1]" at bounding box center [297, 122] width 227 height 26
click at [622, 142] on icon "button" at bounding box center [620, 145] width 8 height 6
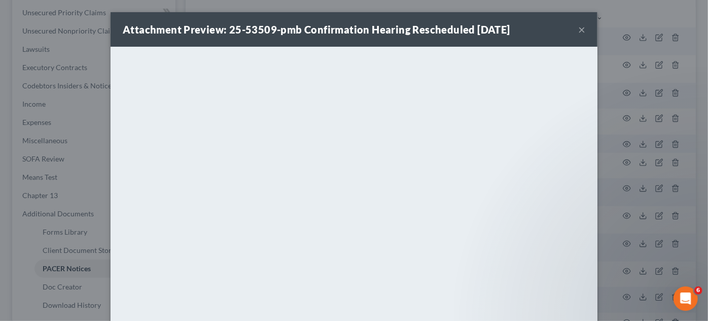
click at [338, 16] on div "Attachment Preview: 25-53509-pmb Confirmation Hearing Rescheduled 08/14/2025 ×" at bounding box center [354, 29] width 487 height 34
click at [578, 28] on button "×" at bounding box center [581, 29] width 7 height 12
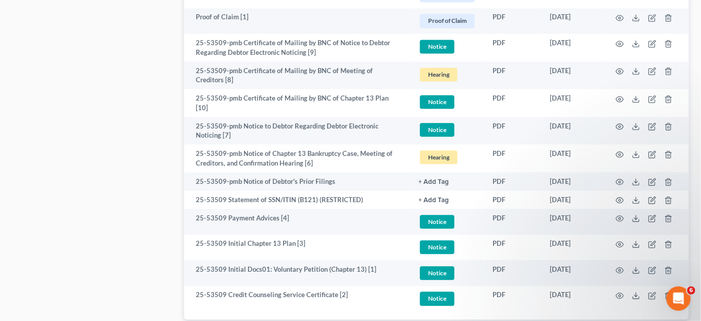
scroll to position [768, 0]
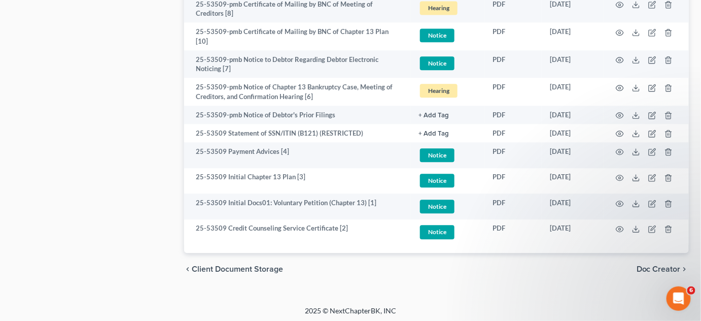
drag, startPoint x: 132, startPoint y: 144, endPoint x: 138, endPoint y: 150, distance: 8.3
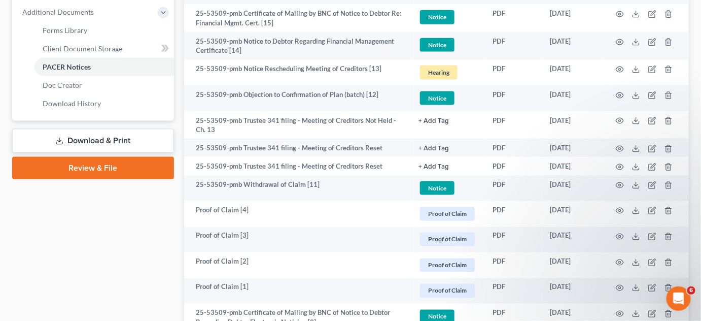
scroll to position [306, 0]
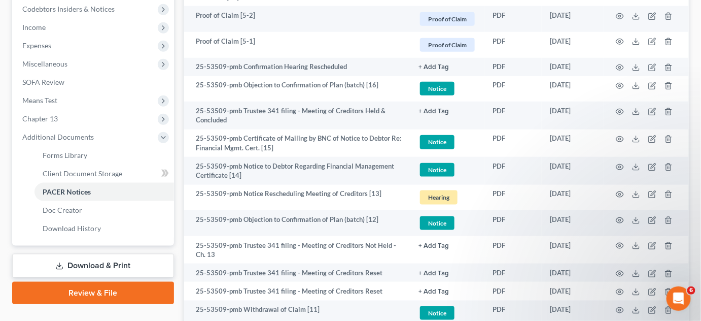
drag, startPoint x: 41, startPoint y: 58, endPoint x: 48, endPoint y: 60, distance: 8.0
click at [41, 58] on span "Miscellaneous" at bounding box center [94, 64] width 160 height 18
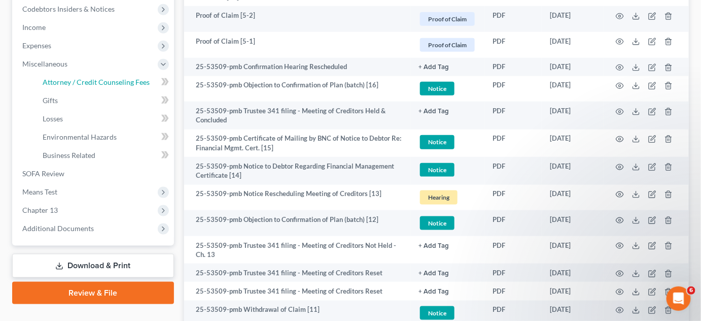
click at [61, 86] on link "Attorney / Credit Counseling Fees" at bounding box center [104, 82] width 140 height 18
select select "2"
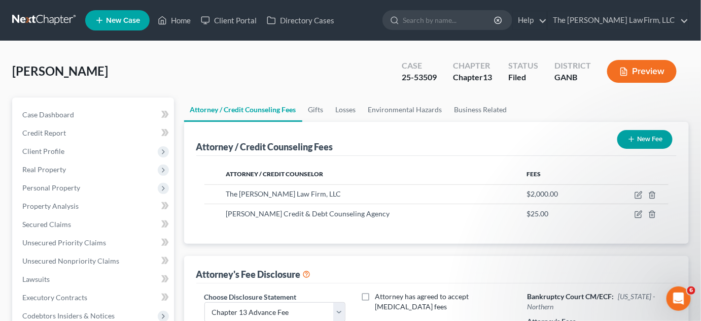
scroll to position [230, 0]
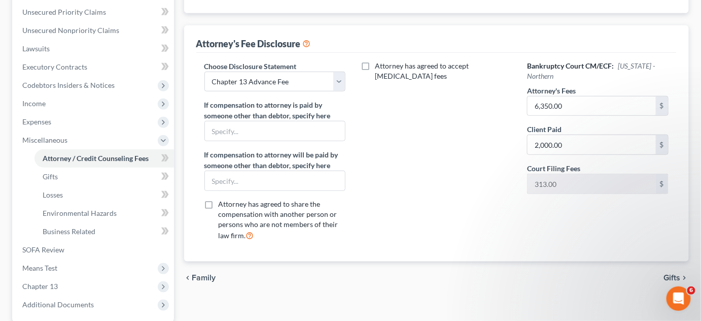
click at [622, 231] on div "Bankruptcy Court CM/ECF: Georgia - Northern Attorney's Fees 6,350.00 $ Client P…" at bounding box center [597, 155] width 161 height 188
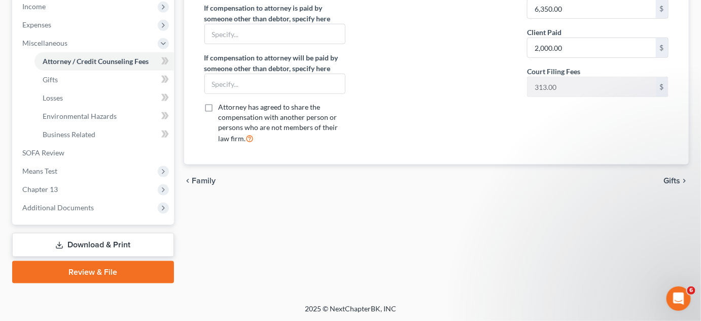
scroll to position [327, 0]
click at [72, 205] on span "Additional Documents" at bounding box center [58, 207] width 72 height 9
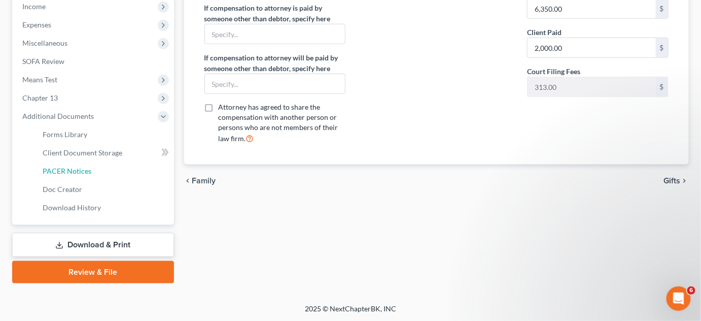
click at [69, 166] on span "PACER Notices" at bounding box center [67, 170] width 49 height 9
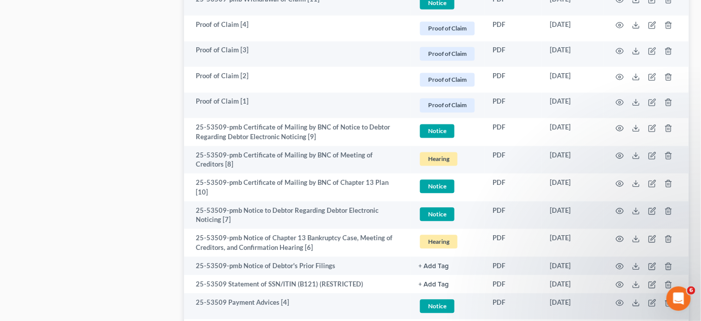
scroll to position [768, 0]
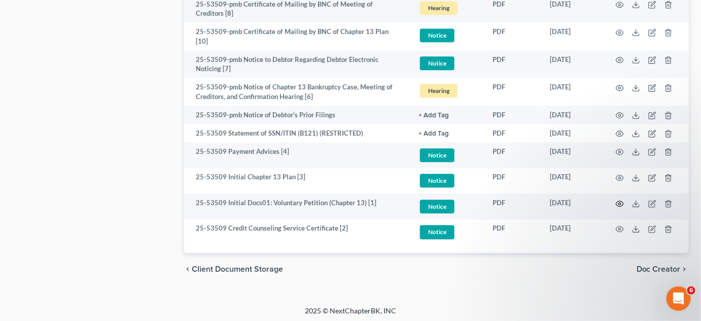
click at [620, 199] on icon "button" at bounding box center [620, 203] width 8 height 8
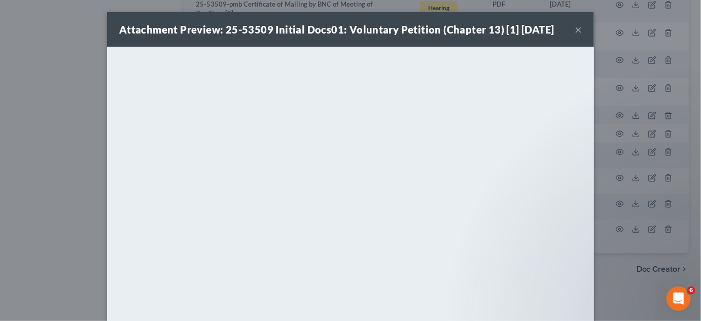
scroll to position [766, 0]
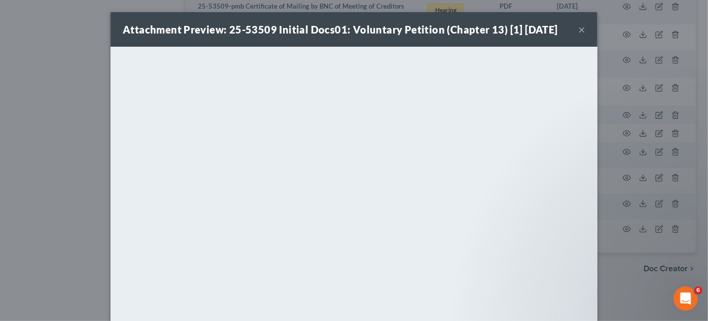
click at [644, 284] on div "Attachment Preview: 25-53509 Initial Docs01: Voluntary Petition (Chapter 13) [1…" at bounding box center [354, 160] width 708 height 321
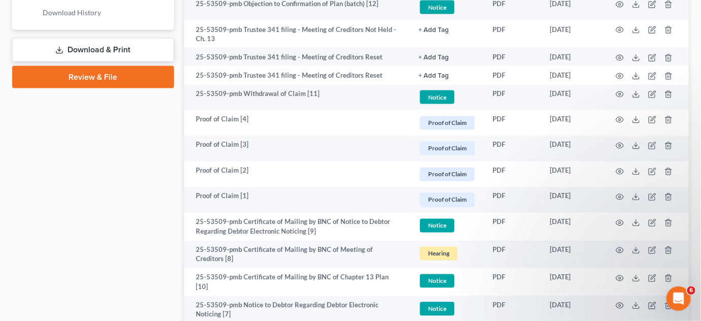
scroll to position [460, 0]
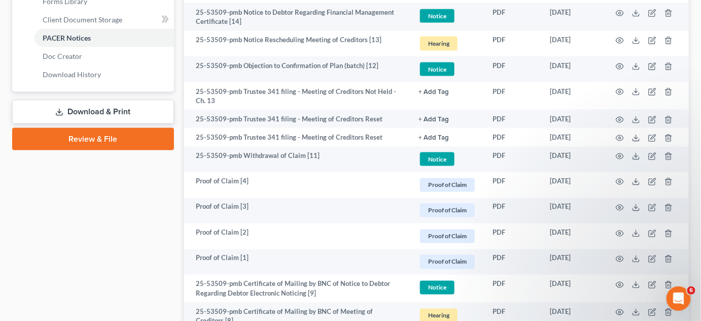
drag, startPoint x: 106, startPoint y: 182, endPoint x: 138, endPoint y: 188, distance: 33.0
click at [106, 182] on div "Case Dashboard Payments Invoices Payments Payments Credit Report Client Profile" at bounding box center [93, 114] width 172 height 955
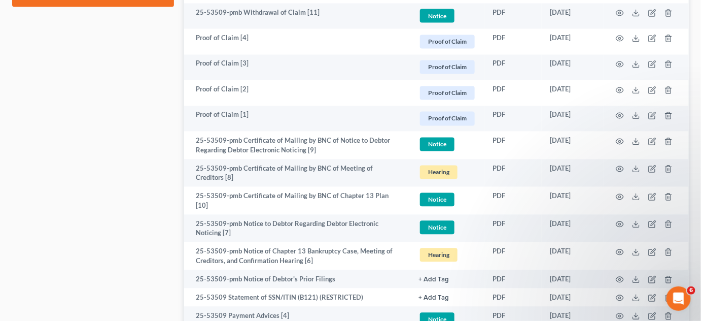
scroll to position [614, 0]
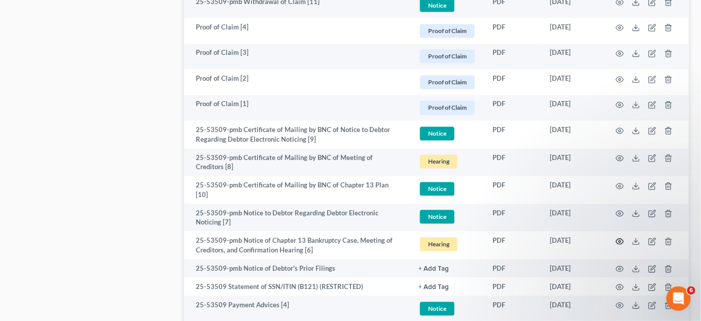
click at [621, 237] on icon "button" at bounding box center [620, 241] width 8 height 8
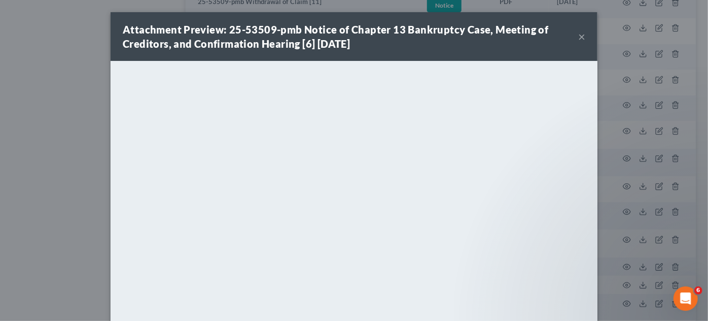
click at [9, 178] on div "Attachment Preview: 25-53509-pmb Notice of Chapter 13 Bankruptcy Case, Meeting …" at bounding box center [354, 160] width 708 height 321
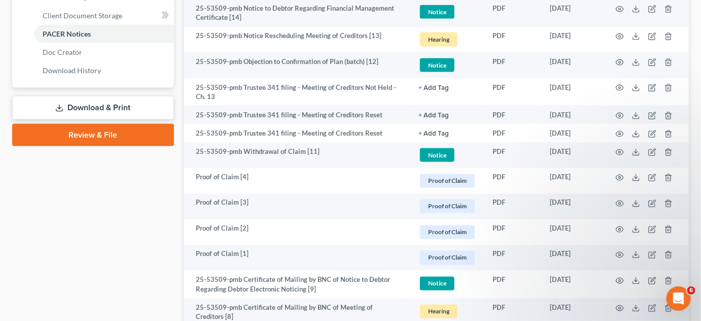
scroll to position [460, 0]
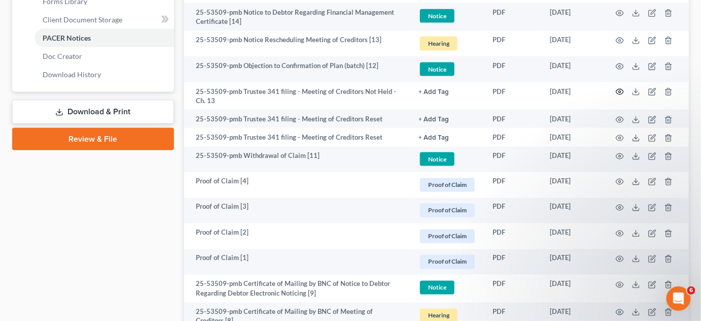
click at [621, 91] on icon "button" at bounding box center [620, 92] width 8 height 8
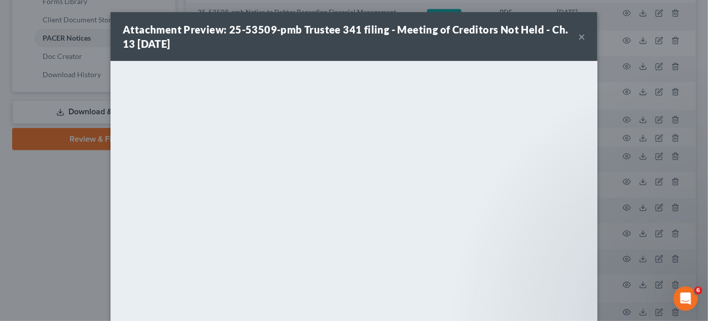
click at [621, 91] on div "Attachment Preview: 25-53509-pmb Trustee 341 filing - Meeting of Creditors Not …" at bounding box center [354, 160] width 708 height 321
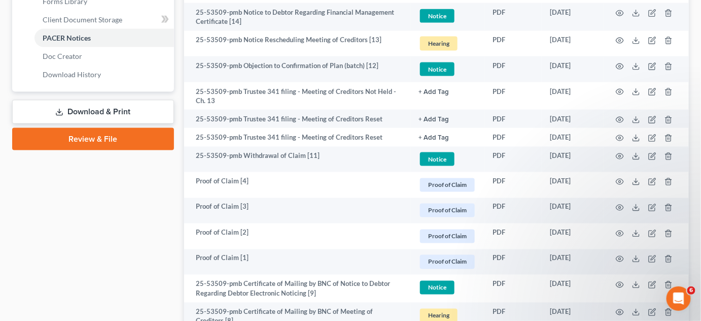
scroll to position [383, 0]
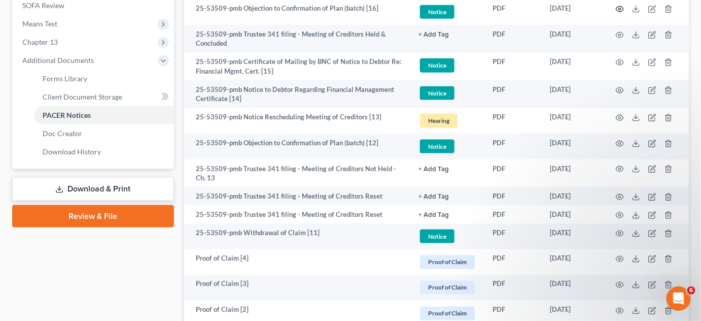
click at [620, 8] on circle "button" at bounding box center [620, 9] width 2 height 2
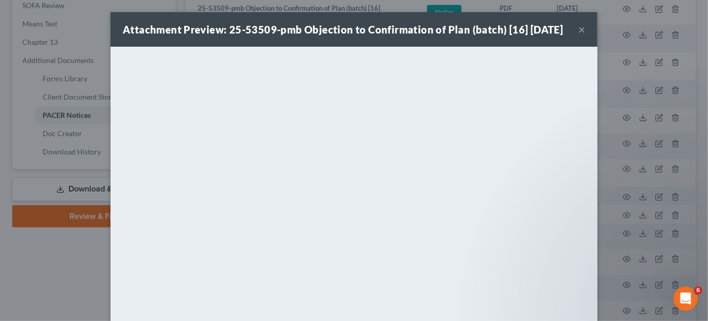
click at [92, 268] on div "Attachment Preview: 25-53509-pmb Objection to Confirmation of Plan (batch) [16]…" at bounding box center [354, 160] width 708 height 321
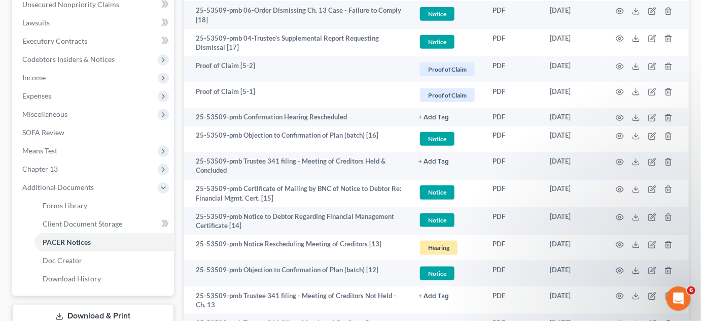
scroll to position [230, 0]
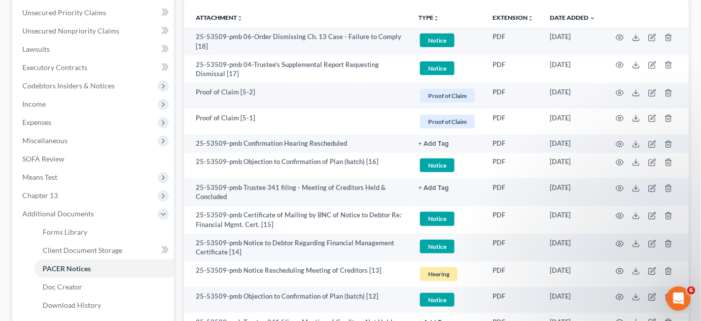
drag, startPoint x: 175, startPoint y: 162, endPoint x: 338, endPoint y: 203, distance: 168.1
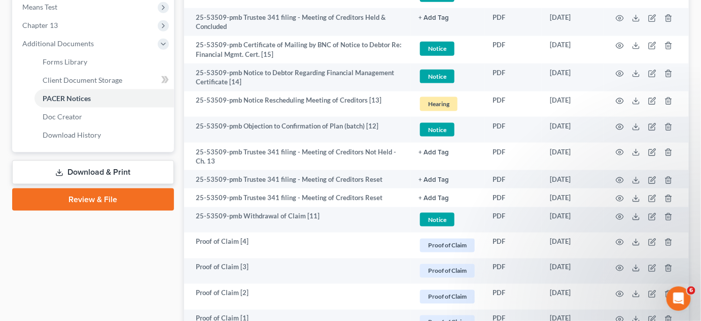
scroll to position [383, 0]
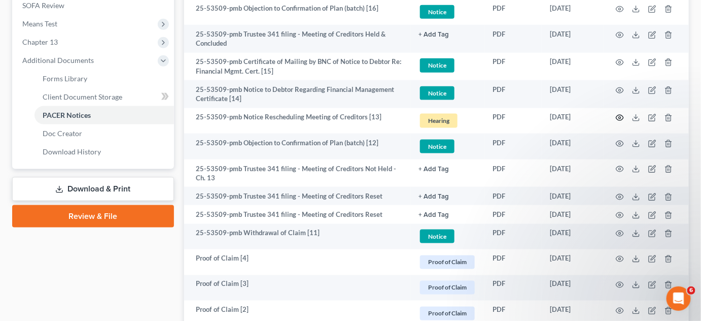
click at [622, 115] on icon "button" at bounding box center [620, 118] width 8 height 6
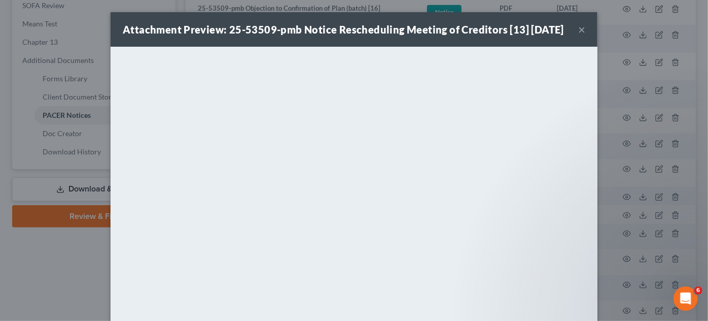
drag, startPoint x: 71, startPoint y: 257, endPoint x: 107, endPoint y: 262, distance: 36.4
click at [72, 257] on div "Attachment Preview: 25-53509-pmb Notice Rescheduling Meeting of Creditors [13] …" at bounding box center [354, 160] width 708 height 321
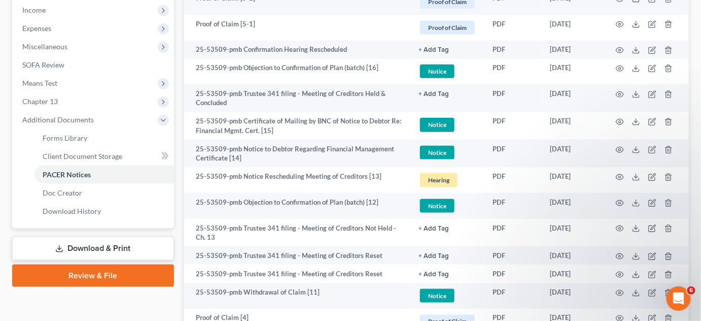
scroll to position [306, 0]
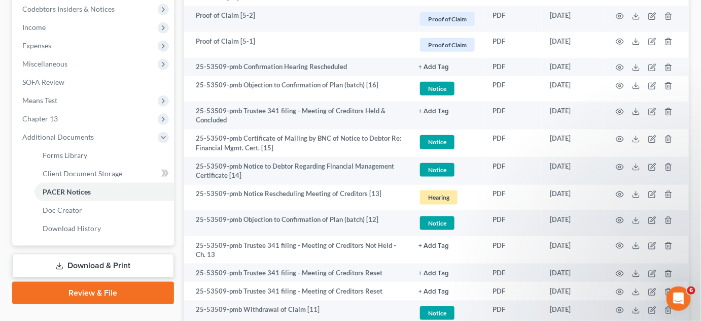
click at [171, 96] on span "Means Test" at bounding box center [94, 100] width 160 height 18
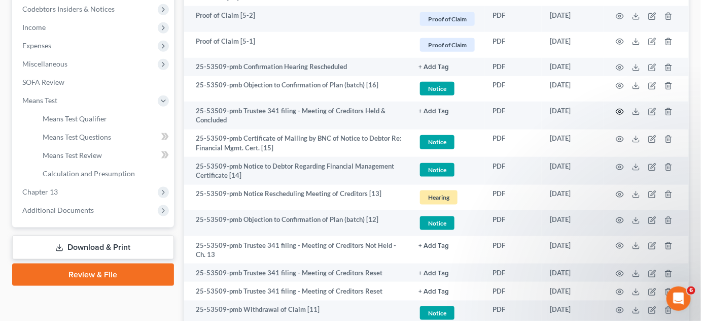
click at [619, 111] on circle "button" at bounding box center [620, 112] width 2 height 2
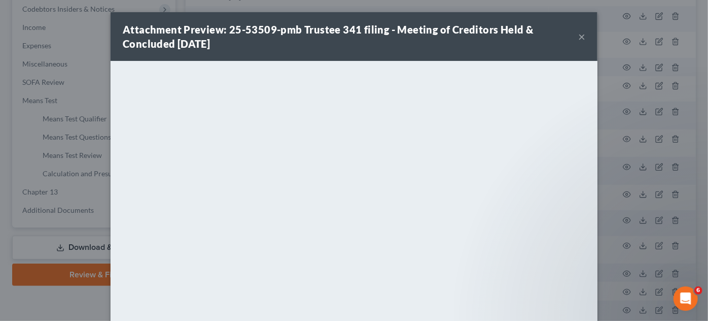
click at [578, 38] on button "×" at bounding box center [581, 36] width 7 height 12
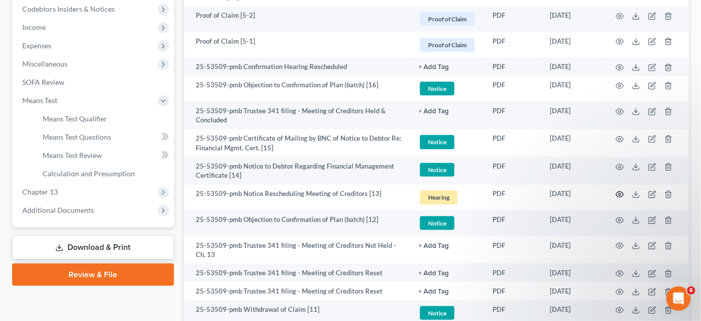
click at [620, 193] on circle "button" at bounding box center [620, 194] width 2 height 2
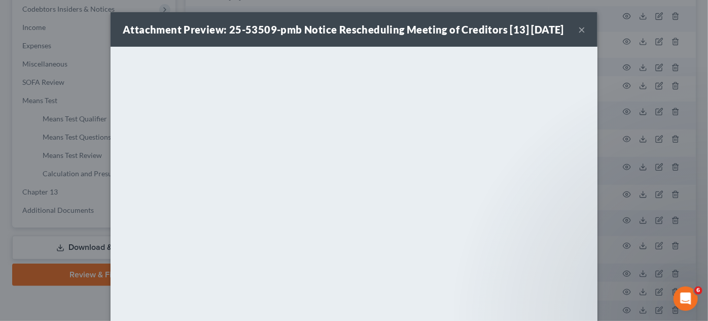
click at [620, 192] on div "Attachment Preview: 25-53509-pmb Notice Rescheduling Meeting of Creditors [13] …" at bounding box center [354, 160] width 708 height 321
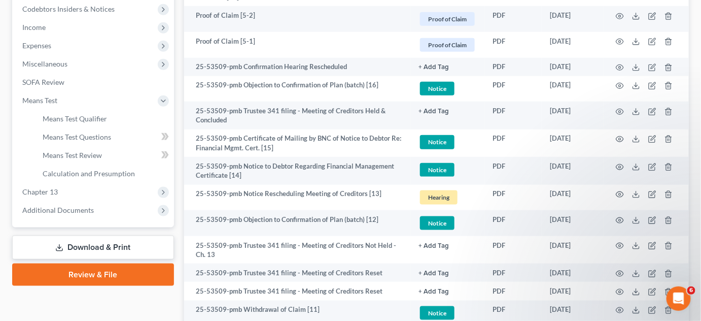
click at [178, 86] on div "Case Dashboard Payments Invoices Payments Payments Credit Report Client Profile" at bounding box center [93, 268] width 172 height 955
click at [620, 84] on icon "button" at bounding box center [620, 86] width 8 height 8
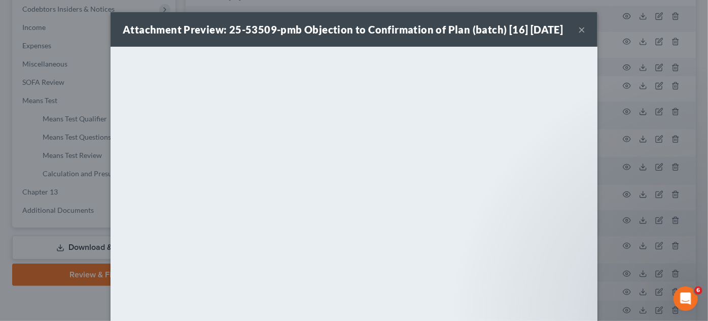
click at [578, 36] on button "×" at bounding box center [581, 29] width 7 height 12
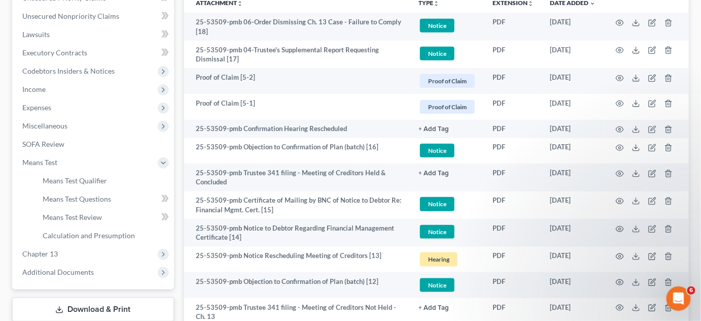
scroll to position [230, 0]
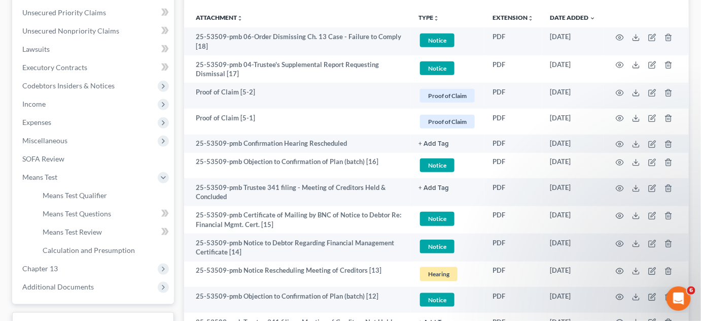
drag, startPoint x: 292, startPoint y: 14, endPoint x: 303, endPoint y: 1, distance: 17.2
click at [291, 14] on th "Attachment unfold_more expand_more expand_less" at bounding box center [297, 17] width 227 height 20
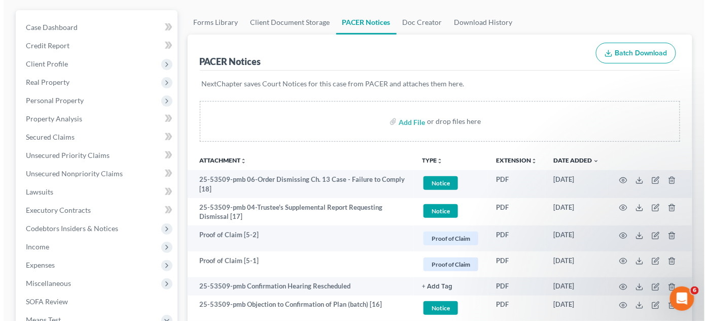
scroll to position [0, 0]
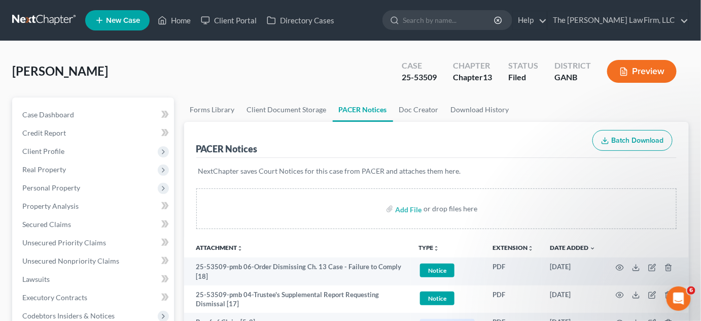
click at [496, 19] on input "search" at bounding box center [449, 20] width 93 height 19
type input "head"
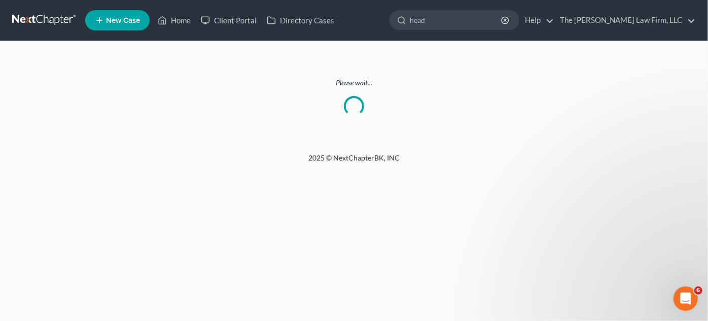
click at [57, 21] on link at bounding box center [44, 20] width 65 height 18
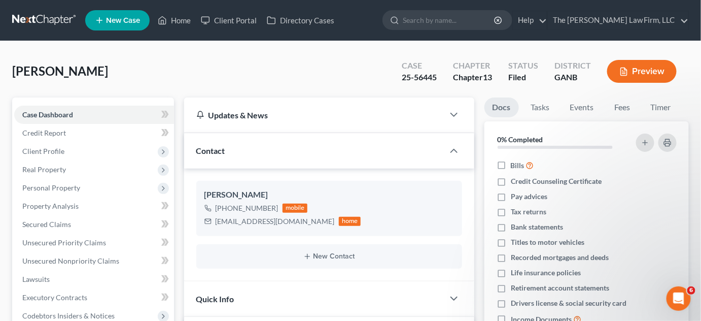
click at [463, 19] on input "search" at bounding box center [449, 20] width 93 height 19
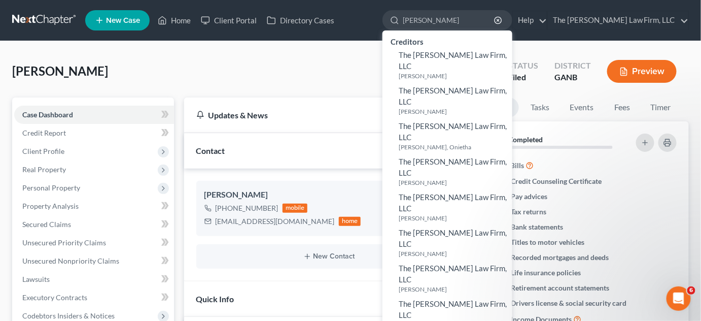
type input "[PERSON_NAME]"
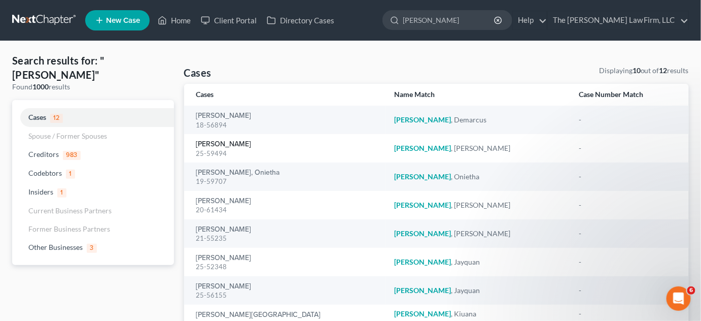
click at [235, 142] on link "[PERSON_NAME]" at bounding box center [223, 144] width 55 height 7
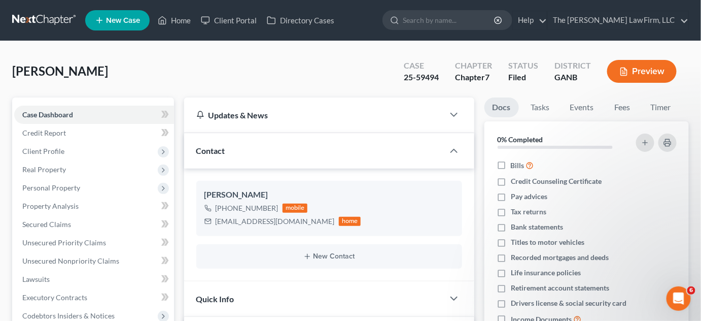
scroll to position [383, 0]
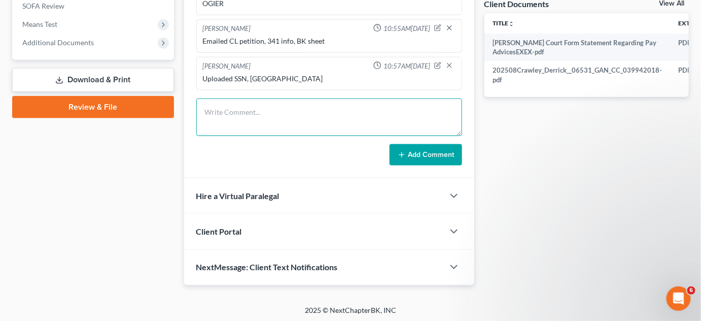
click at [244, 105] on textarea at bounding box center [329, 117] width 266 height 38
type textarea "Uploaded 2021 TR"
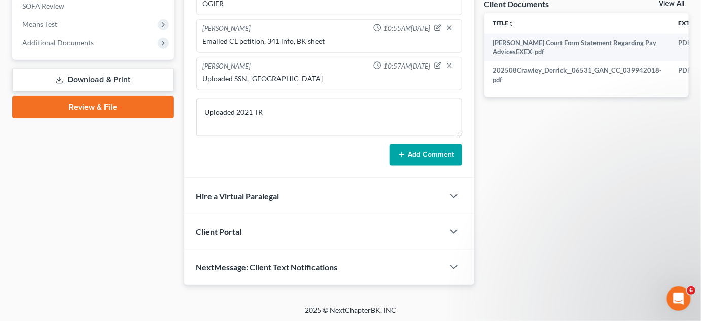
click at [394, 160] on button "Add Comment" at bounding box center [426, 154] width 73 height 21
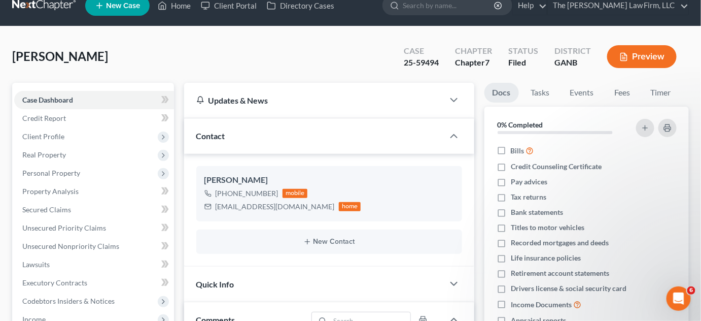
scroll to position [0, 0]
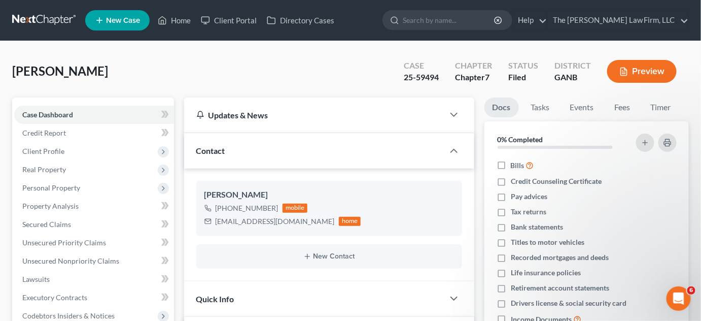
click at [458, 20] on input "search" at bounding box center [449, 20] width 93 height 19
type input "tooks"
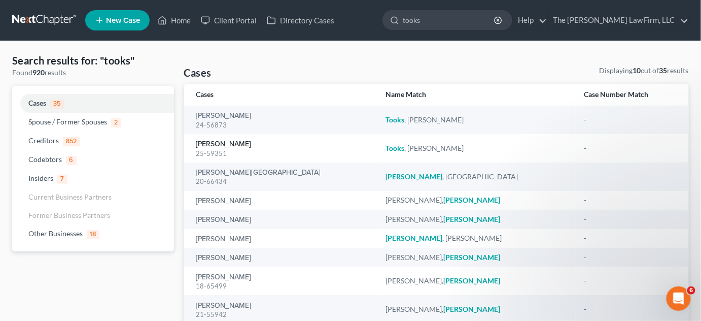
click at [212, 145] on link "[PERSON_NAME]" at bounding box center [223, 144] width 55 height 7
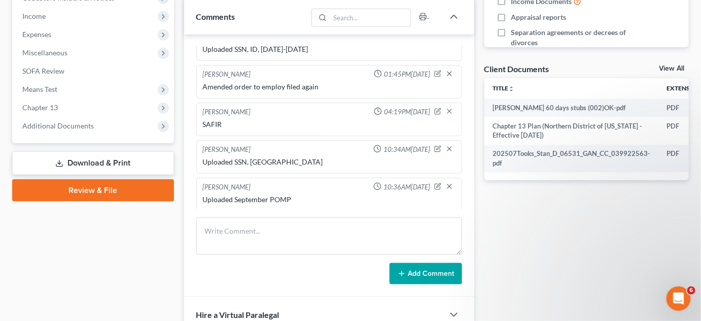
scroll to position [384, 0]
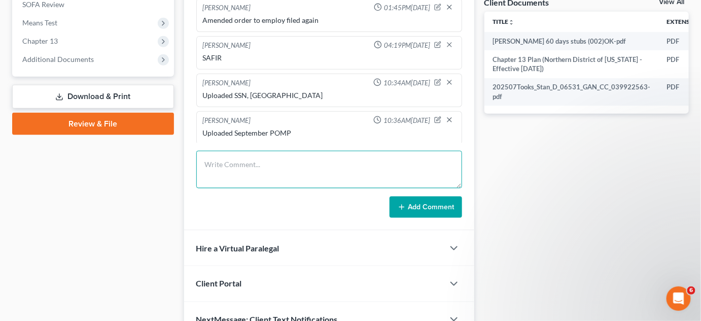
click at [244, 163] on textarea at bounding box center [329, 170] width 266 height 38
type textarea "Uploaded 2024 TR"
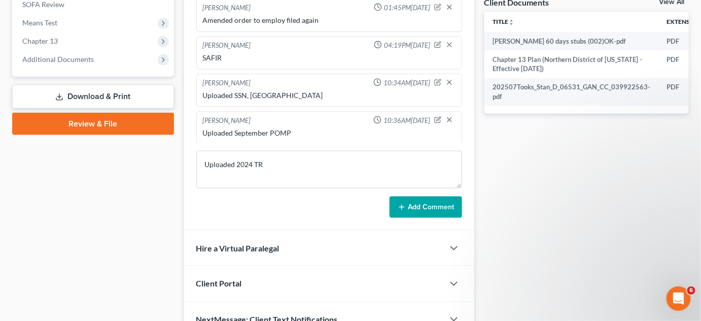
click at [428, 207] on button "Add Comment" at bounding box center [426, 206] width 73 height 21
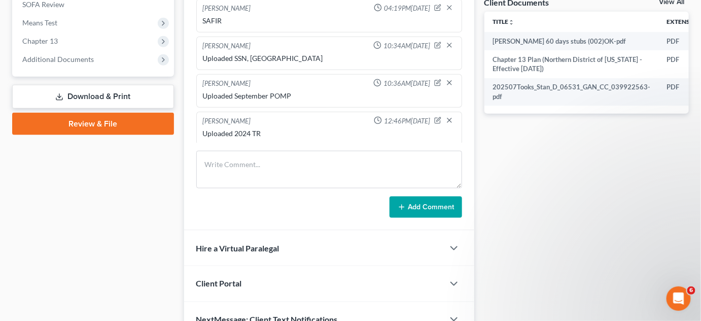
drag, startPoint x: 40, startPoint y: 63, endPoint x: 66, endPoint y: 87, distance: 35.6
click at [40, 62] on span "Additional Documents" at bounding box center [94, 59] width 160 height 18
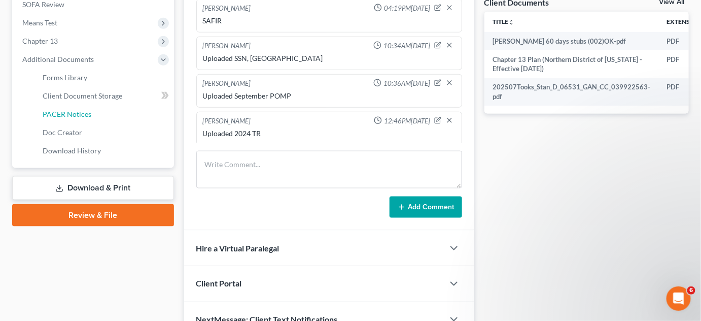
drag, startPoint x: 61, startPoint y: 114, endPoint x: 639, endPoint y: 264, distance: 597.0
click at [62, 114] on span "PACER Notices" at bounding box center [67, 114] width 49 height 9
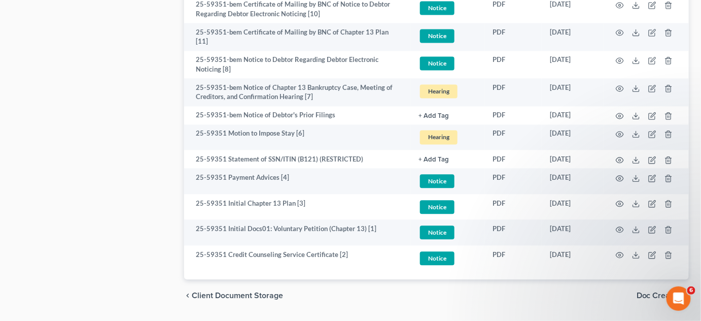
scroll to position [675, 0]
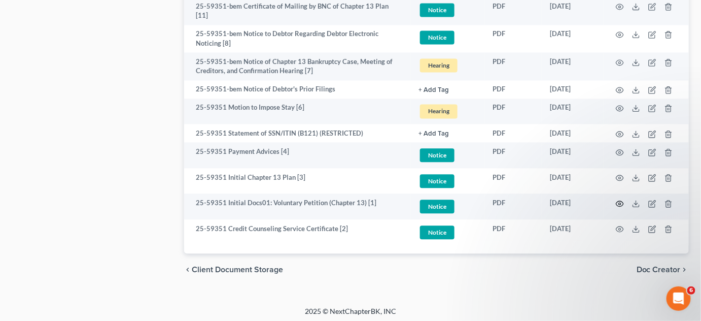
click at [621, 202] on circle "button" at bounding box center [620, 203] width 2 height 2
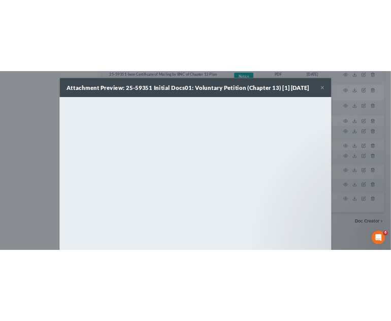
scroll to position [673, 0]
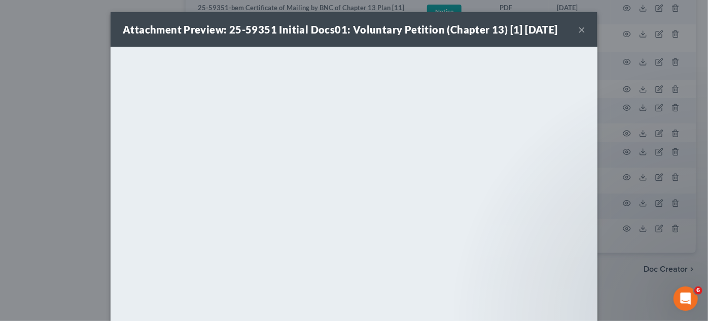
click at [646, 293] on div "Attachment Preview: 25-59351 Initial Docs01: Voluntary Petition (Chapter 13) [1…" at bounding box center [354, 160] width 708 height 321
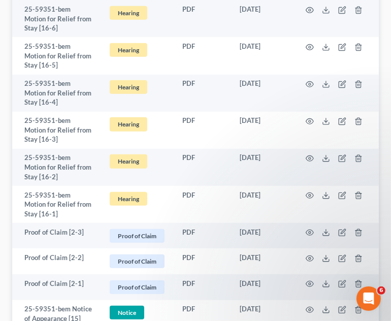
scroll to position [0, 0]
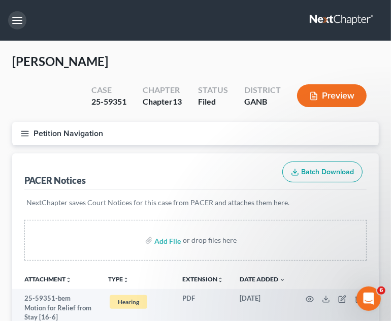
click at [20, 13] on button "button" at bounding box center [17, 20] width 18 height 18
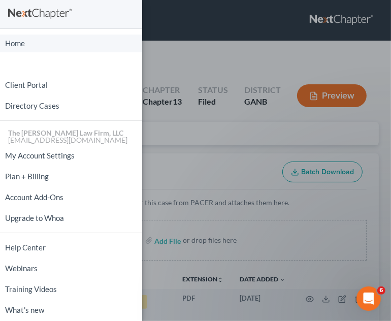
click at [24, 46] on link "Home" at bounding box center [71, 43] width 142 height 18
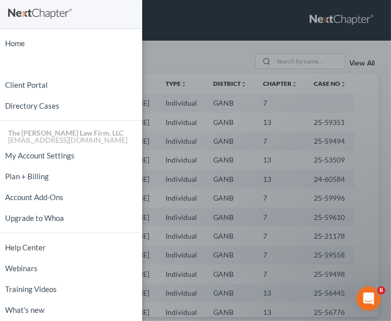
click at [267, 39] on div "Home New Case Client Portal Directory Cases The Craig Black Law Firm, LLC mb@cr…" at bounding box center [195, 160] width 391 height 321
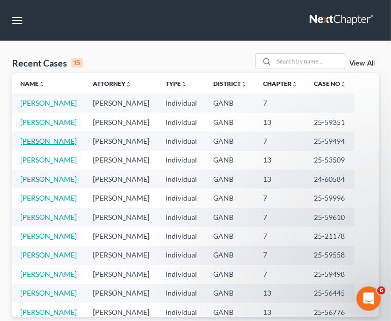
click at [38, 142] on link "[PERSON_NAME]" at bounding box center [48, 140] width 56 height 9
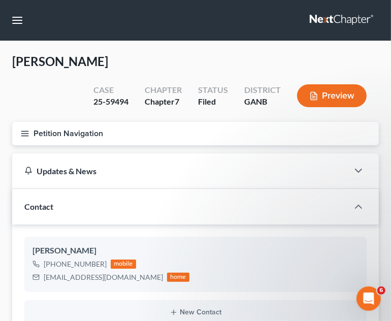
click at [23, 133] on line "button" at bounding box center [24, 133] width 7 height 0
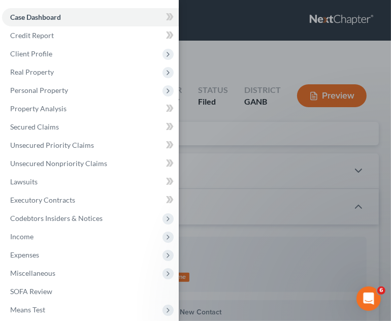
click at [38, 55] on span "Client Profile" at bounding box center [31, 53] width 42 height 9
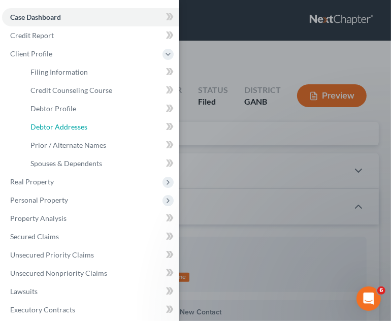
click at [51, 128] on span "Debtor Addresses" at bounding box center [58, 126] width 57 height 9
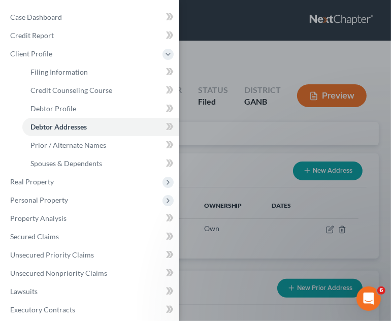
click at [277, 32] on div "Case Dashboard Payments Invoices Payments Payments Credit Report Client Profile" at bounding box center [195, 160] width 391 height 321
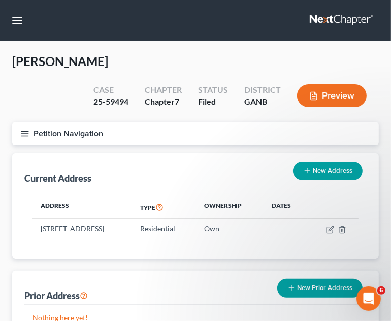
drag, startPoint x: 115, startPoint y: 228, endPoint x: 41, endPoint y: 228, distance: 74.1
click at [41, 228] on td "2650 Rolling Brook Trail, Atlanta, GA 30344" at bounding box center [81, 228] width 99 height 19
copy td "2650 Rolling Brook Trail"
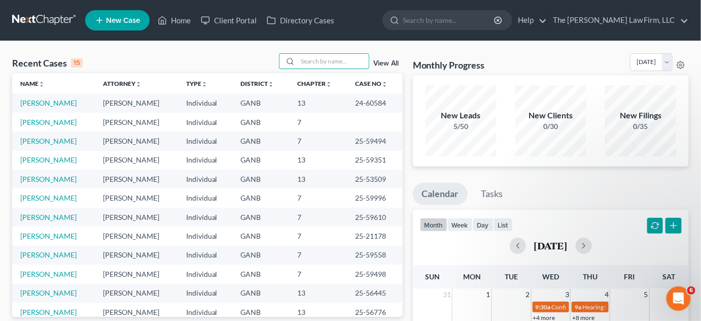
click at [314, 67] on input "search" at bounding box center [333, 61] width 71 height 15
type input "head"
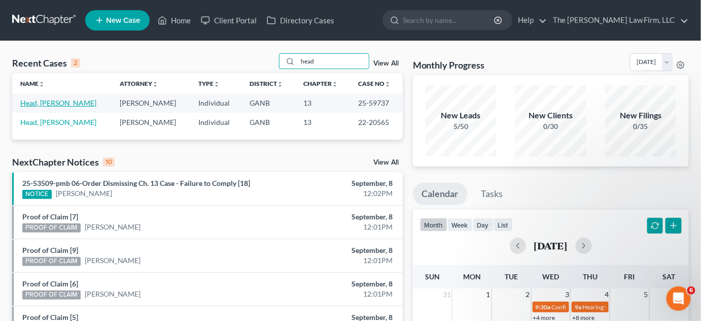
click at [35, 103] on link "Head, [PERSON_NAME]" at bounding box center [58, 102] width 76 height 9
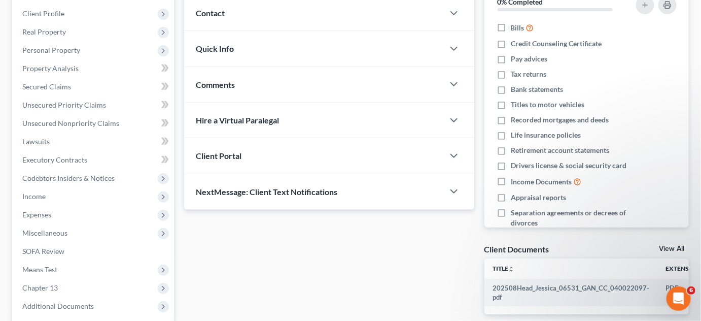
scroll to position [230, 0]
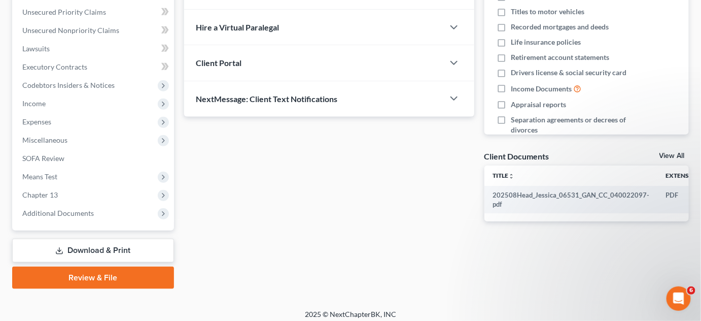
click at [56, 212] on span "Additional Documents" at bounding box center [58, 213] width 72 height 9
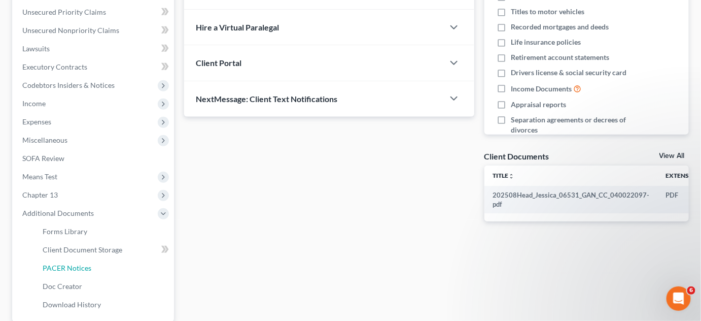
click at [74, 265] on span "PACER Notices" at bounding box center [67, 267] width 49 height 9
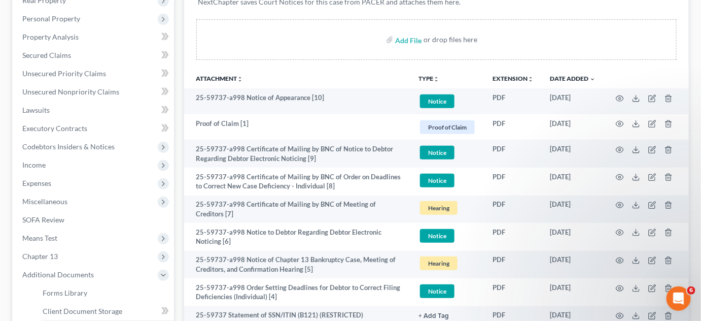
scroll to position [307, 0]
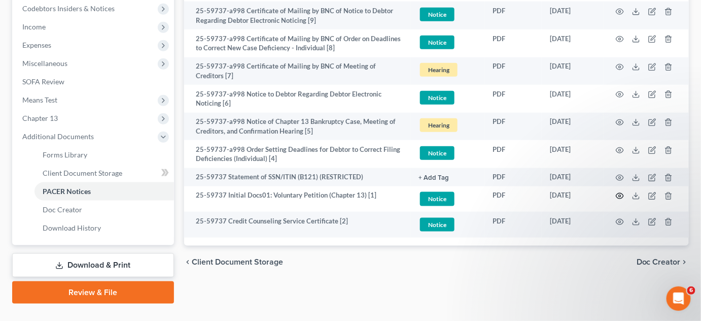
click at [619, 195] on circle "button" at bounding box center [620, 196] width 2 height 2
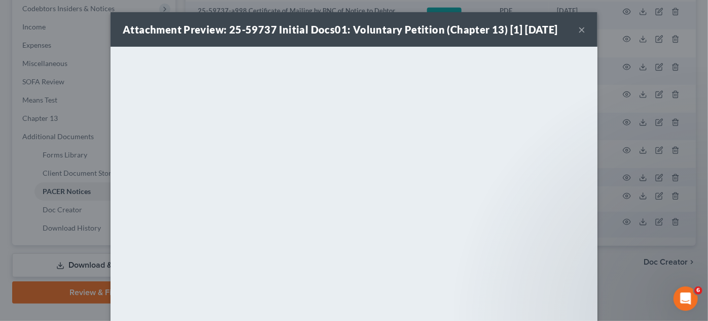
click at [579, 30] on button "×" at bounding box center [581, 29] width 7 height 12
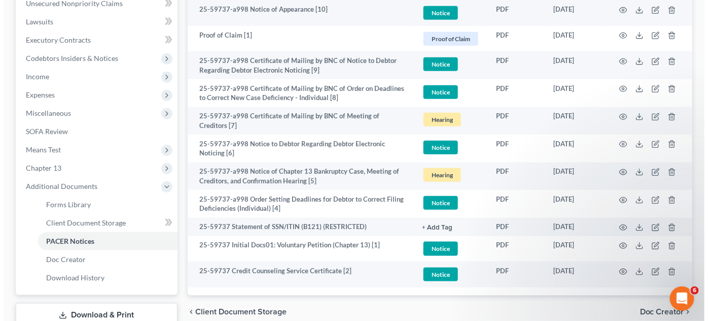
scroll to position [230, 0]
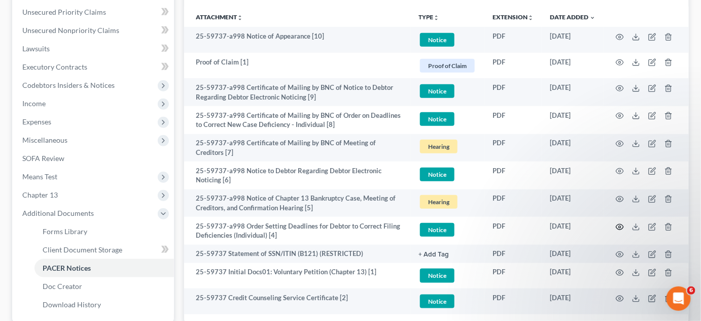
click at [622, 224] on icon "button" at bounding box center [620, 227] width 8 height 8
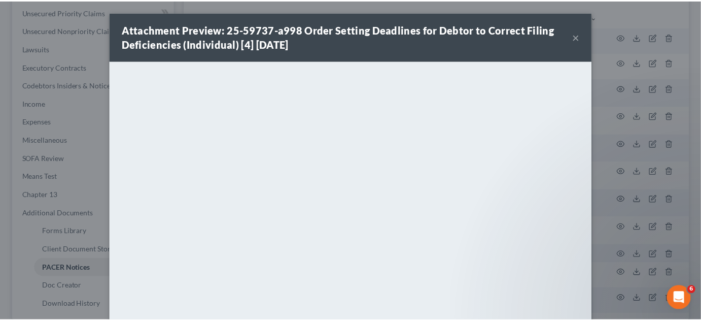
scroll to position [118, 0]
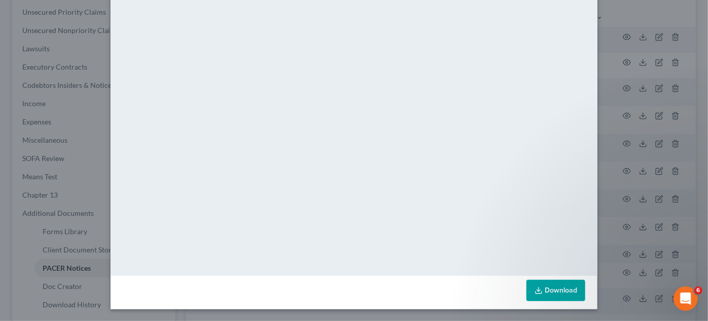
click at [619, 147] on div "Attachment Preview: 25-59737-a998 Order Setting Deadlines for Debtor to Correct…" at bounding box center [354, 160] width 708 height 321
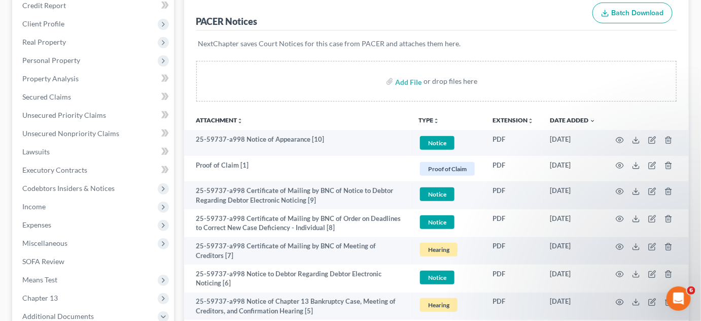
scroll to position [77, 0]
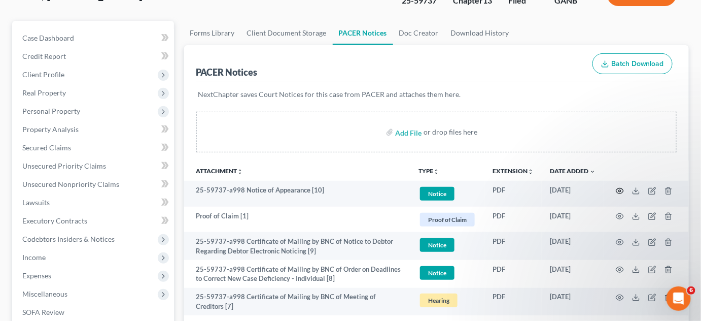
click at [620, 188] on icon "button" at bounding box center [620, 191] width 8 height 6
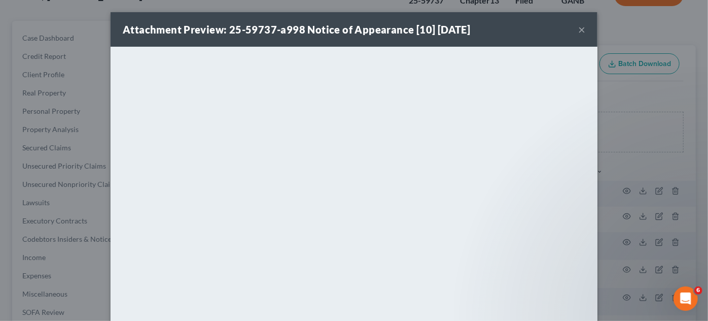
click at [632, 164] on div "Attachment Preview: 25-59737-a998 Notice of Appearance [10] [DATE] × <object ng…" at bounding box center [354, 160] width 708 height 321
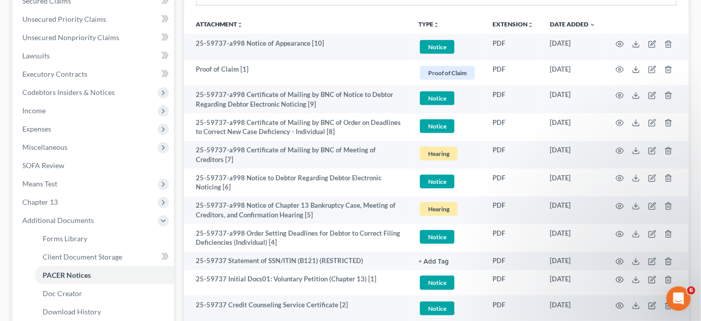
scroll to position [307, 0]
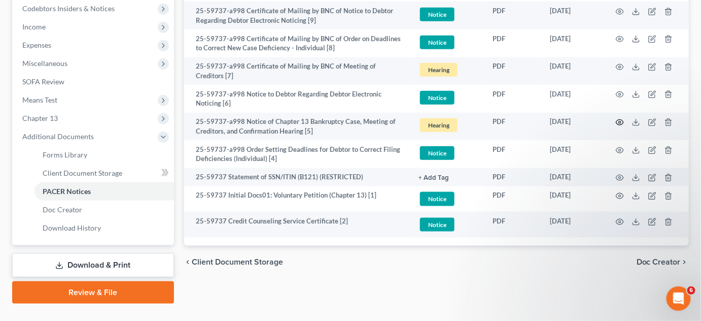
click at [622, 120] on icon "button" at bounding box center [620, 122] width 8 height 8
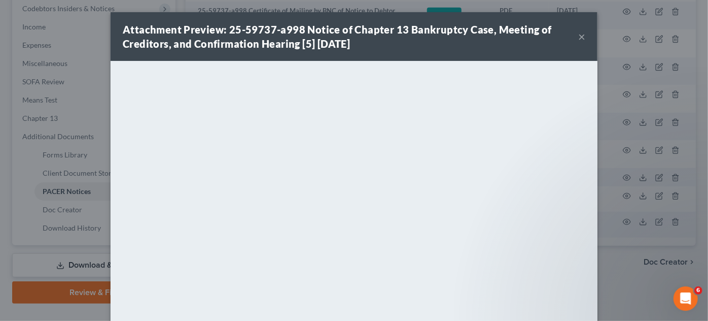
click at [635, 256] on div "Attachment Preview: 25-59737-a998 Notice of Chapter 13 Bankruptcy Case, Meeting…" at bounding box center [354, 160] width 708 height 321
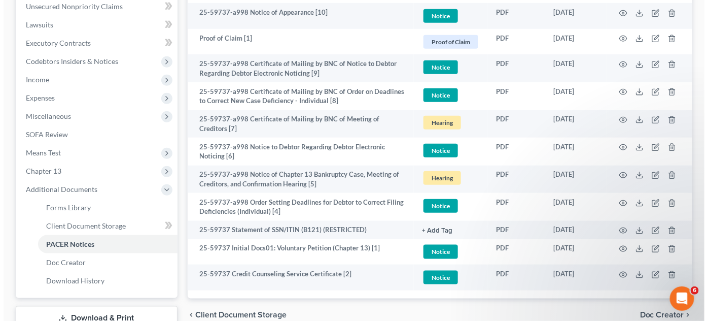
scroll to position [230, 0]
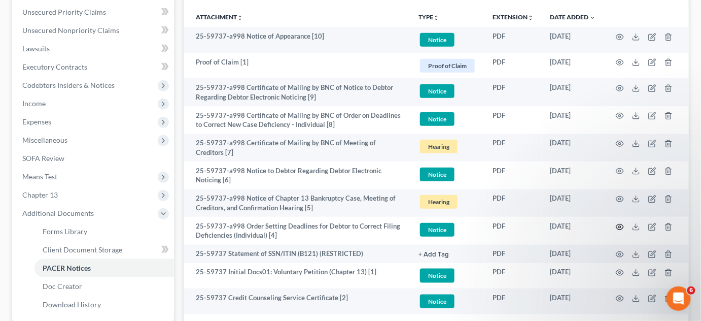
click at [622, 224] on icon "button" at bounding box center [620, 227] width 8 height 8
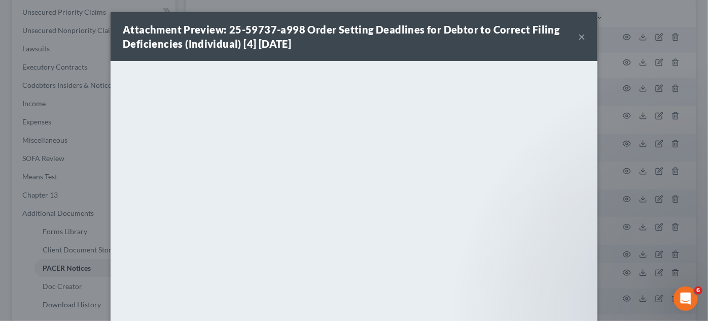
click at [579, 35] on button "×" at bounding box center [581, 36] width 7 height 12
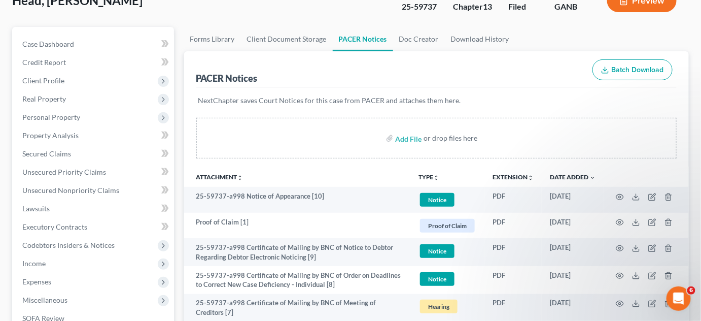
scroll to position [0, 0]
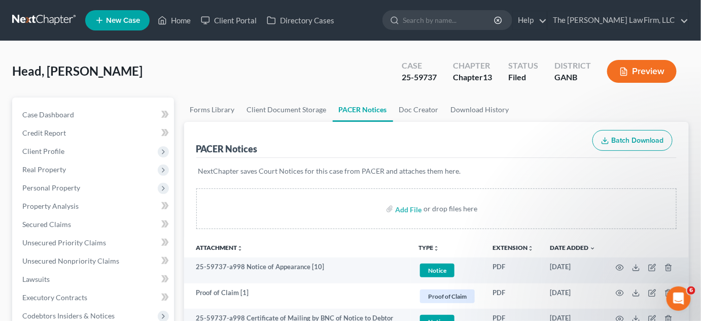
click at [457, 15] on input "search" at bounding box center [449, 20] width 93 height 19
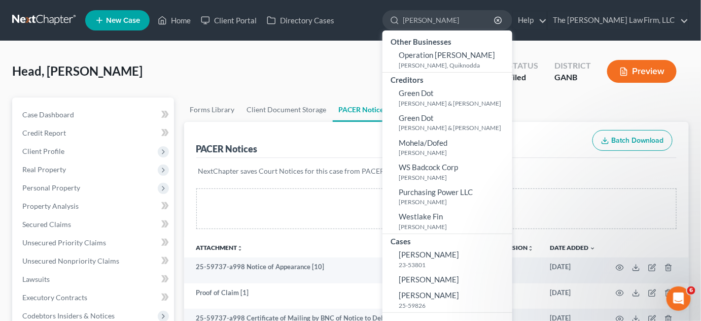
type input "dotson"
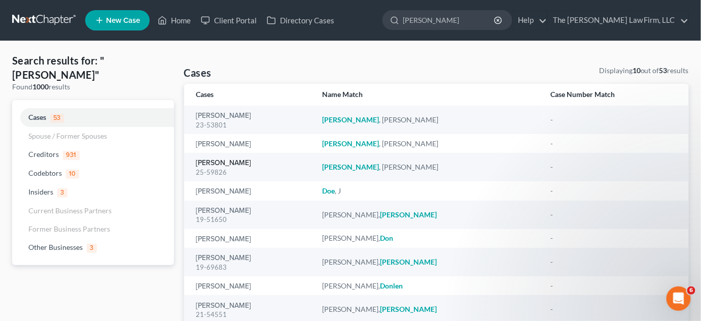
click at [230, 162] on link "Dotson, Michael" at bounding box center [223, 162] width 55 height 7
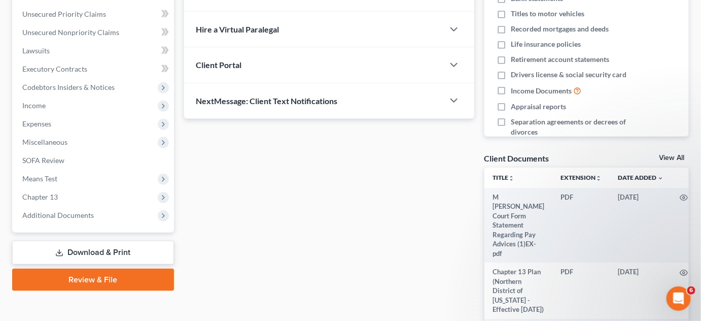
scroll to position [230, 0]
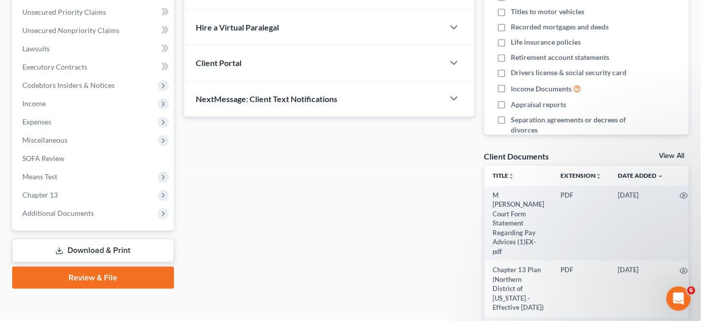
click at [82, 215] on span "Additional Documents" at bounding box center [58, 213] width 72 height 9
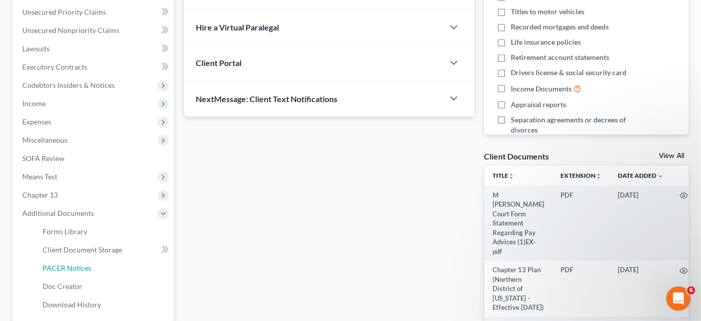
click at [79, 269] on span "PACER Notices" at bounding box center [67, 267] width 49 height 9
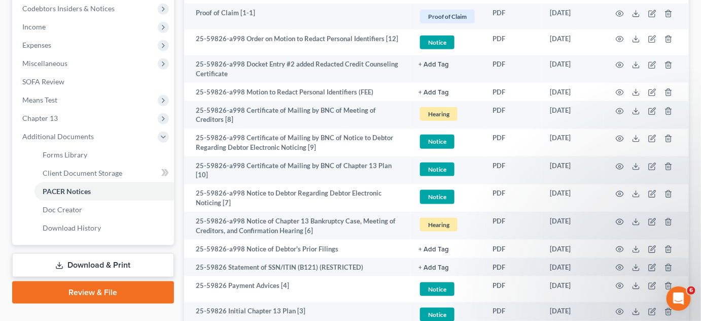
scroll to position [384, 0]
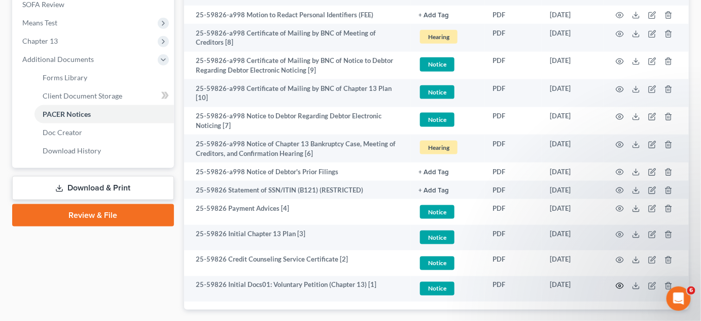
click at [620, 282] on icon "button" at bounding box center [620, 286] width 8 height 8
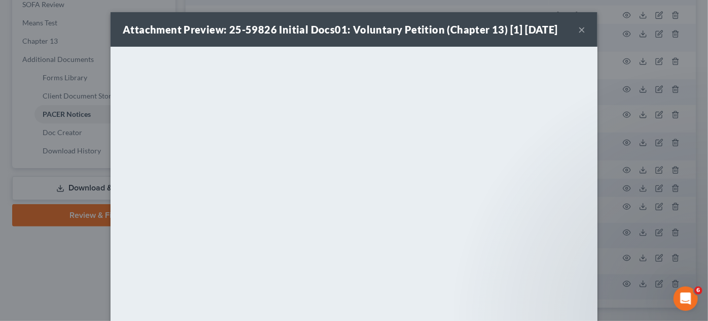
click at [580, 29] on button "×" at bounding box center [581, 29] width 7 height 12
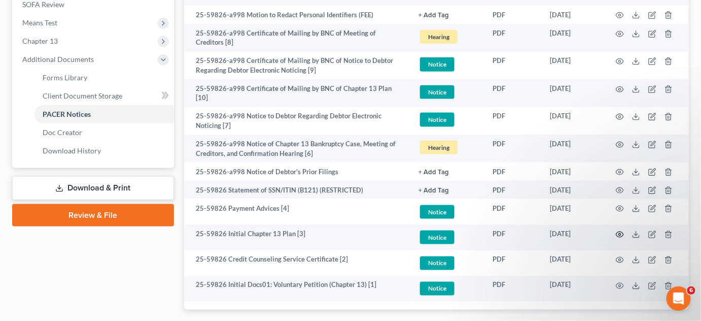
click at [620, 233] on circle "button" at bounding box center [620, 234] width 2 height 2
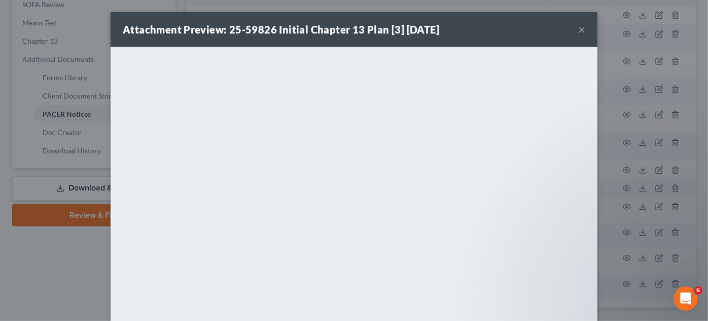
click at [34, 261] on div "Attachment Preview: 25-59826 Initial Chapter 13 Plan [3] 08/28/2025 × <object n…" at bounding box center [354, 160] width 708 height 321
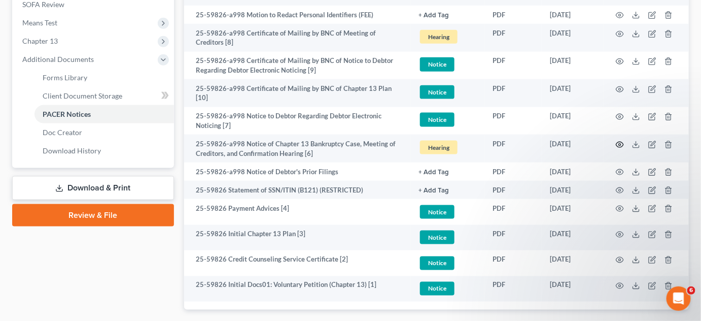
click at [622, 142] on icon "button" at bounding box center [620, 145] width 8 height 8
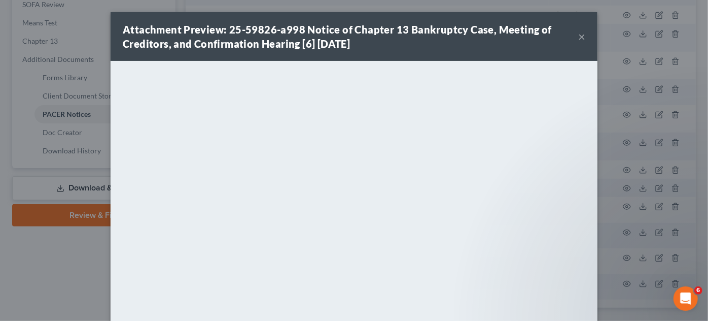
click at [34, 237] on div "Attachment Preview: 25-59826-a998 Notice of Chapter 13 Bankruptcy Case, Meeting…" at bounding box center [354, 160] width 708 height 321
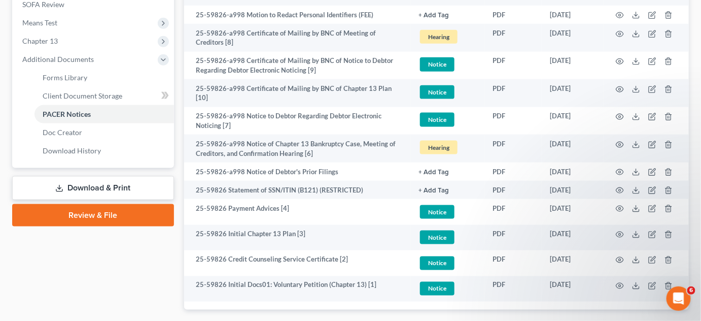
click at [45, 293] on div "Case Dashboard Payments Invoices Payments Payments Credit Report Client Profile" at bounding box center [93, 27] width 172 height 629
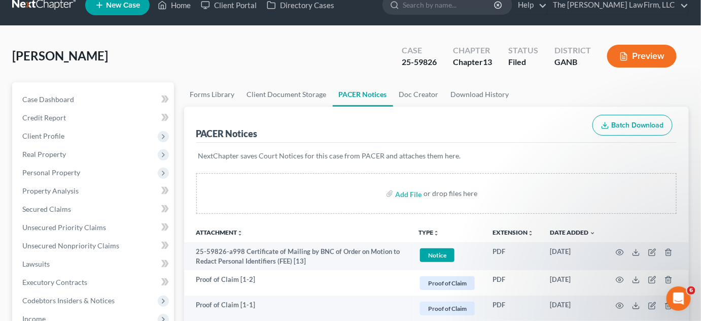
scroll to position [0, 0]
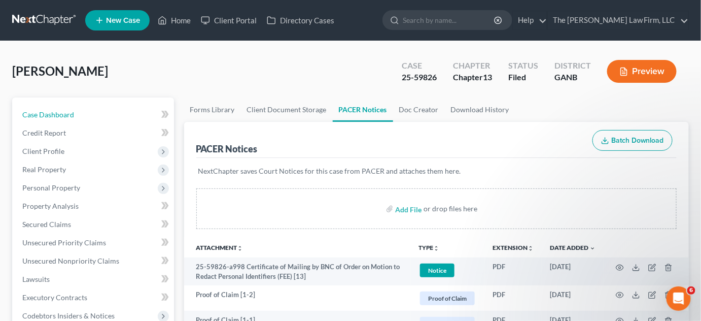
click at [78, 116] on link "Case Dashboard" at bounding box center [94, 115] width 160 height 18
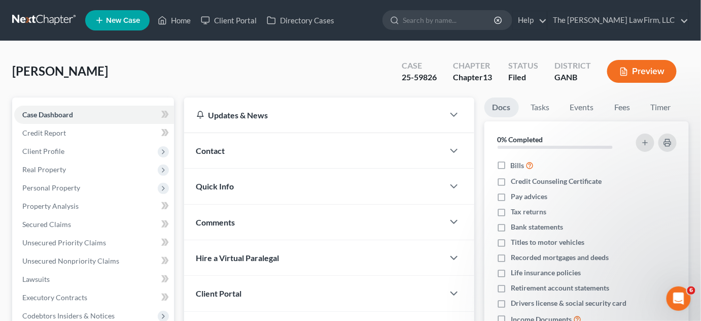
click at [210, 150] on span "Contact" at bounding box center [210, 151] width 29 height 10
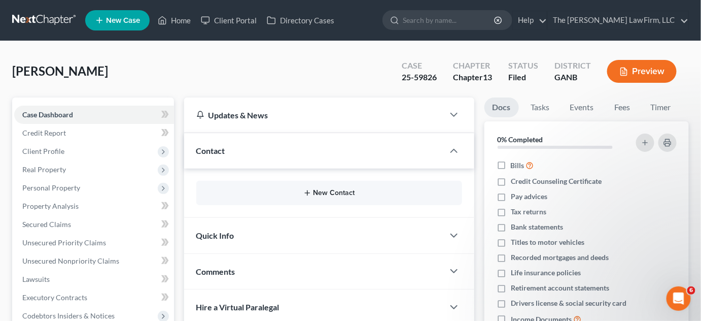
click at [338, 194] on button "New Contact" at bounding box center [329, 193] width 250 height 8
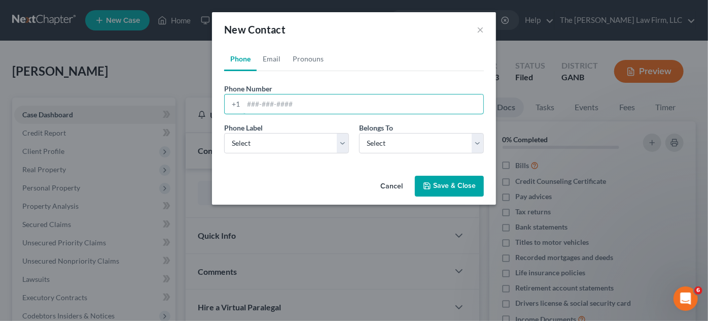
paste input "901) 830-0040‬"
click at [264, 99] on input "901) 830-0040‬" at bounding box center [364, 103] width 240 height 19
type input "901-830-0040‬"
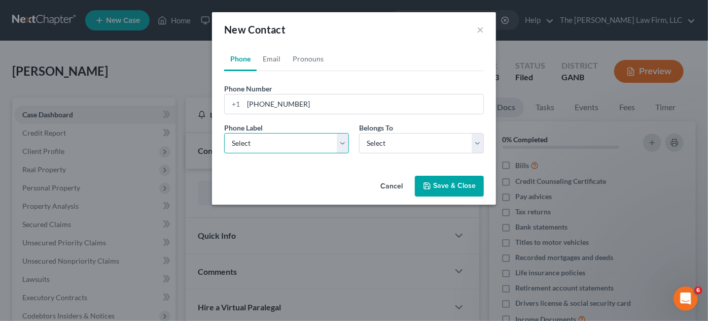
drag, startPoint x: 298, startPoint y: 140, endPoint x: 299, endPoint y: 149, distance: 9.1
click at [298, 140] on select "Select Mobile Home Work Other" at bounding box center [286, 143] width 125 height 20
select select "0"
click at [224, 133] on select "Select Mobile Home Work Other" at bounding box center [286, 143] width 125 height 20
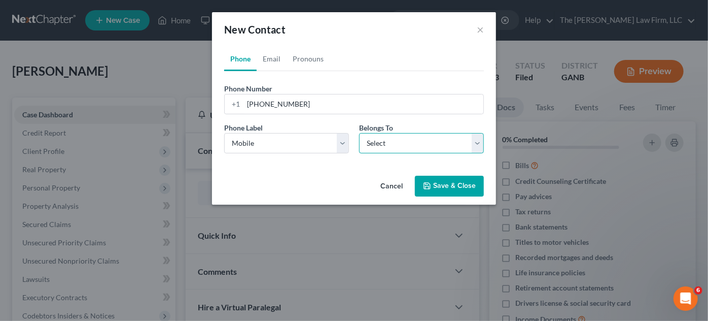
click at [388, 140] on select "Select Client Other" at bounding box center [421, 143] width 125 height 20
select select "0"
click at [359, 133] on select "Select Client Other" at bounding box center [421, 143] width 125 height 20
select select "0"
click at [267, 63] on link "Email" at bounding box center [272, 59] width 30 height 24
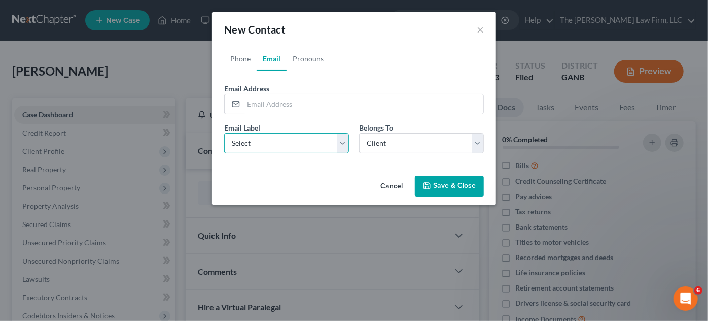
click at [287, 148] on select "Select Home Work Other" at bounding box center [286, 143] width 125 height 20
select select "0"
click at [224, 133] on select "Select Home Work Other" at bounding box center [286, 143] width 125 height 20
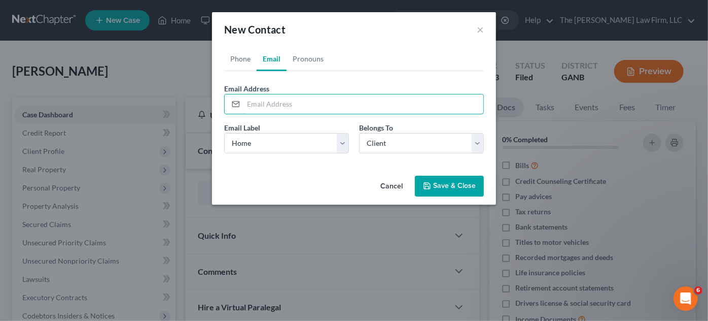
paste input "michaelddotson1@yahoo.com"
type input "michaelddotson1@yahoo.com"
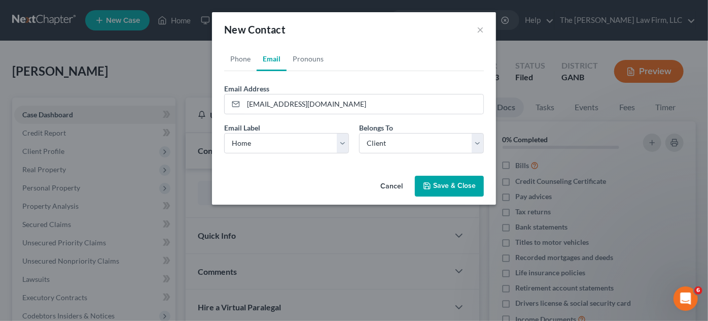
click at [441, 188] on button "Save & Close" at bounding box center [449, 186] width 69 height 21
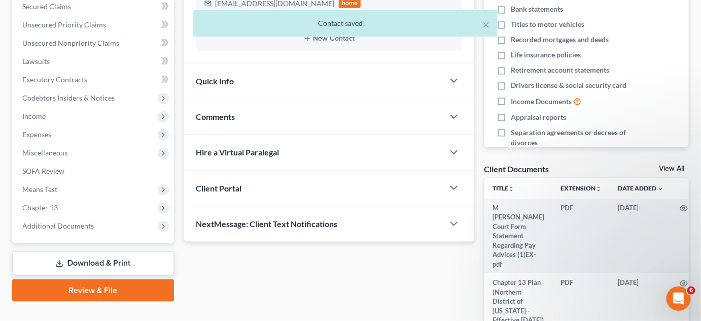
scroll to position [154, 0]
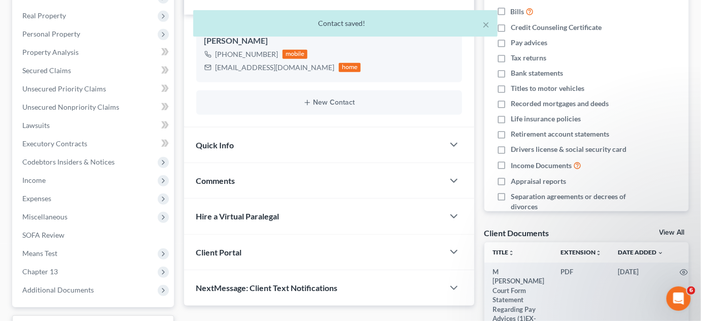
click at [223, 182] on span "Comments" at bounding box center [215, 181] width 39 height 10
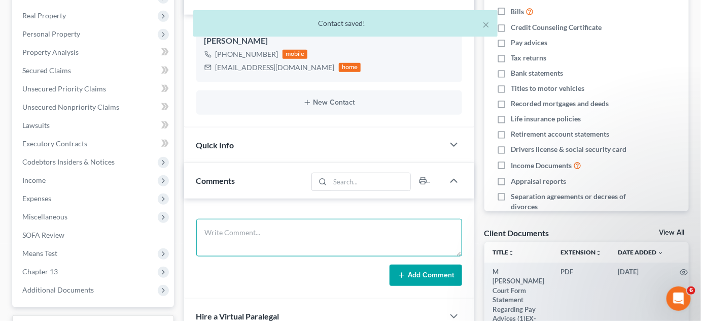
drag, startPoint x: 256, startPoint y: 232, endPoint x: 256, endPoint y: 213, distance: 19.8
click at [256, 230] on textarea at bounding box center [329, 238] width 266 height 38
type textarea "N"
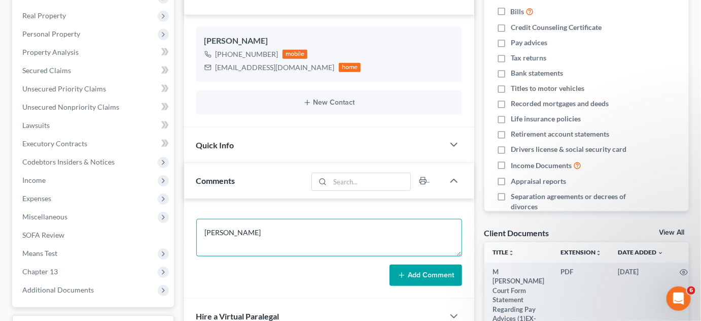
type textarea "WHALEY"
click at [414, 275] on button "Add Comment" at bounding box center [426, 274] width 73 height 21
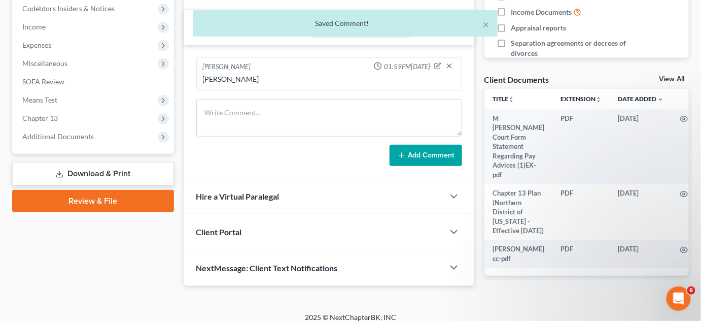
click at [46, 135] on span "Additional Documents" at bounding box center [58, 136] width 72 height 9
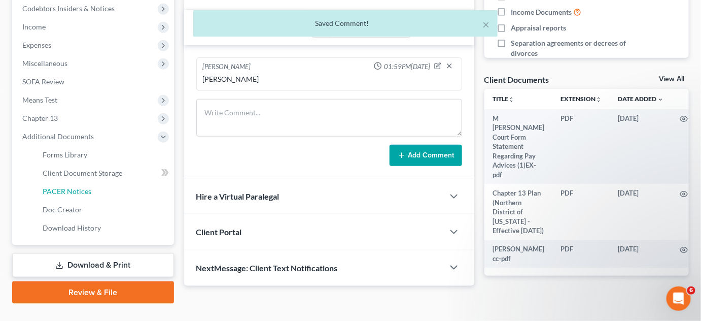
click at [64, 194] on span "PACER Notices" at bounding box center [67, 191] width 49 height 9
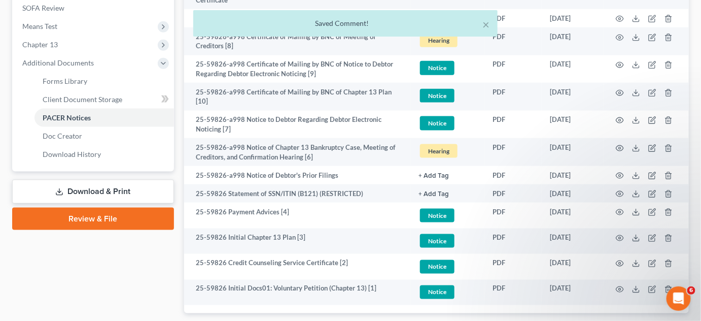
scroll to position [441, 0]
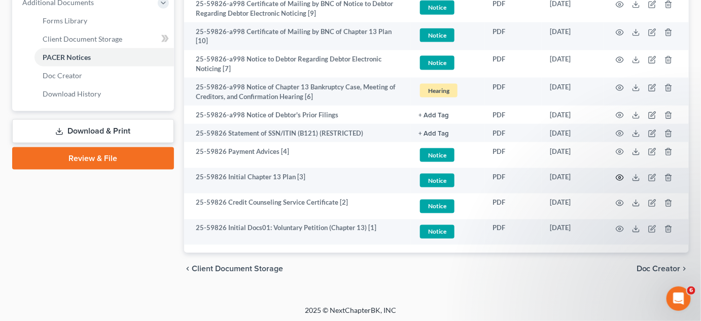
click at [617, 175] on icon "button" at bounding box center [620, 178] width 8 height 6
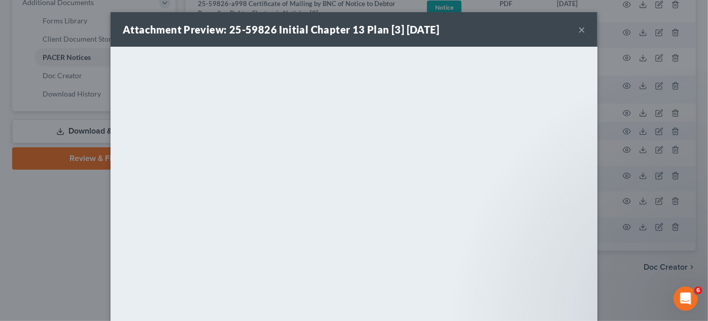
click at [49, 204] on div "Attachment Preview: 25-59826 Initial Chapter 13 Plan [3] 08/28/2025 × <object n…" at bounding box center [354, 160] width 708 height 321
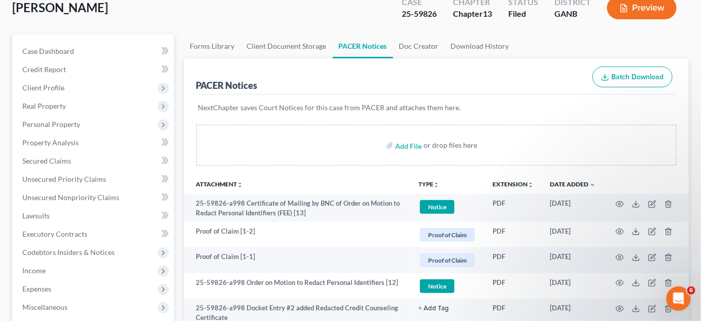
scroll to position [0, 0]
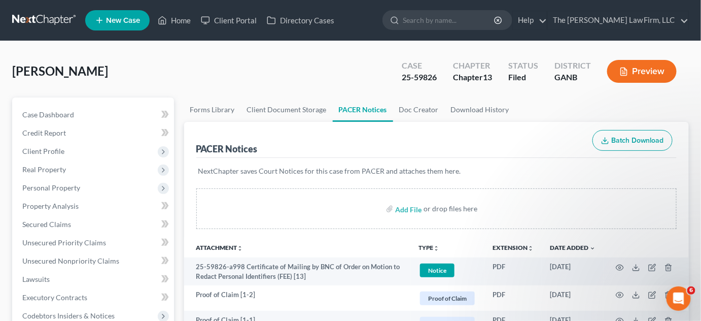
click at [51, 156] on span "Client Profile" at bounding box center [94, 151] width 160 height 18
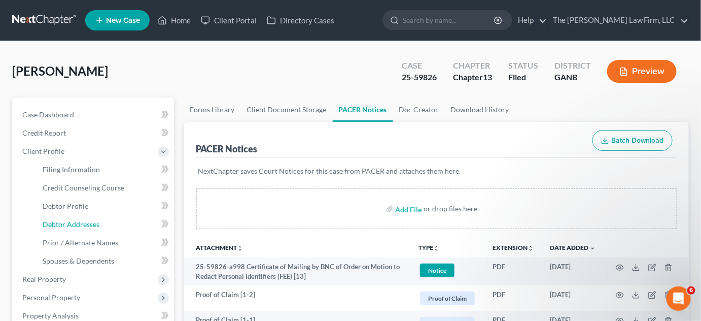
click at [84, 230] on link "Debtor Addresses" at bounding box center [104, 224] width 140 height 18
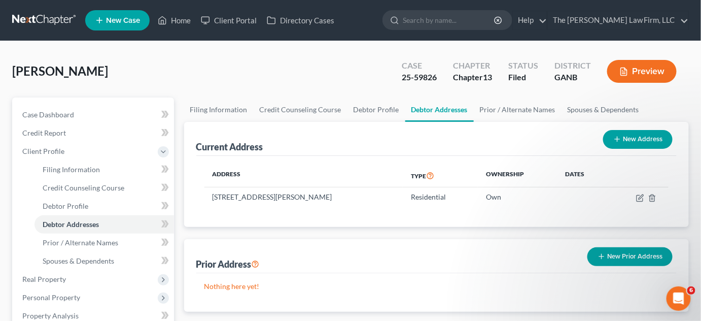
click at [314, 93] on div "Dotson, Michael Upgraded Case 25-59826 Chapter Chapter 13 Status Filed District…" at bounding box center [350, 75] width 677 height 44
click at [76, 116] on link "Case Dashboard" at bounding box center [94, 115] width 160 height 18
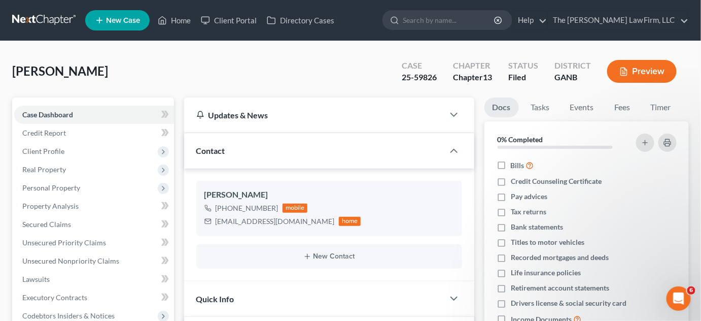
click at [295, 79] on div "Dotson, Michael Upgraded Case 25-59826 Chapter Chapter 13 Status Filed District…" at bounding box center [350, 75] width 677 height 44
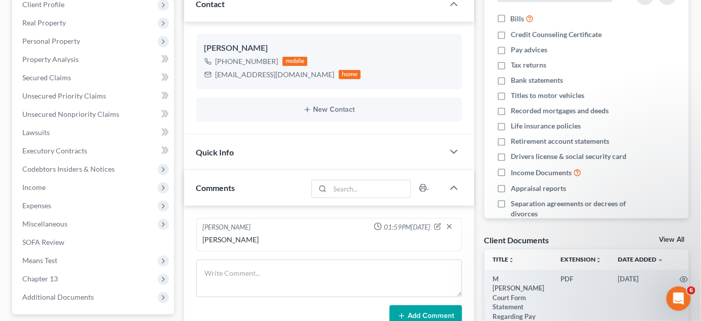
scroll to position [307, 0]
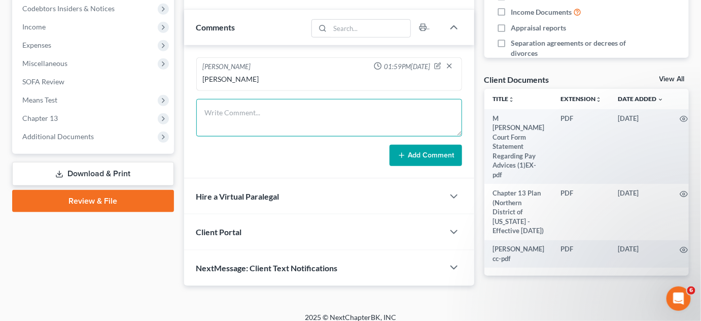
click at [237, 114] on textarea at bounding box center [329, 118] width 266 height 38
type textarea "DQ sent"
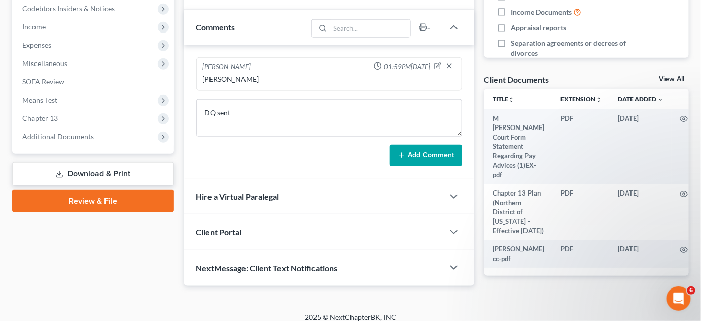
click at [410, 159] on button "Add Comment" at bounding box center [426, 155] width 73 height 21
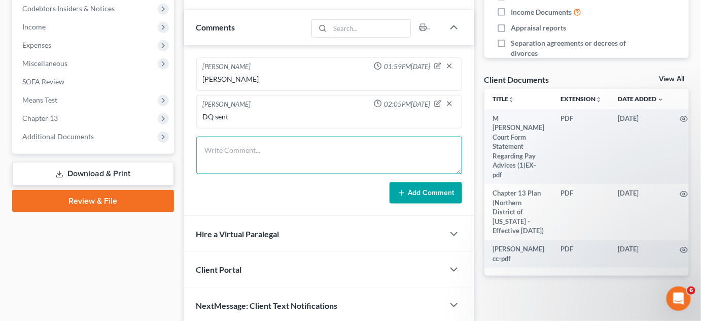
click at [267, 151] on textarea at bounding box center [329, 155] width 266 height 38
type textarea "Emailed CL petition, 341 info, pmnt info, 341 info"
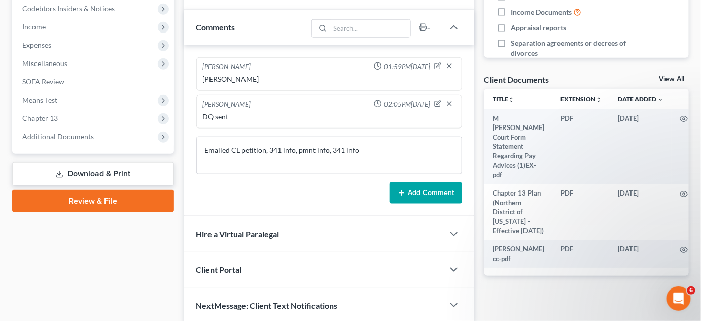
click at [428, 186] on button "Add Comment" at bounding box center [426, 192] width 73 height 21
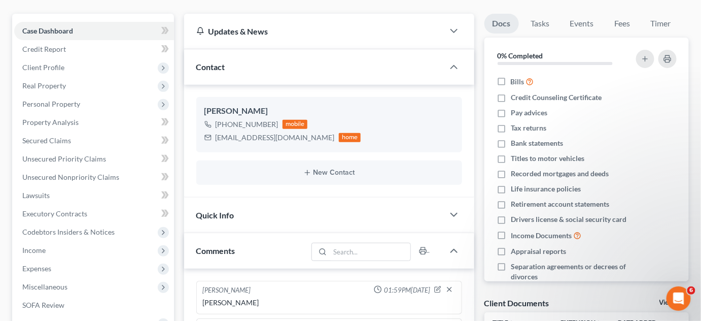
scroll to position [230, 0]
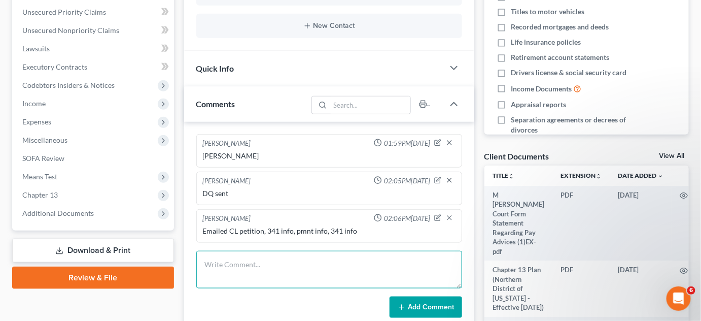
click at [286, 268] on textarea at bounding box center [329, 270] width 266 height 38
type textarea "Uploaded SSN, ID"
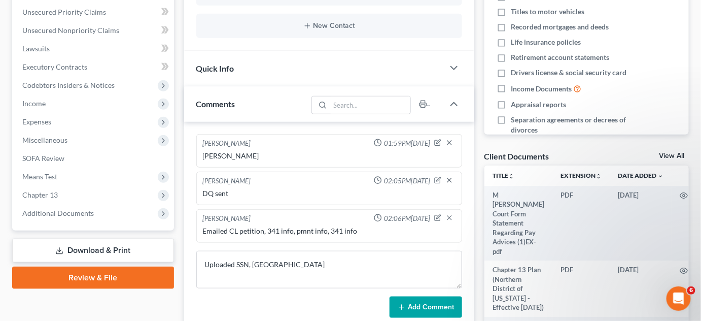
drag, startPoint x: 440, startPoint y: 307, endPoint x: 446, endPoint y: 307, distance: 6.1
click at [440, 306] on button "Add Comment" at bounding box center [426, 306] width 73 height 21
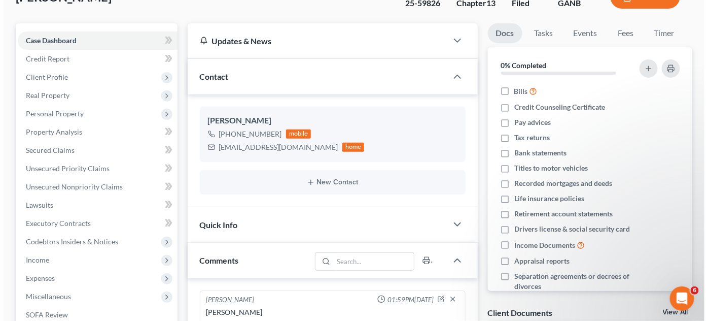
scroll to position [0, 0]
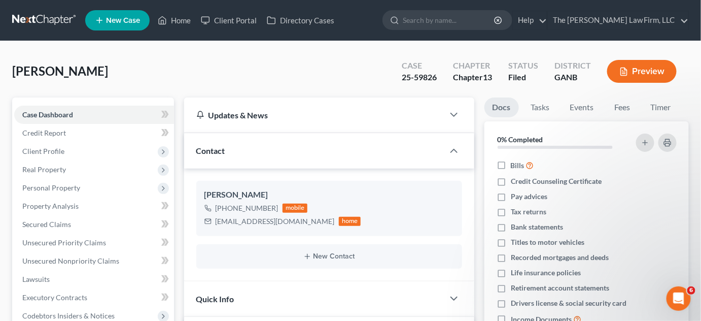
click at [435, 17] on input "search" at bounding box center [449, 20] width 93 height 19
type input "[PERSON_NAME]"
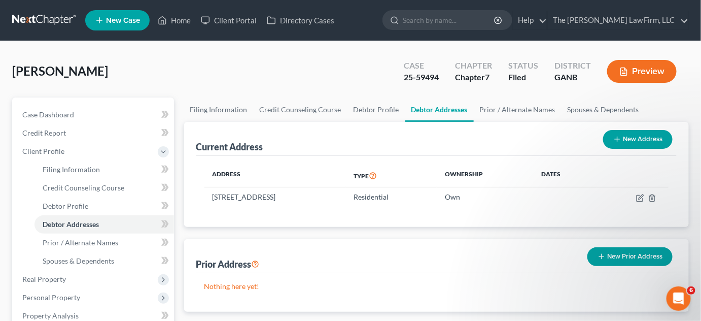
click at [465, 13] on input "search" at bounding box center [449, 20] width 93 height 19
type input "[PERSON_NAME]"
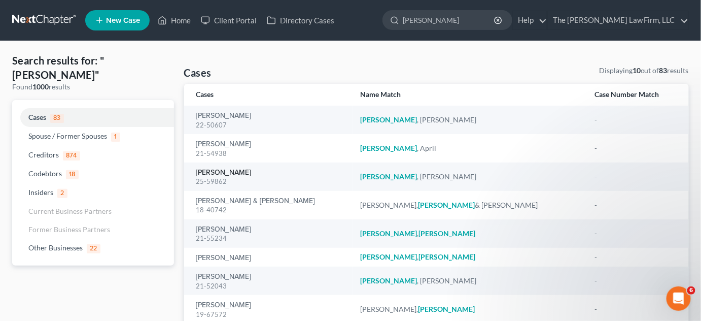
click at [216, 174] on link "[PERSON_NAME]" at bounding box center [223, 172] width 55 height 7
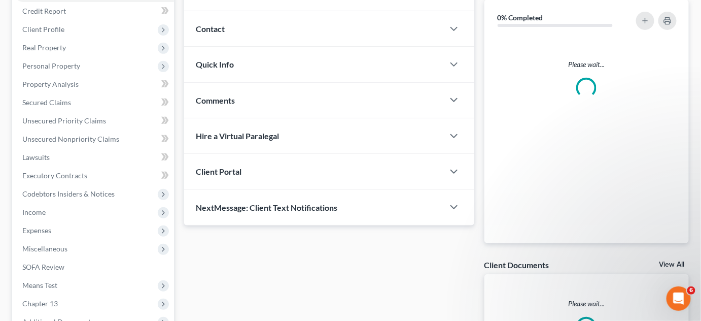
scroll to position [230, 0]
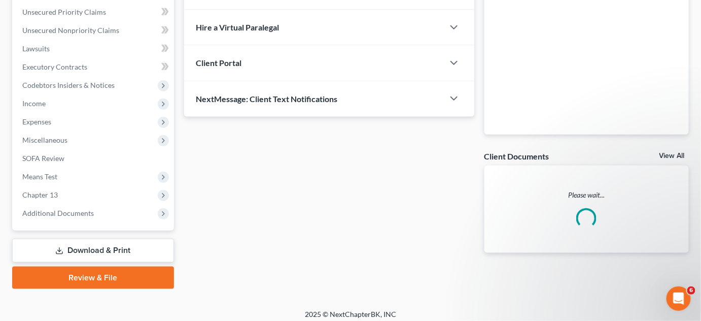
click at [36, 222] on div "Case Dashboard Payments Invoices Payments Payments Credit Report Client Profile…" at bounding box center [93, 48] width 162 height 363
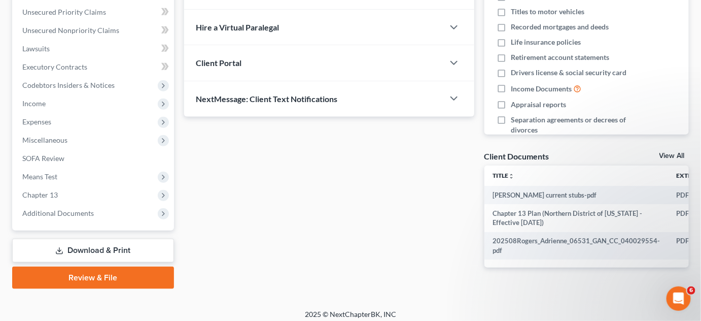
click at [35, 213] on span "Additional Documents" at bounding box center [58, 213] width 72 height 9
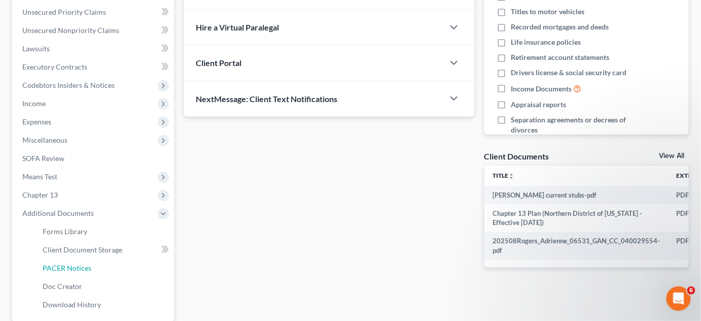
click at [55, 268] on span "PACER Notices" at bounding box center [67, 267] width 49 height 9
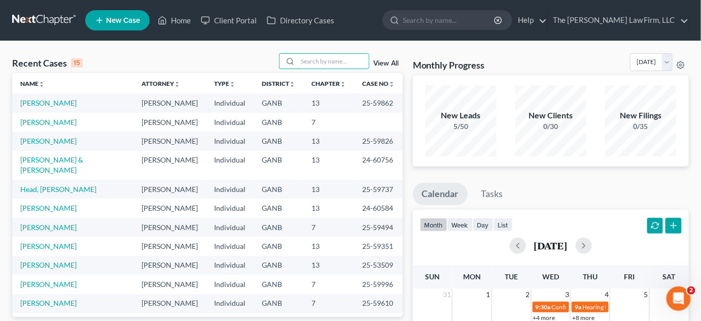
click at [322, 58] on input "search" at bounding box center [333, 61] width 71 height 15
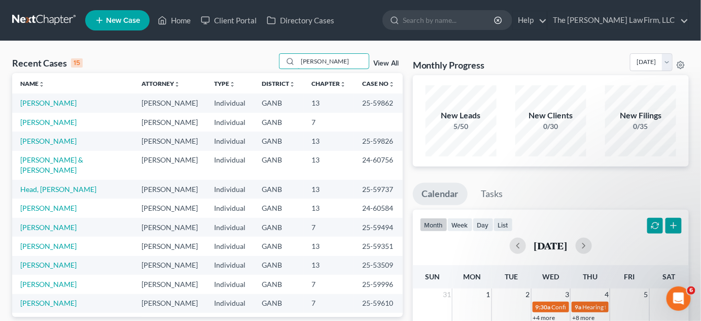
type input "[PERSON_NAME]"
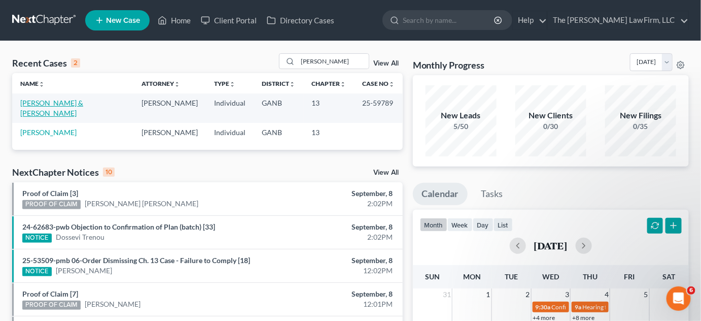
click at [83, 103] on link "[PERSON_NAME] & [PERSON_NAME]" at bounding box center [51, 107] width 63 height 19
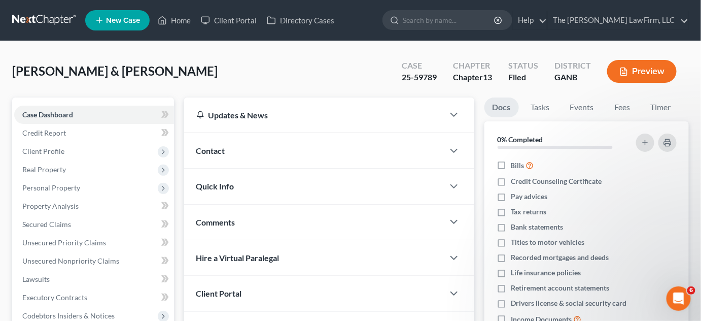
scroll to position [230, 0]
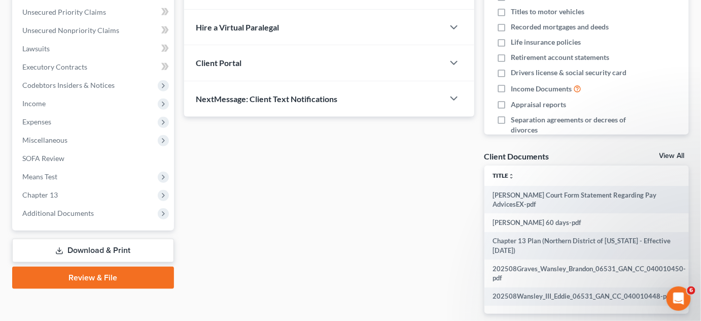
click at [42, 212] on span "Additional Documents" at bounding box center [58, 213] width 72 height 9
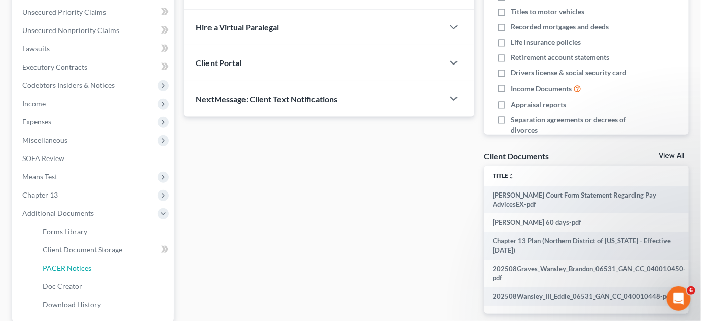
click at [77, 269] on span "PACER Notices" at bounding box center [67, 267] width 49 height 9
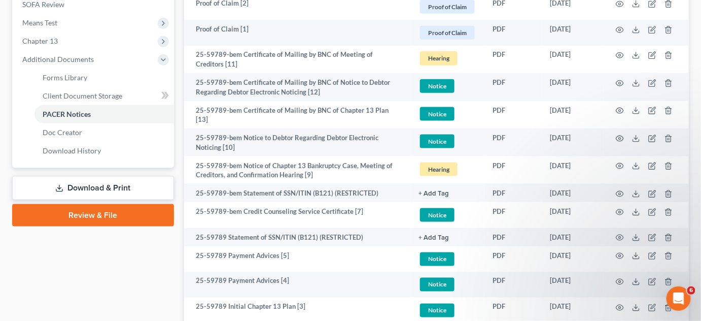
scroll to position [514, 0]
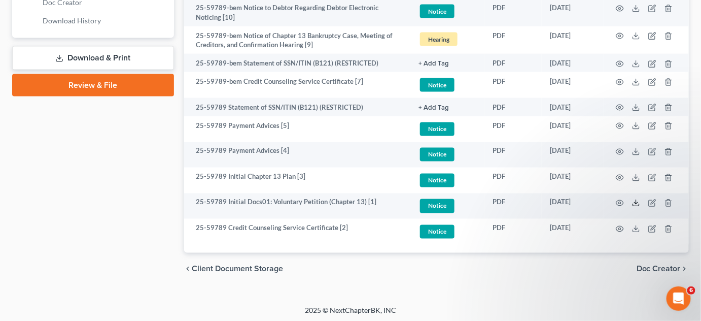
click at [636, 202] on polyline at bounding box center [637, 203] width 4 height 2
click at [620, 202] on circle "button" at bounding box center [620, 203] width 2 height 2
click at [619, 177] on circle "button" at bounding box center [620, 178] width 2 height 2
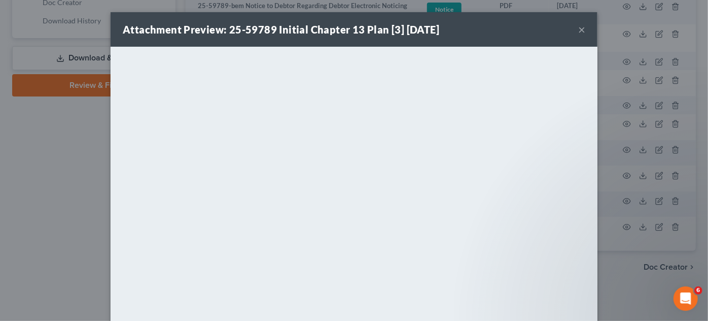
click at [15, 139] on div "Attachment Preview: 25-59789 Initial Chapter 13 Plan [3] [DATE] × <object ng-at…" at bounding box center [354, 160] width 708 height 321
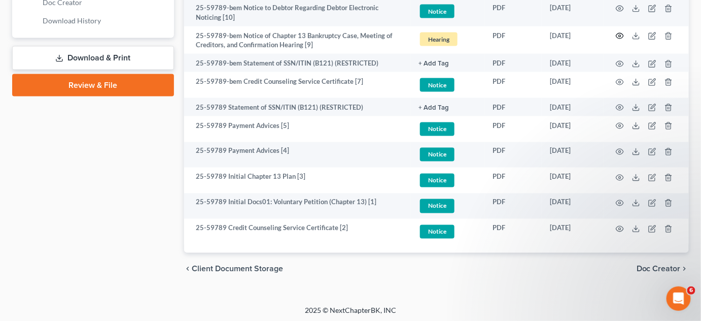
click at [618, 34] on icon "button" at bounding box center [620, 36] width 8 height 8
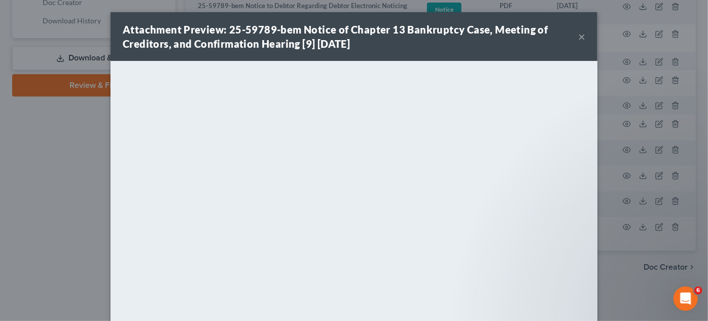
click at [38, 214] on div "Attachment Preview: 25-59789-bem Notice of Chapter 13 Bankruptcy Case, Meeting …" at bounding box center [354, 160] width 708 height 321
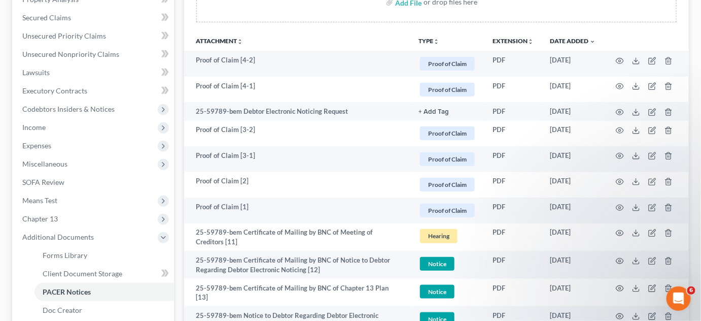
scroll to position [0, 0]
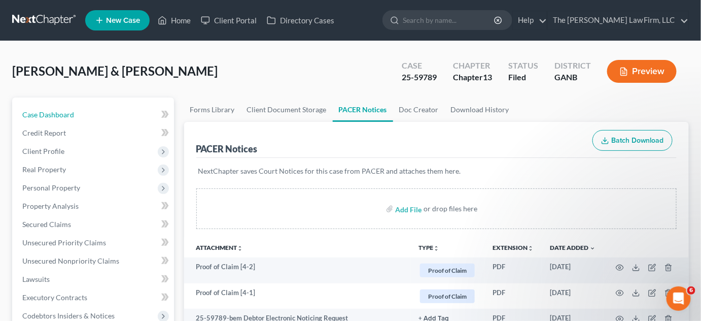
click at [68, 114] on span "Case Dashboard" at bounding box center [48, 114] width 52 height 9
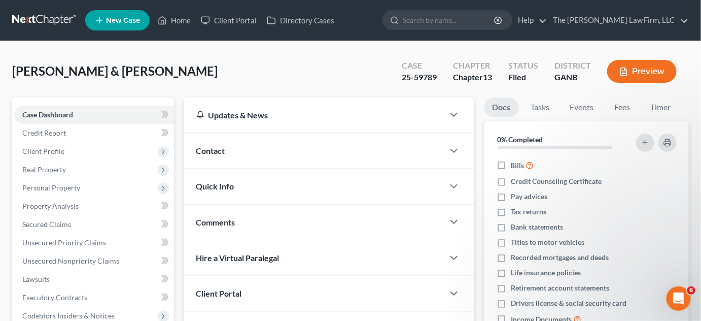
click at [252, 152] on div "Contact" at bounding box center [314, 150] width 260 height 35
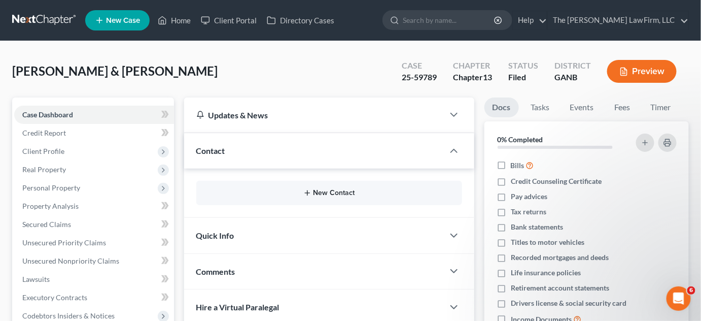
click at [349, 192] on button "New Contact" at bounding box center [329, 193] width 250 height 8
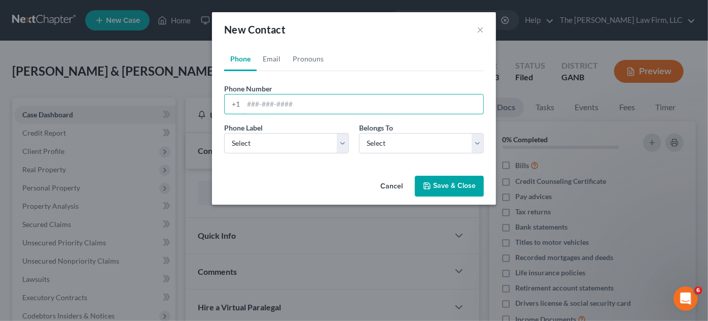
paste input "601) 720-7334‬"
click at [262, 103] on input "601) 720-7334‬" at bounding box center [364, 103] width 240 height 19
type input "[PHONE_NUMBER]‬"
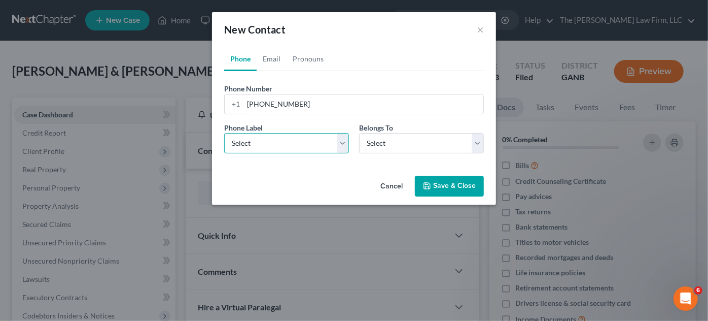
drag, startPoint x: 280, startPoint y: 144, endPoint x: 281, endPoint y: 149, distance: 5.1
click at [280, 144] on select "Select Mobile Home Work Other" at bounding box center [286, 143] width 125 height 20
select select "0"
click at [224, 133] on select "Select Mobile Home Work Other" at bounding box center [286, 143] width 125 height 20
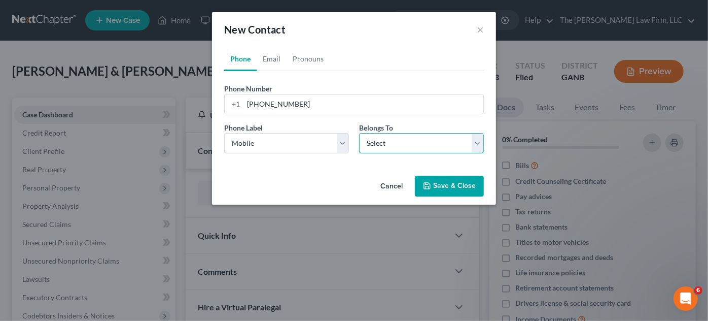
drag, startPoint x: 440, startPoint y: 142, endPoint x: 439, endPoint y: 151, distance: 9.7
click at [440, 142] on select "Select Client Spouse Other" at bounding box center [421, 143] width 125 height 20
select select "0"
click at [359, 133] on select "Select Client Spouse Other" at bounding box center [421, 143] width 125 height 20
select select "0"
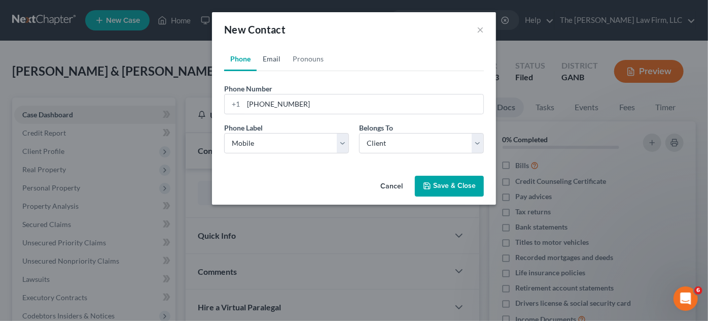
click at [275, 58] on link "Email" at bounding box center [272, 59] width 30 height 24
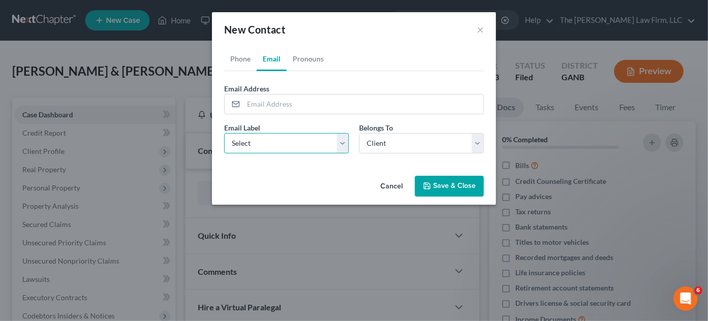
click at [280, 146] on select "Select Home Work Other" at bounding box center [286, 143] width 125 height 20
select select "0"
click at [224, 133] on select "Select Home Work Other" at bounding box center [286, 143] width 125 height 20
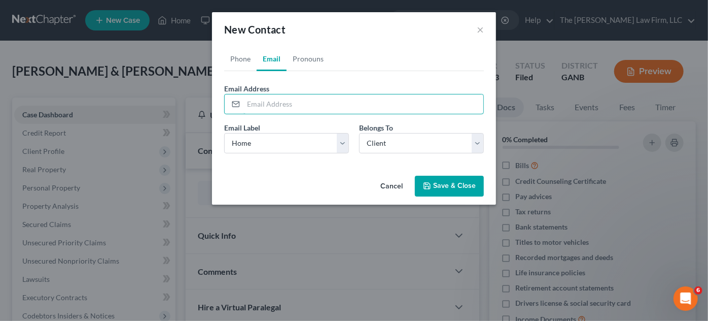
paste input "[EMAIL_ADDRESS][DOMAIN_NAME]"
type input "[EMAIL_ADDRESS][DOMAIN_NAME]"
click at [453, 180] on button "Save & Close" at bounding box center [449, 186] width 69 height 21
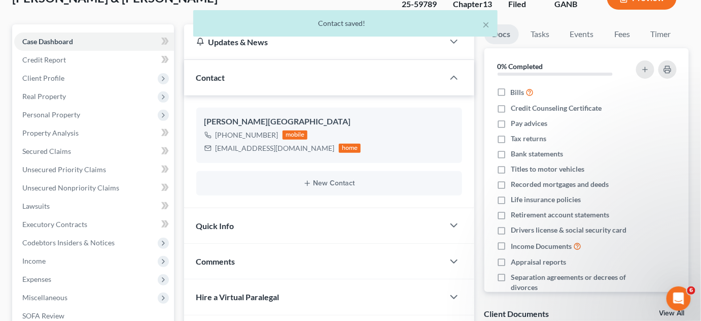
scroll to position [154, 0]
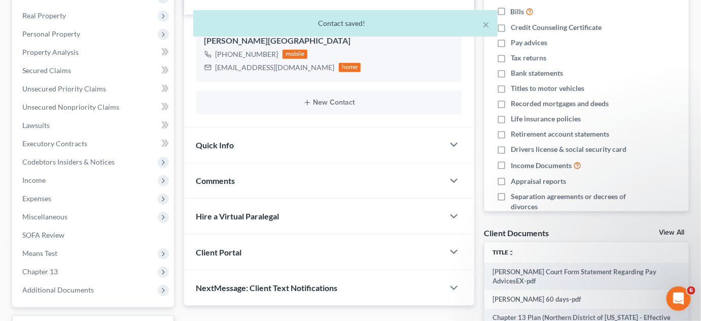
click at [217, 184] on span "Comments" at bounding box center [215, 181] width 39 height 10
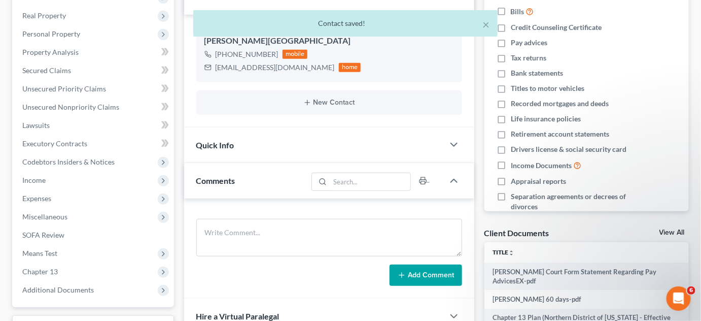
click at [228, 210] on div "Add Comment" at bounding box center [329, 248] width 290 height 100
click at [234, 233] on textarea at bounding box center [329, 238] width 266 height 38
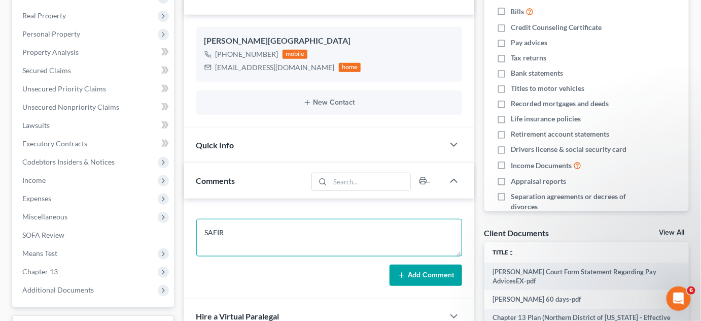
type textarea "SAFIR"
click at [435, 276] on button "Add Comment" at bounding box center [426, 274] width 73 height 21
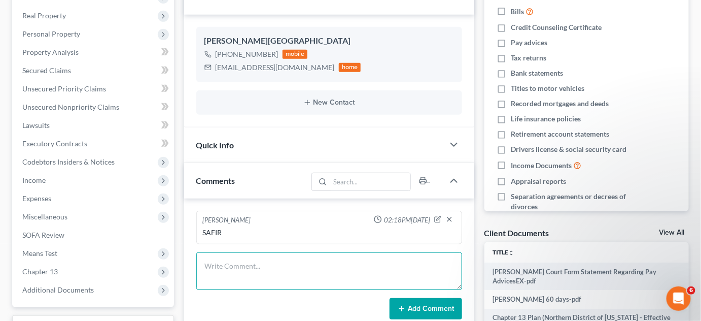
click at [236, 267] on textarea at bounding box center [329, 271] width 266 height 38
type textarea "Emailed CL petition, plan 341 & pmnt info"
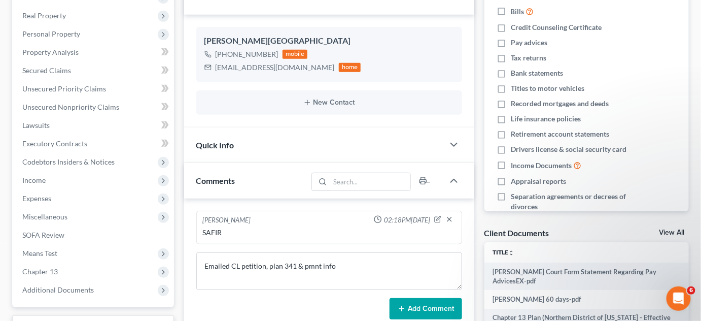
click at [414, 307] on button "Add Comment" at bounding box center [426, 308] width 73 height 21
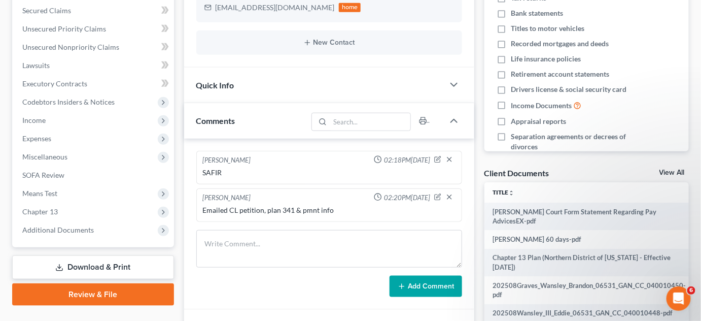
scroll to position [230, 0]
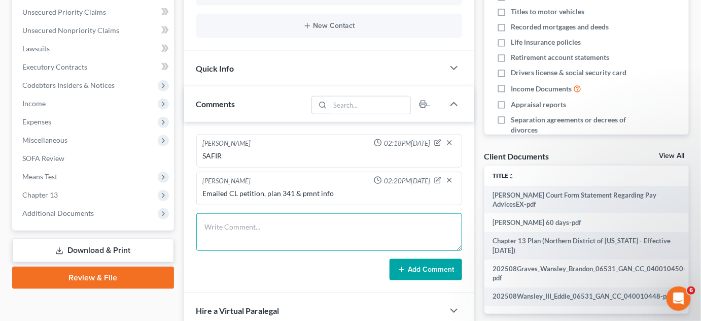
click at [235, 224] on textarea at bounding box center [329, 232] width 266 height 38
type textarea "Uploaded SSN, Id, 2024 TR BOTH"
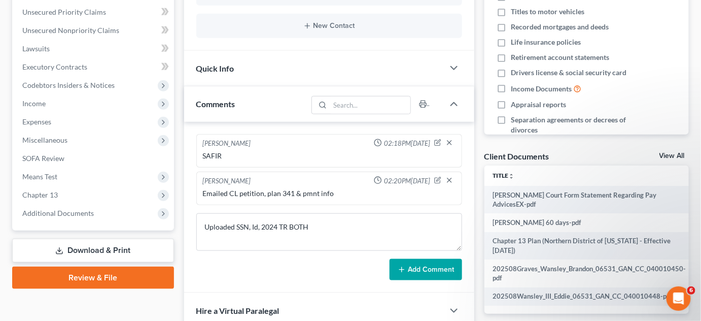
click at [428, 266] on button "Add Comment" at bounding box center [426, 269] width 73 height 21
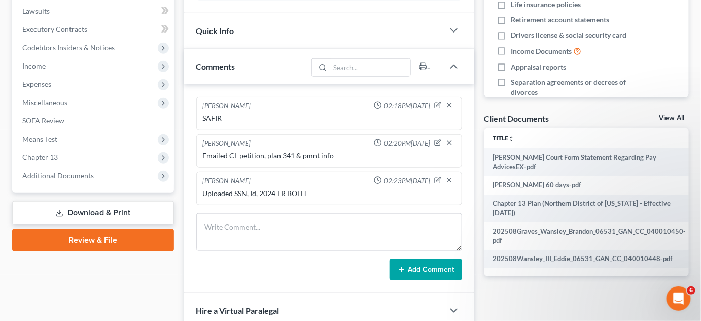
scroll to position [307, 0]
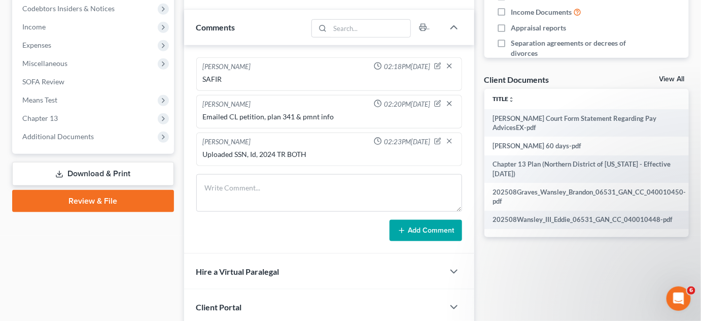
click at [67, 136] on span "Additional Documents" at bounding box center [58, 136] width 72 height 9
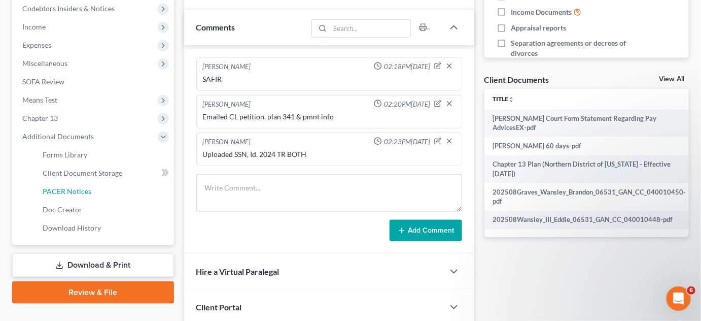
click at [80, 193] on span "PACER Notices" at bounding box center [67, 191] width 49 height 9
